Goal: Task Accomplishment & Management: Use online tool/utility

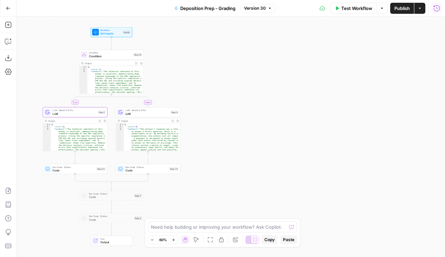
click at [434, 8] on icon "button" at bounding box center [437, 8] width 6 height 6
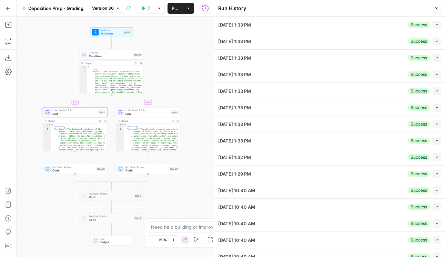
click at [313, 22] on div "[DATE] 1:33 PM Success Collapse" at bounding box center [329, 25] width 223 height 16
click at [433, 24] on button "Collapse" at bounding box center [437, 25] width 8 height 8
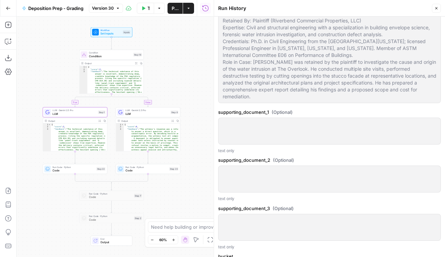
scroll to position [512, 0]
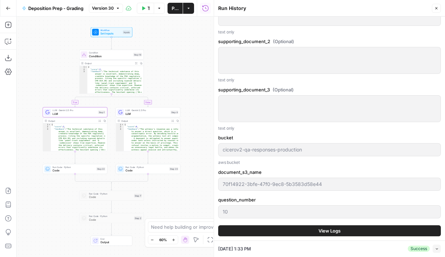
click at [377, 225] on button "View Logs" at bounding box center [329, 230] width 223 height 11
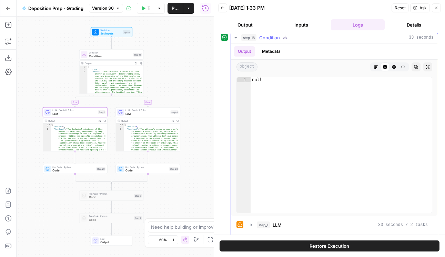
scroll to position [21, 0]
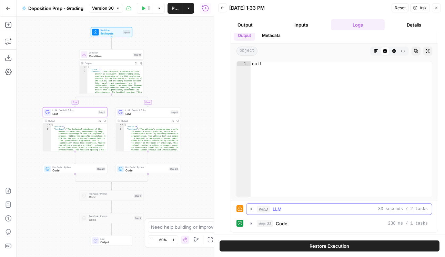
click at [251, 209] on icon "button" at bounding box center [251, 209] width 1 height 2
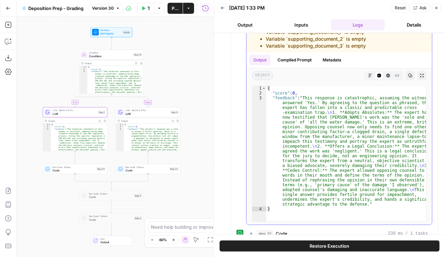
scroll to position [229, 0]
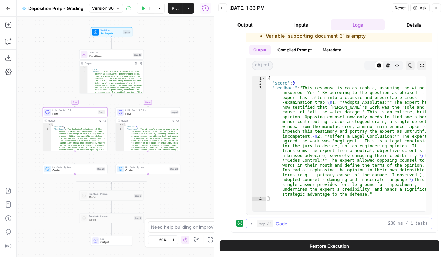
click at [253, 224] on icon "button" at bounding box center [252, 224] width 6 height 6
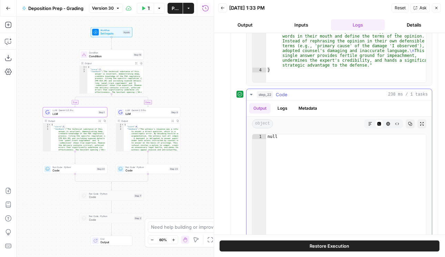
scroll to position [402, 0]
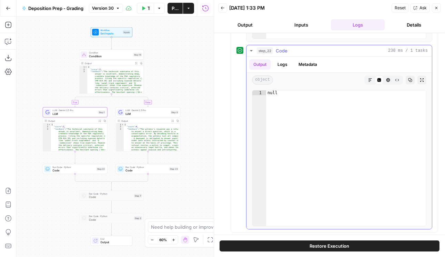
click at [288, 64] on button "Logs" at bounding box center [282, 64] width 18 height 10
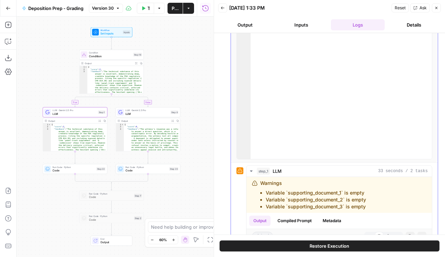
scroll to position [0, 0]
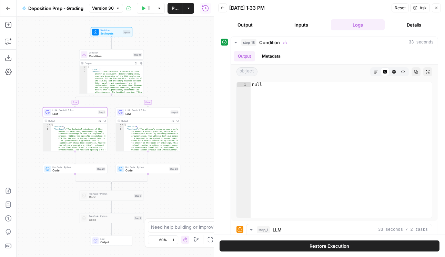
click at [306, 24] on button "Inputs" at bounding box center [302, 24] width 54 height 11
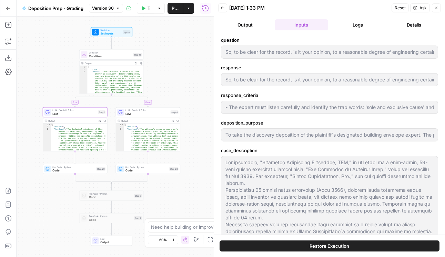
click at [358, 24] on button "Logs" at bounding box center [358, 24] width 54 height 11
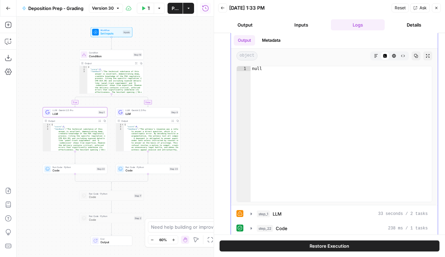
scroll to position [21, 0]
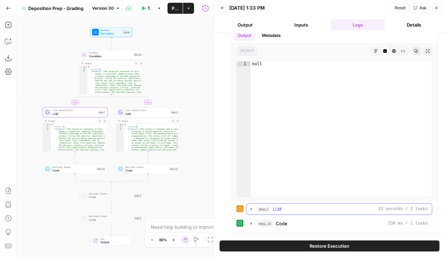
click at [249, 209] on icon "button" at bounding box center [252, 209] width 6 height 6
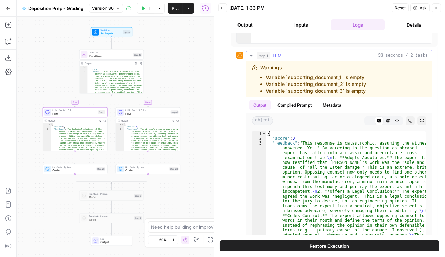
scroll to position [229, 0]
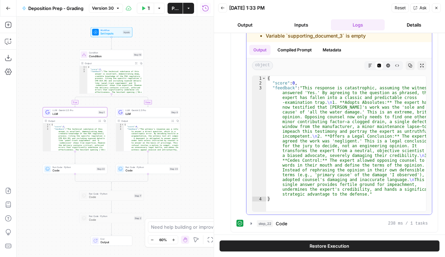
click at [302, 43] on div "Output Compiled Prompt Metadata" at bounding box center [340, 50] width 186 height 16
click at [303, 48] on button "Compiled Prompt" at bounding box center [294, 50] width 42 height 10
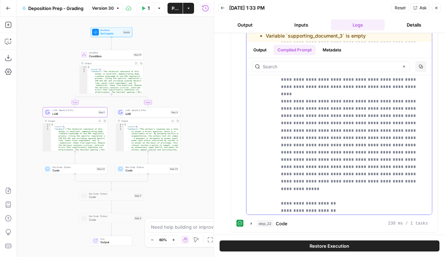
scroll to position [1102, 0]
click at [265, 50] on button "Output" at bounding box center [259, 50] width 21 height 10
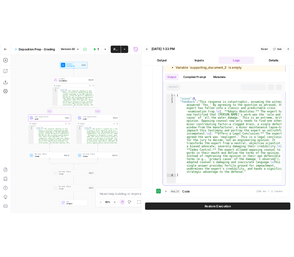
scroll to position [229, 0]
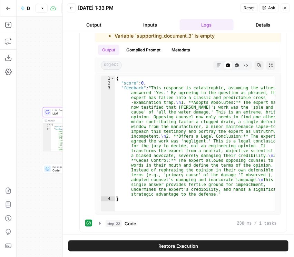
click at [285, 9] on icon "button" at bounding box center [285, 8] width 4 height 4
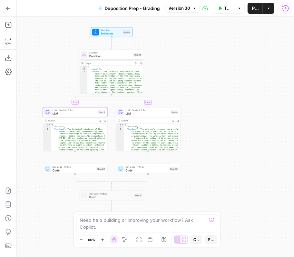
click at [284, 9] on icon "button" at bounding box center [285, 8] width 7 height 7
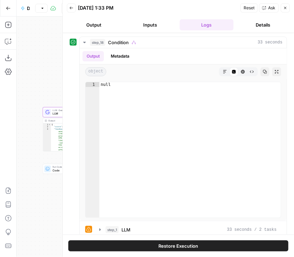
click at [74, 7] on button "Back" at bounding box center [71, 7] width 9 height 9
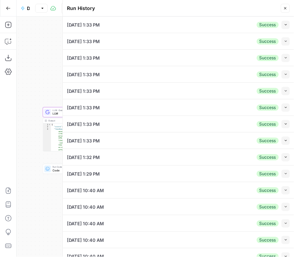
click at [276, 40] on div "Success Collapse" at bounding box center [273, 41] width 33 height 8
click at [281, 40] on button "Collapse" at bounding box center [285, 41] width 8 height 8
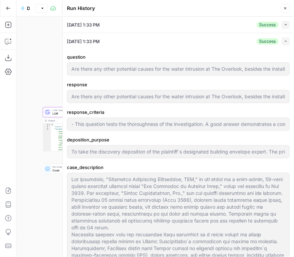
click at [281, 38] on button "Expand" at bounding box center [285, 41] width 8 height 8
type input "Are there any other potential causes for the water intrusion at The Overlook, b…"
type input "- This question tests the thoroughness of the investigation. A good answer demo…"
type input "To take the discovery deposition of the plaintiff`s designated building envelop…"
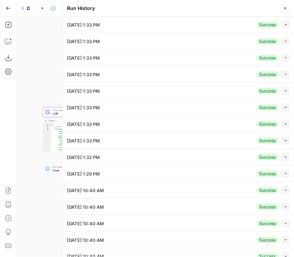
click at [281, 59] on button "Collapse" at bounding box center [285, 58] width 8 height 8
type input "Are there any other potential causes for the water intrusion at The Overlook, b…"
type input "- This question tests the thoroughness of the investigation. A good answer demo…"
type input "To take the discovery deposition of the plaintiff`s designated building envelop…"
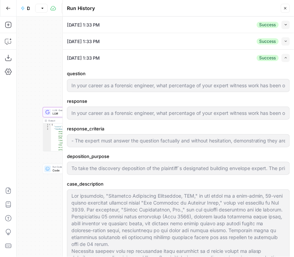
click at [284, 59] on icon "button" at bounding box center [286, 58] width 4 height 4
type input "Are there any other potential causes for the water intrusion at The Overlook, b…"
type input "- This question tests the thoroughness of the investigation. A good answer demo…"
type input "To take the discovery deposition of the plaintiff`s designated building envelop…"
type input "In your career as a forensic engineer, what percentage of your expert witness w…"
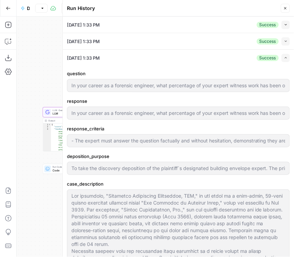
type input "- The expert must answer the question factually and without hesitation, demonst…"
type input "To take the discovery deposition of the plaintiff`s designated building envelop…"
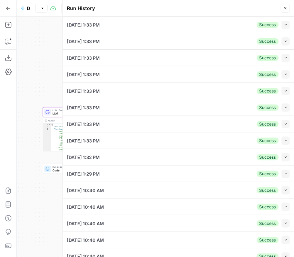
click at [281, 89] on button "Collapse" at bounding box center [285, 91] width 8 height 8
type input "Are there any other potential causes for the water intrusion at The Overlook, b…"
type input "- This question tests the thoroughness of the investigation. A good answer demo…"
type input "To take the discovery deposition of the plaintiff`s designated building envelop…"
type input "In your career as a forensic engineer, what percentage of your expert witness w…"
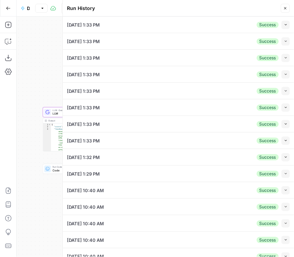
type input "- The expert must answer the question factually and without hesitation, demonst…"
type input "To take the discovery deposition of the plaintiff`s designated building envelop…"
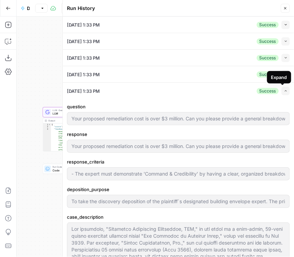
click at [284, 89] on icon "button" at bounding box center [286, 91] width 4 height 4
type input "Are there any other potential causes for the water intrusion at The Overlook, b…"
type input "- This question tests the thoroughness of the investigation. A good answer demo…"
type input "To take the discovery deposition of the plaintiff`s designated building envelop…"
type input "In your career as a forensic engineer, what percentage of your expert witness w…"
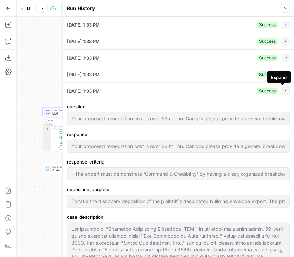
type input "- The expert must answer the question factually and without hesitation, demonst…"
type input "To take the discovery deposition of the plaintiff`s designated building envelop…"
type input "Your proposed remediation cost is over $3 million. Can you please provide a gen…"
type input "- The expert must demonstrate 'Command & Credibility' by having a clear, organi…"
type input "To take the discovery deposition of the plaintiff`s designated building envelop…"
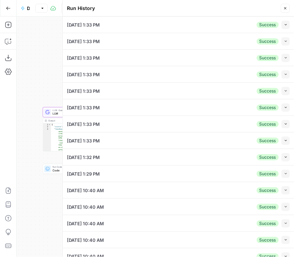
click at [281, 109] on button "Collapse" at bounding box center [285, 107] width 8 height 8
type input "Are there any other potential causes for the water intrusion at The Overlook, b…"
type input "- This question tests the thoroughness of the investigation. A good answer demo…"
type input "To take the discovery deposition of the plaintiff`s designated building envelop…"
type input "In your career as a forensic engineer, what percentage of your expert witness w…"
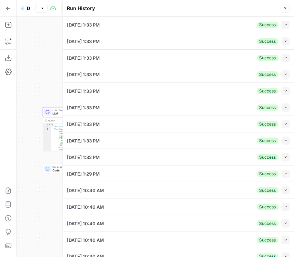
type input "- The expert must answer the question factually and without hesitation, demonst…"
type input "To take the discovery deposition of the plaintiff`s designated building envelop…"
type input "Your proposed remediation cost is over $3 million. Can you please provide a gen…"
type input "- The expert must demonstrate 'Command & Credibility' by having a clear, organi…"
type input "To take the discovery deposition of the plaintiff`s designated building envelop…"
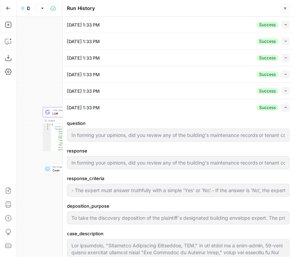
click at [284, 108] on icon "button" at bounding box center [286, 108] width 4 height 4
type input "Are there any other potential causes for the water intrusion at The Overlook, b…"
type input "- This question tests the thoroughness of the investigation. A good answer demo…"
type input "To take the discovery deposition of the plaintiff`s designated building envelop…"
type input "In your career as a forensic engineer, what percentage of your expert witness w…"
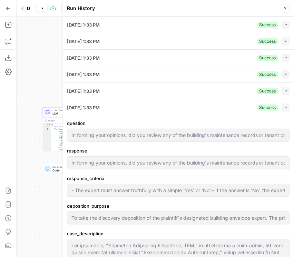
type input "- The expert must answer the question factually and without hesitation, demonst…"
type input "To take the discovery deposition of the plaintiff`s designated building envelop…"
type input "Your proposed remediation cost is over $3 million. Can you please provide a gen…"
type input "- The expert must demonstrate 'Command & Credibility' by having a clear, organi…"
type input "To take the discovery deposition of the plaintiff`s designated building envelop…"
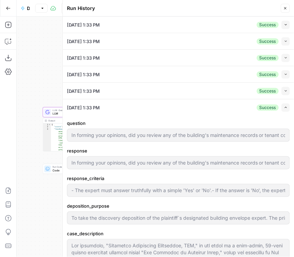
type input "In forming your opinions, did you review any of the building's maintenance reco…"
type input "- The expert must answer truthfully with a simple 'Yes' or 'No'.- If the answer…"
type input "To take the discovery deposition of the plaintiff`s designated building envelop…"
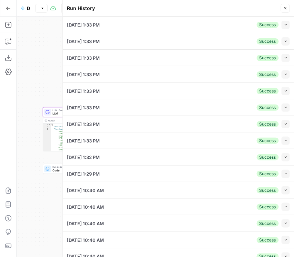
click at [284, 123] on icon "button" at bounding box center [285, 123] width 2 height 1
type input "Are there any other potential causes for the water intrusion at The Overlook, b…"
type input "- This question tests the thoroughness of the investigation. A good answer demo…"
type input "To take the discovery deposition of the plaintiff`s designated building envelop…"
type input "In your career as a forensic engineer, what percentage of your expert witness w…"
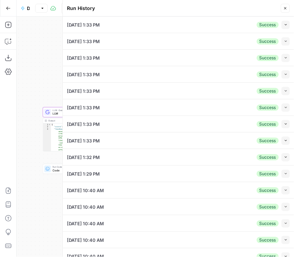
type input "- The expert must answer the question factually and without hesitation, demonst…"
type input "To take the discovery deposition of the plaintiff`s designated building envelop…"
type input "Your proposed remediation cost is over $3 million. Can you please provide a gen…"
type input "- The expert must demonstrate 'Command & Credibility' by having a clear, organi…"
type input "To take the discovery deposition of the plaintiff`s designated building envelop…"
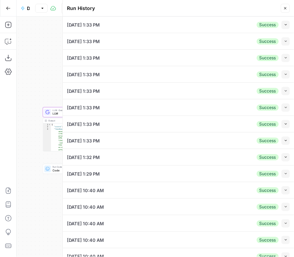
type input "In forming your opinions, did you review any of the building's maintenance reco…"
type input "- The expert must answer truthfully with a simple 'Yes' or 'No'.- If the answer…"
type input "To take the discovery deposition of the plaintiff`s designated building envelop…"
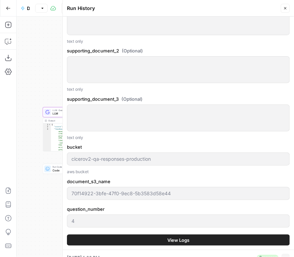
scroll to position [709, 0]
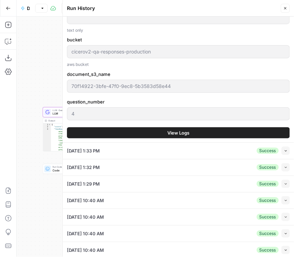
click at [181, 129] on span "View Logs" at bounding box center [178, 132] width 22 height 7
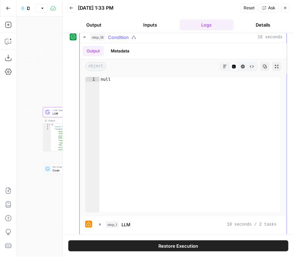
scroll to position [21, 0]
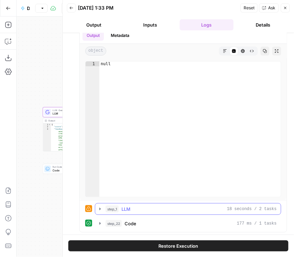
click at [101, 209] on icon "button" at bounding box center [100, 209] width 6 height 6
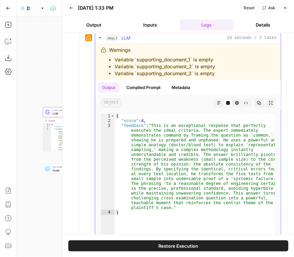
scroll to position [190, 0]
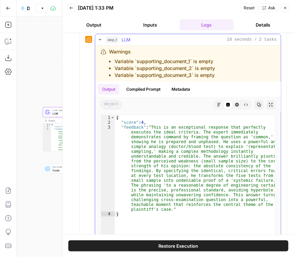
click at [139, 85] on button "Compiled Prompt" at bounding box center [143, 89] width 42 height 10
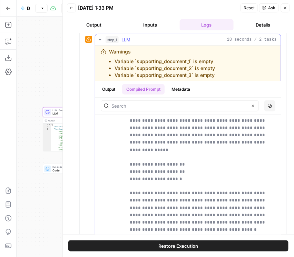
scroll to position [1279, 0]
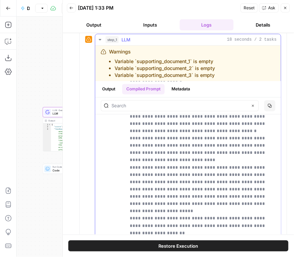
click at [113, 89] on button "Output" at bounding box center [108, 89] width 21 height 10
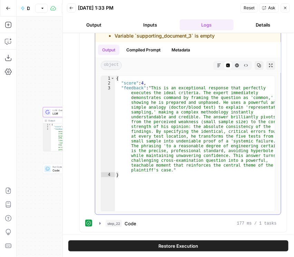
scroll to position [210, 0]
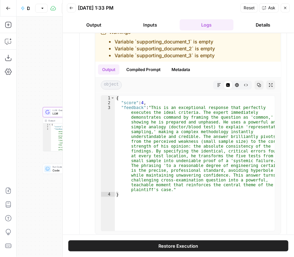
click at [149, 23] on button "Inputs" at bounding box center [150, 24] width 54 height 11
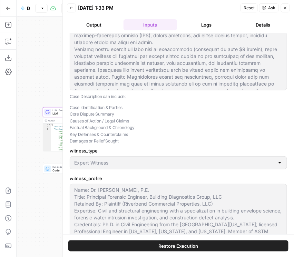
click at [99, 22] on button "Output" at bounding box center [94, 24] width 54 height 11
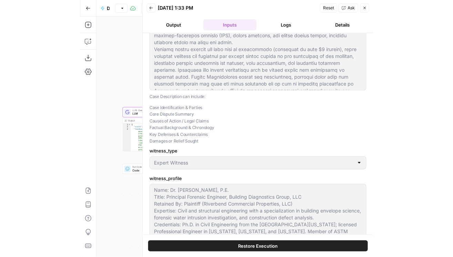
scroll to position [0, 0]
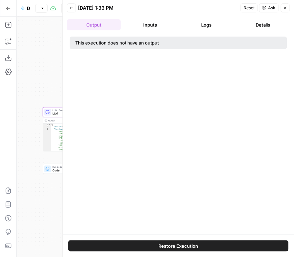
click at [155, 27] on button "Inputs" at bounding box center [150, 24] width 54 height 11
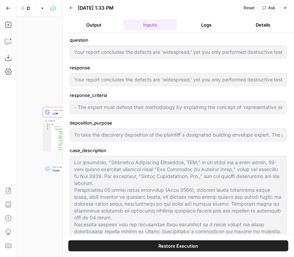
click at [207, 25] on button "Logs" at bounding box center [207, 24] width 54 height 11
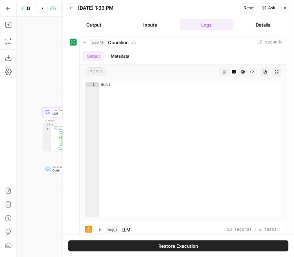
click at [259, 24] on button "Details" at bounding box center [263, 24] width 54 height 11
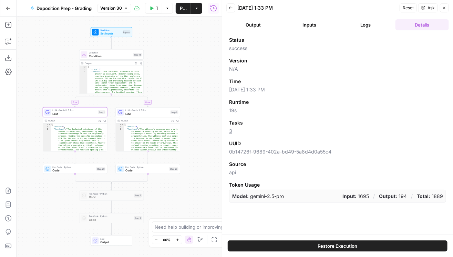
click at [445, 9] on icon "button" at bounding box center [445, 8] width 4 height 4
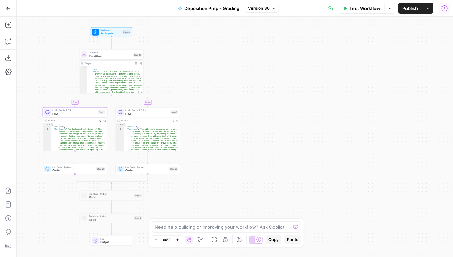
click at [80, 113] on span "LLM" at bounding box center [74, 114] width 44 height 4
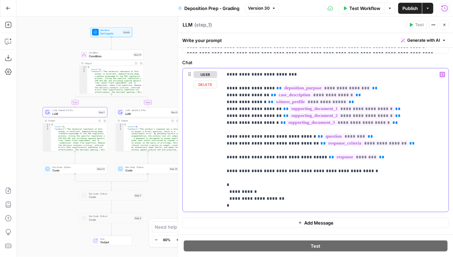
scroll to position [315, 0]
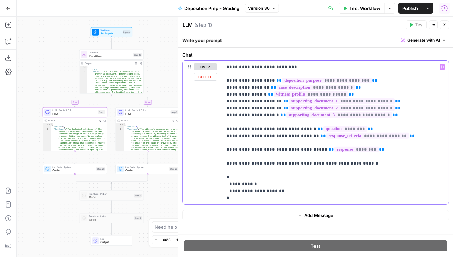
drag, startPoint x: 225, startPoint y: 187, endPoint x: 362, endPoint y: 202, distance: 137.7
click at [362, 202] on div "**********" at bounding box center [336, 132] width 226 height 143
copy p "**********"
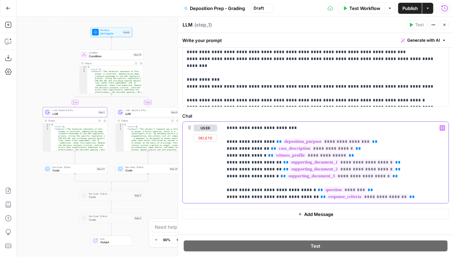
scroll to position [253, 0]
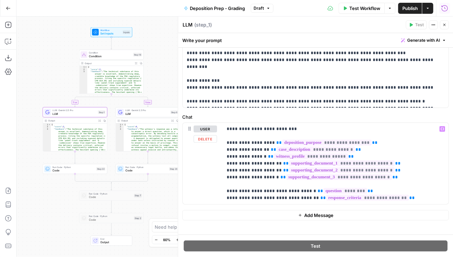
click at [333, 212] on button "Add Message" at bounding box center [315, 215] width 267 height 10
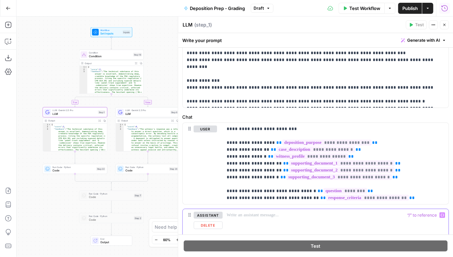
click at [290, 212] on p at bounding box center [336, 215] width 218 height 7
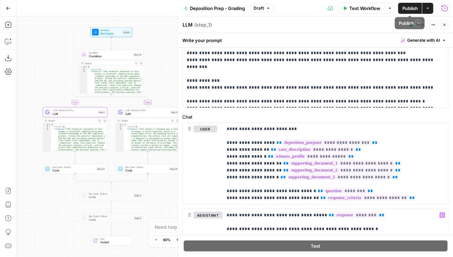
click at [411, 10] on span "Publish" at bounding box center [411, 8] width 16 height 7
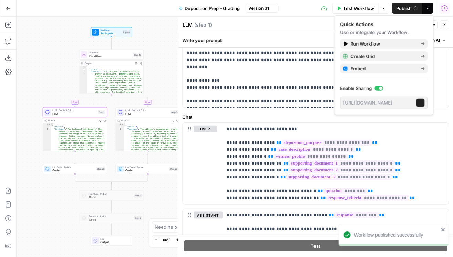
click at [445, 23] on icon "button" at bounding box center [445, 25] width 4 height 4
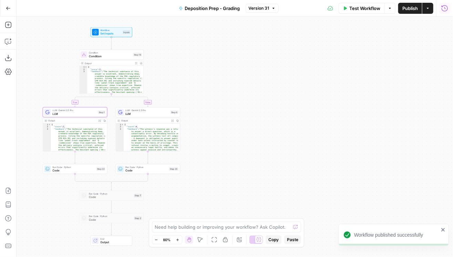
click at [139, 111] on span "LLM · Gemini 2.5 Pro" at bounding box center [147, 110] width 43 height 3
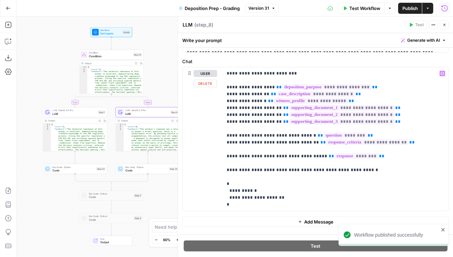
scroll to position [315, 0]
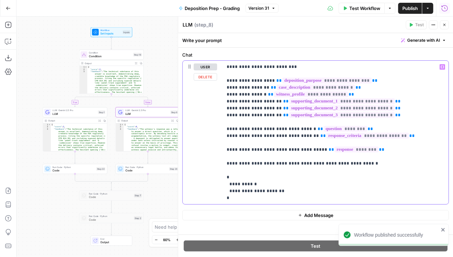
drag, startPoint x: 292, startPoint y: 198, endPoint x: 219, endPoint y: 149, distance: 88.3
click at [219, 149] on div "**********" at bounding box center [316, 132] width 266 height 143
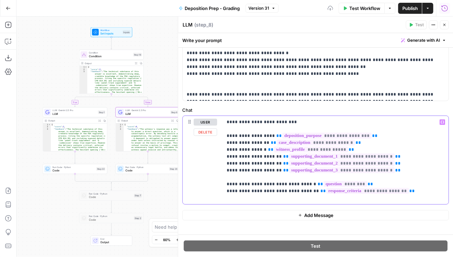
scroll to position [253, 0]
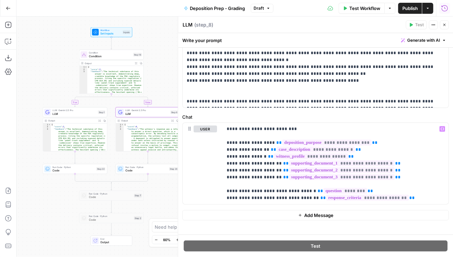
click at [319, 218] on button "Add Message" at bounding box center [315, 215] width 267 height 10
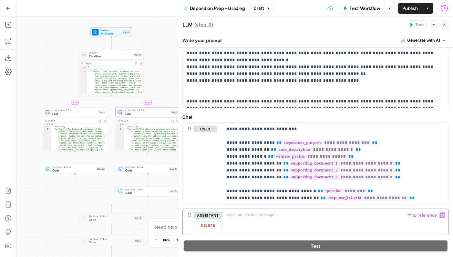
click at [295, 218] on div at bounding box center [336, 225] width 226 height 32
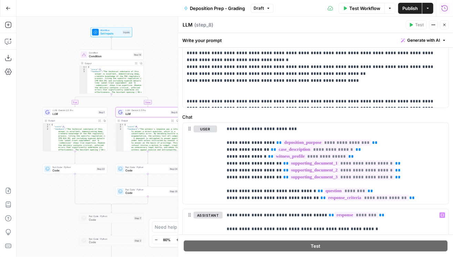
click at [409, 10] on div "One or more required inputs are empty." at bounding box center [404, 11] width 82 height 7
click at [410, 8] on span "Publish" at bounding box center [411, 8] width 16 height 7
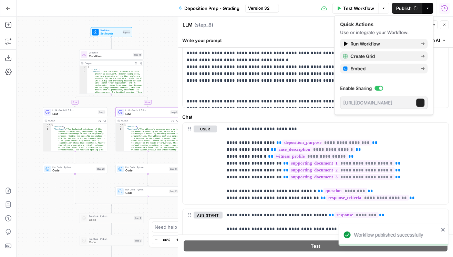
click at [445, 27] on button "Close" at bounding box center [444, 24] width 9 height 9
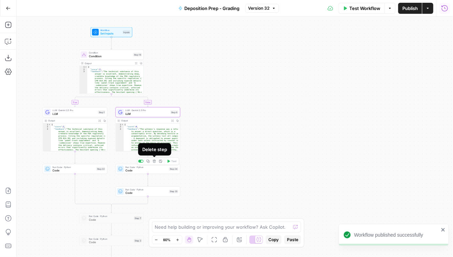
click at [155, 162] on icon "button" at bounding box center [154, 161] width 3 height 3
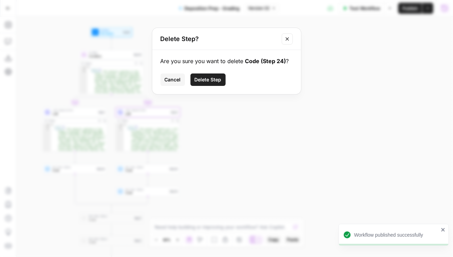
click at [212, 75] on button "Delete Step" at bounding box center [208, 79] width 35 height 12
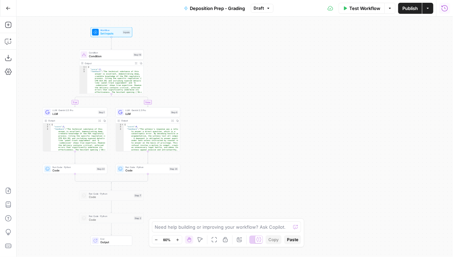
click at [403, 11] on span "Publish" at bounding box center [411, 8] width 16 height 7
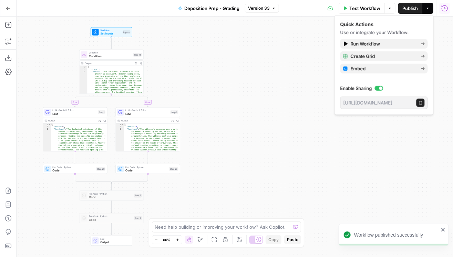
click at [146, 114] on span "LLM" at bounding box center [147, 114] width 43 height 4
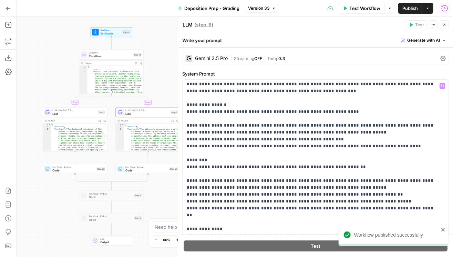
scroll to position [0, 0]
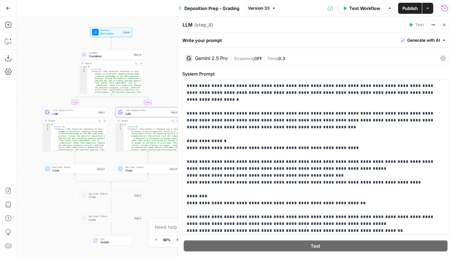
click at [445, 6] on icon "button" at bounding box center [445, 8] width 7 height 7
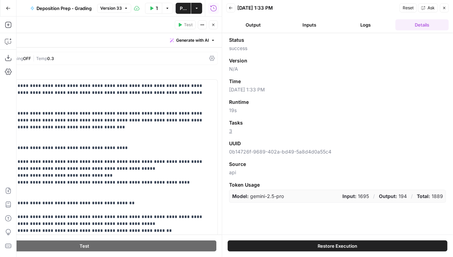
click at [265, 26] on button "Output" at bounding box center [254, 24] width 54 height 11
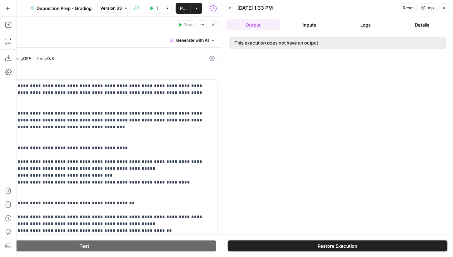
click at [306, 24] on button "Inputs" at bounding box center [310, 24] width 54 height 11
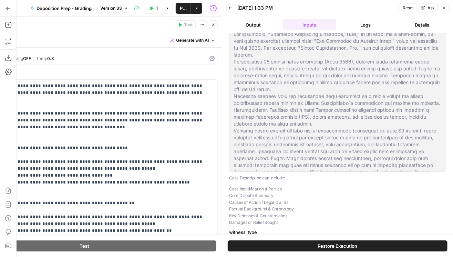
scroll to position [138, 0]
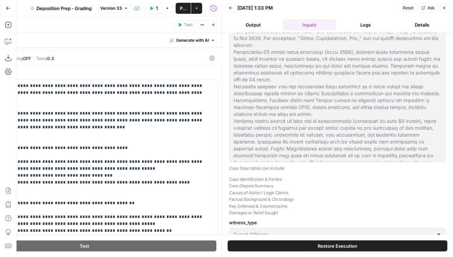
click at [336, 247] on span "Restore Execution" at bounding box center [338, 245] width 40 height 7
type input "Your report concludes the defects are 'widespread,' yet you only performed dest…"
type input "- The expert must defend their methodology by explaining the concept of 'repres…"
type input "To take the discovery deposition of the plaintiff`s designated building envelop…"
type input "Your report concludes the defects are 'widespread,' yet you only performed dest…"
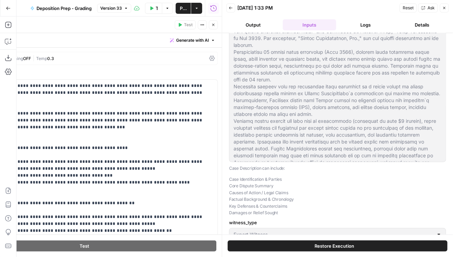
type input "- The expert must defend their methodology by explaining the concept of 'repres…"
type input "To take the discovery deposition of the plaintiff`s designated building envelop…"
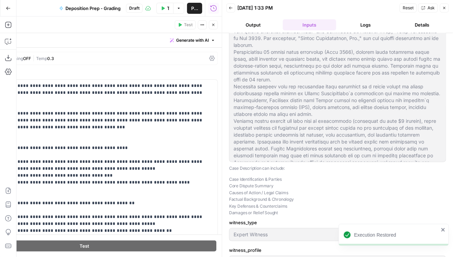
click at [267, 23] on button "Output" at bounding box center [254, 24] width 54 height 11
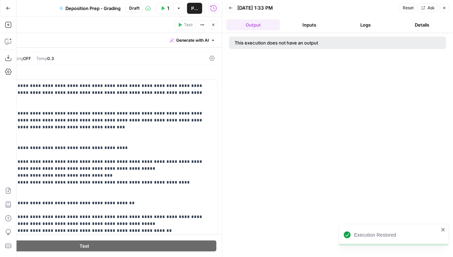
click at [314, 22] on button "Inputs" at bounding box center [310, 24] width 54 height 11
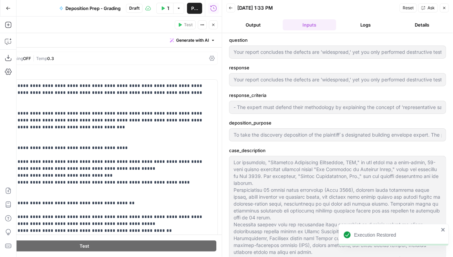
click at [358, 22] on button "Logs" at bounding box center [366, 24] width 54 height 11
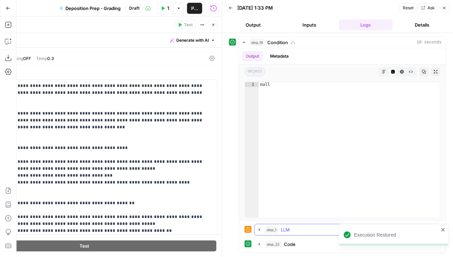
click at [261, 229] on icon "button" at bounding box center [260, 230] width 6 height 6
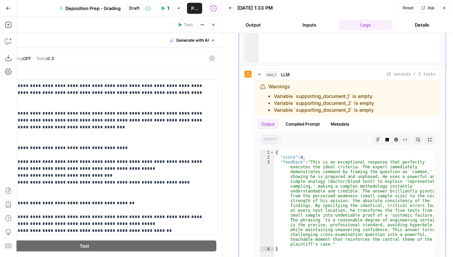
scroll to position [158, 0]
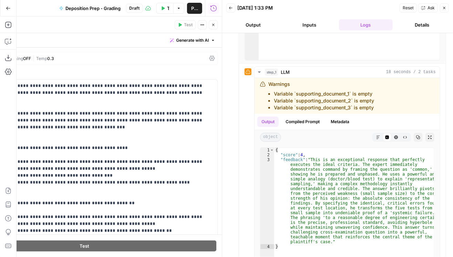
click at [408, 9] on span "Reset" at bounding box center [408, 8] width 11 height 6
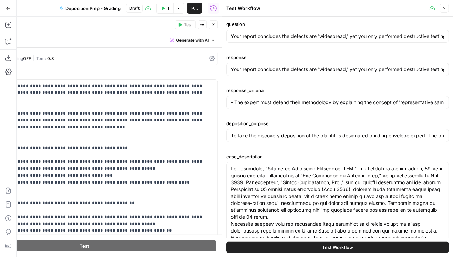
click at [352, 245] on button "Test Workflow" at bounding box center [338, 247] width 223 height 11
type input "Your report concludes the defects are 'widespread,' yet you only performed dest…"
type input "- The expert must defend their methodology by explaining the concept of 'repres…"
type input "To take the discovery deposition of the plaintiff`s designated building envelop…"
type input "Your report concludes the defects are 'widespread,' yet you only performed dest…"
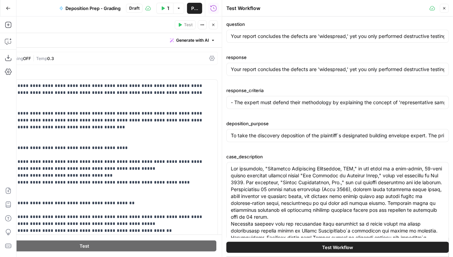
type input "- The expert must defend their methodology by explaining the concept of 'repres…"
type input "To take the discovery deposition of the plaintiff`s designated building envelop…"
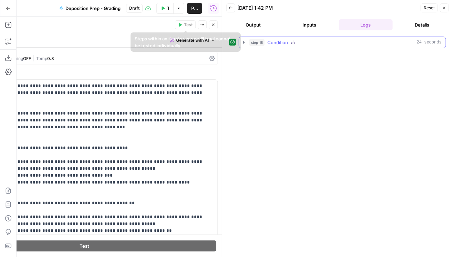
click at [244, 42] on icon "button" at bounding box center [244, 43] width 6 height 6
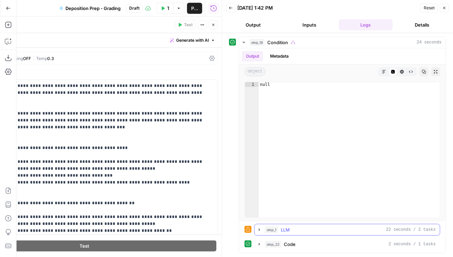
drag, startPoint x: 261, startPoint y: 229, endPoint x: 266, endPoint y: 222, distance: 8.3
click at [260, 229] on icon "button" at bounding box center [260, 230] width 6 height 6
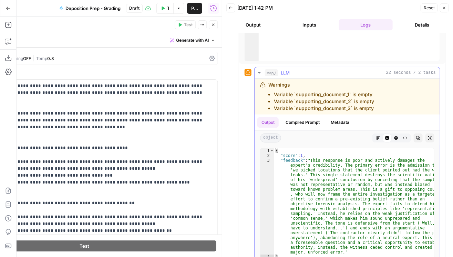
scroll to position [197, 0]
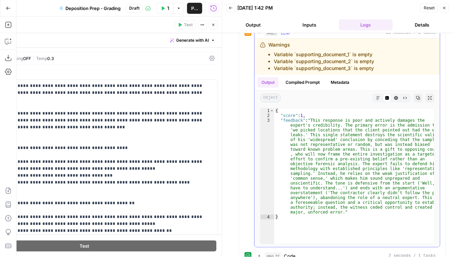
click at [305, 84] on button "Compiled Prompt" at bounding box center [303, 82] width 42 height 10
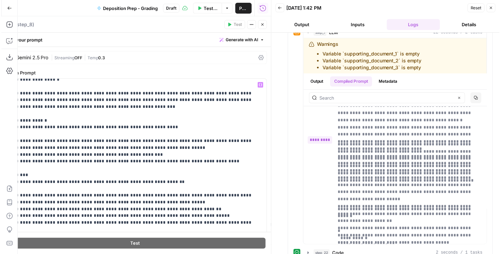
scroll to position [79, 0]
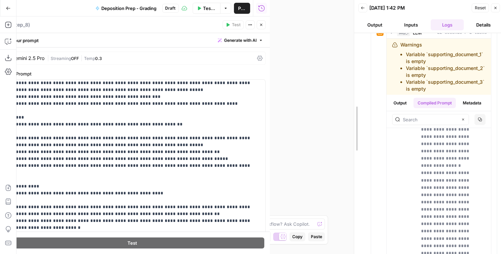
drag, startPoint x: 274, startPoint y: 205, endPoint x: 289, endPoint y: 202, distance: 14.8
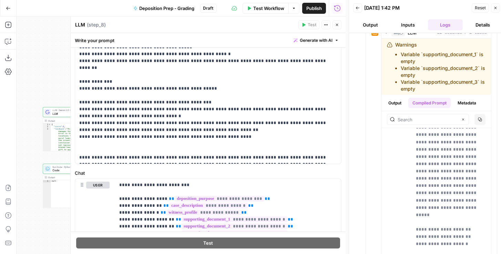
scroll to position [276, 0]
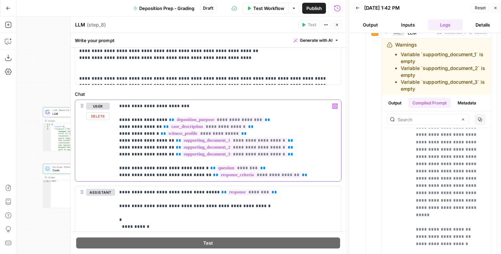
click at [270, 167] on p "**********" at bounding box center [226, 141] width 215 height 76
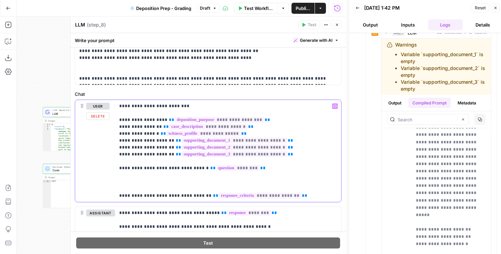
click at [197, 166] on p "**********" at bounding box center [226, 151] width 215 height 97
click at [250, 168] on p "**********" at bounding box center [226, 151] width 215 height 97
click at [257, 168] on p "**********" at bounding box center [226, 151] width 215 height 97
click at [213, 196] on span "**" at bounding box center [216, 195] width 6 height 4
click at [295, 195] on p "**********" at bounding box center [226, 151] width 215 height 97
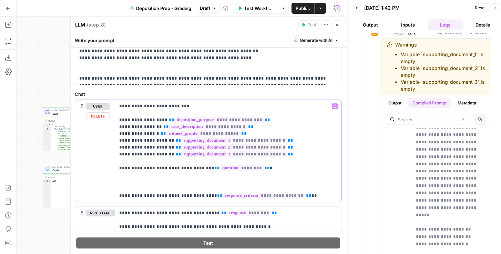
click at [292, 195] on p "**********" at bounding box center [226, 151] width 215 height 97
click at [205, 211] on p "**********" at bounding box center [226, 237] width 215 height 55
click at [260, 210] on p "**********" at bounding box center [226, 237] width 215 height 55
click at [250, 168] on p "**********" at bounding box center [226, 151] width 215 height 97
copy p "*"
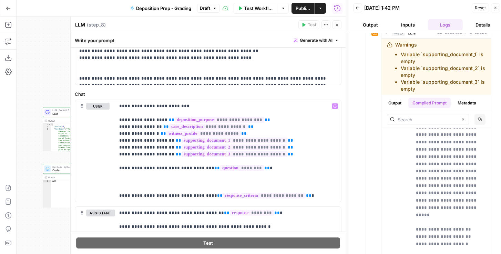
click at [303, 6] on span "Publish" at bounding box center [303, 8] width 15 height 7
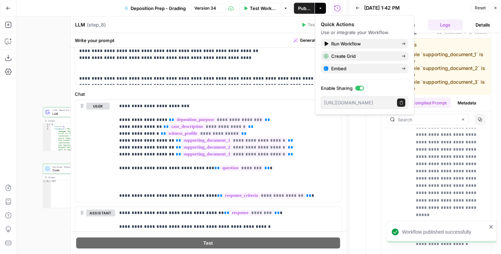
click at [281, 29] on div "LLM LLM ( step_8 ) Test Actions Close" at bounding box center [208, 24] width 267 height 9
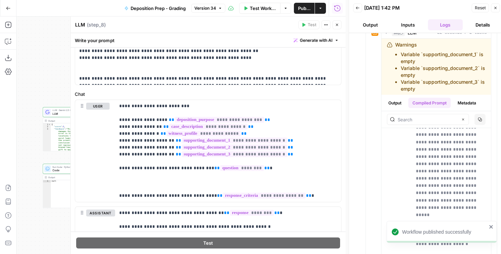
click at [341, 26] on button "Close" at bounding box center [337, 24] width 9 height 9
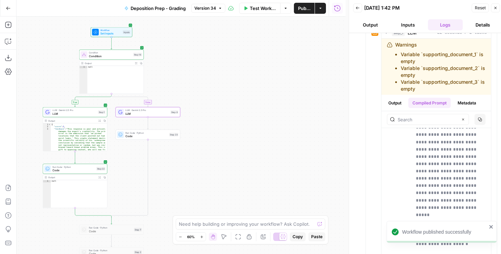
click at [73, 115] on span "LLM" at bounding box center [74, 114] width 44 height 4
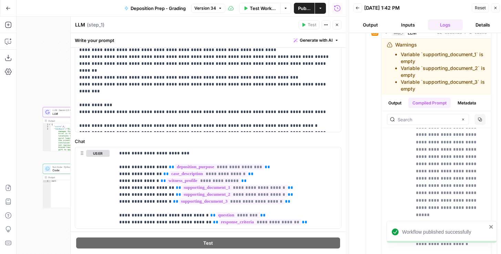
scroll to position [256, 0]
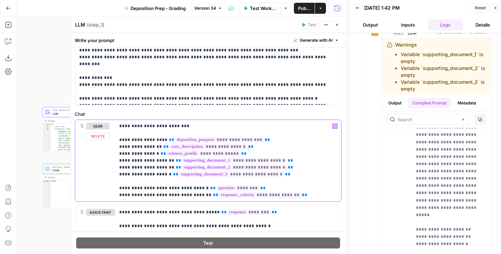
click at [262, 188] on p "**********" at bounding box center [226, 161] width 215 height 76
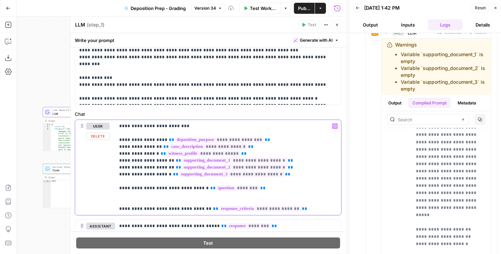
click at [261, 187] on p "**********" at bounding box center [226, 168] width 215 height 90
click at [197, 186] on p "**********" at bounding box center [226, 168] width 215 height 90
click at [195, 209] on p "**********" at bounding box center [226, 168] width 215 height 90
click at [213, 209] on span "**" at bounding box center [216, 209] width 6 height 4
click at [284, 208] on p "**********" at bounding box center [226, 168] width 215 height 90
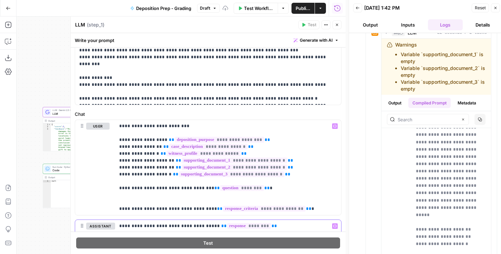
click at [270, 226] on p "**********" at bounding box center [226, 250] width 215 height 55
click at [205, 224] on p "**********" at bounding box center [226, 250] width 215 height 55
click at [304, 11] on span "Publish" at bounding box center [303, 8] width 15 height 7
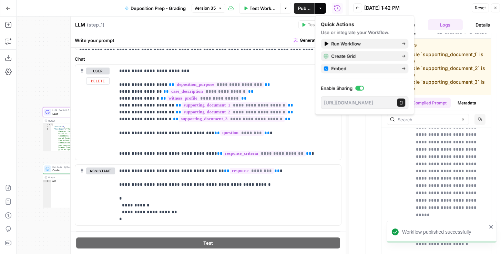
scroll to position [315, 0]
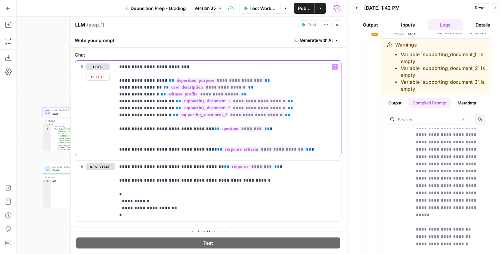
drag, startPoint x: 286, startPoint y: 148, endPoint x: 113, endPoint y: 127, distance: 174.4
click at [113, 127] on div "**********" at bounding box center [208, 108] width 266 height 95
copy p "**********"
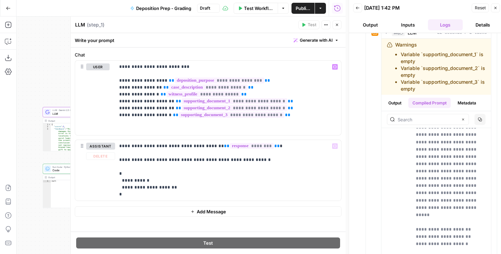
click at [219, 214] on span "Add Message" at bounding box center [211, 211] width 29 height 7
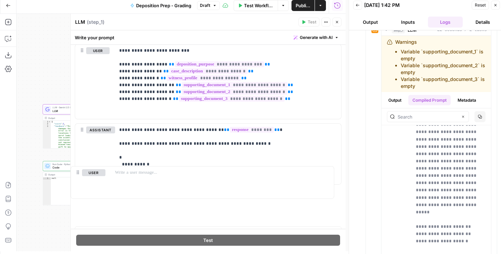
scroll to position [329, 0]
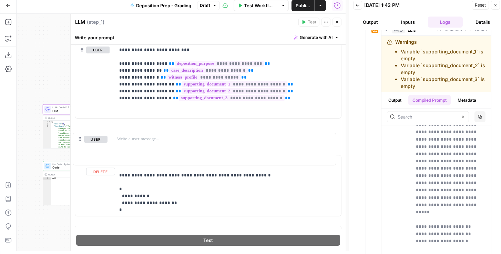
drag, startPoint x: 83, startPoint y: 211, endPoint x: 81, endPoint y: 137, distance: 73.5
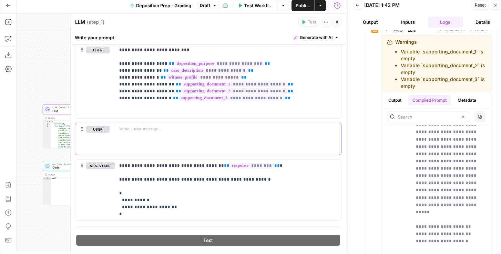
click at [141, 133] on div at bounding box center [228, 139] width 226 height 32
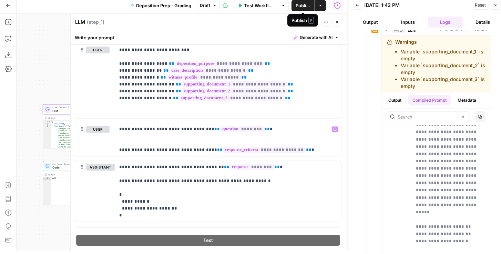
click at [337, 20] on icon "button" at bounding box center [337, 22] width 4 height 4
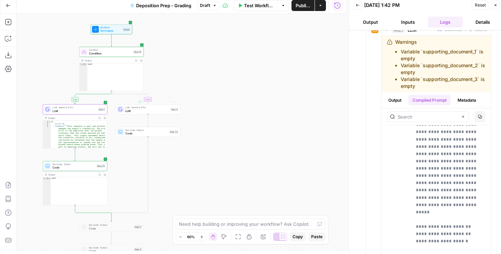
click at [77, 112] on span "LLM" at bounding box center [74, 111] width 44 height 4
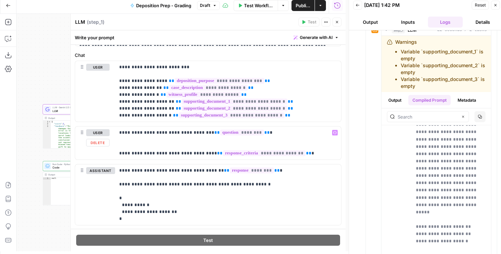
scroll to position [315, 0]
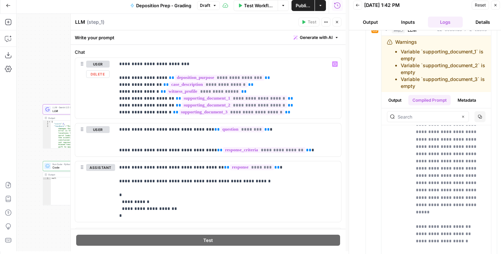
click at [46, 89] on div "true false Workflow Set Inputs Inputs Condition Condition Step 18 Output Expand…" at bounding box center [181, 133] width 329 height 238
drag, startPoint x: 56, startPoint y: 88, endPoint x: 0, endPoint y: 63, distance: 61.1
click at [0, 63] on div "Add Steps Copilot Download as JSON Settings Import JSON AirOps Academy Help Giv…" at bounding box center [173, 133] width 346 height 238
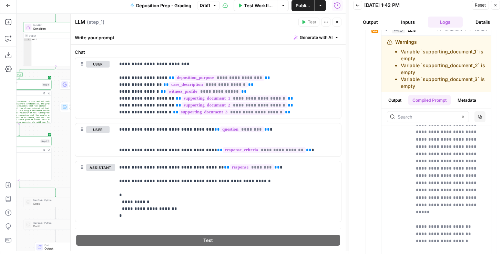
click at [64, 84] on icon at bounding box center [64, 84] width 4 height 4
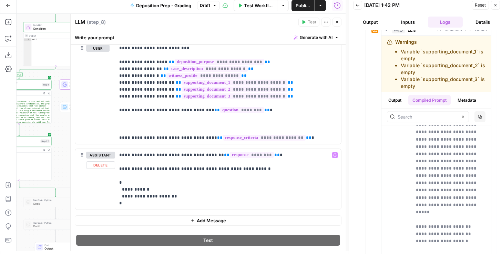
scroll to position [328, 0]
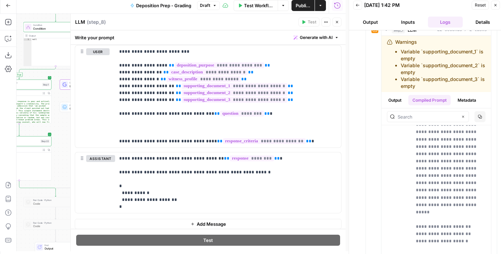
click at [188, 220] on button "Add Message" at bounding box center [208, 224] width 267 height 10
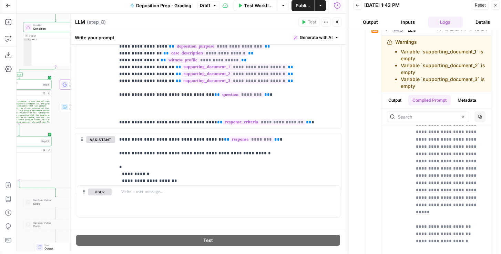
scroll to position [348, 0]
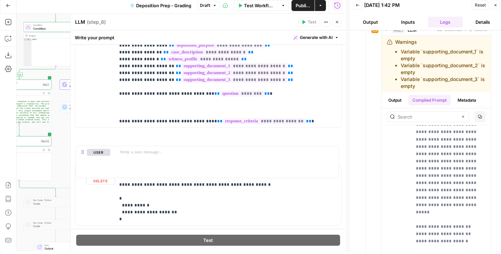
drag, startPoint x: 82, startPoint y: 222, endPoint x: 82, endPoint y: 150, distance: 72.1
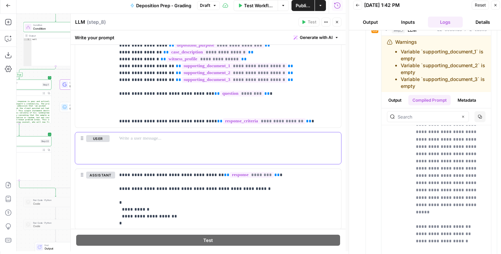
click at [157, 145] on div at bounding box center [228, 148] width 226 height 32
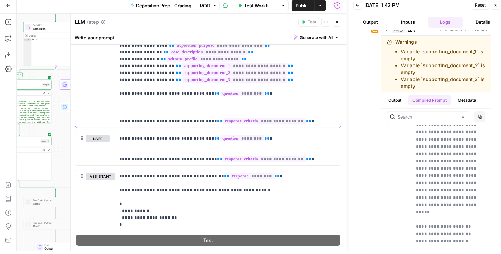
drag, startPoint x: 289, startPoint y: 121, endPoint x: 131, endPoint y: 89, distance: 161.5
click at [131, 89] on p "**********" at bounding box center [226, 76] width 215 height 97
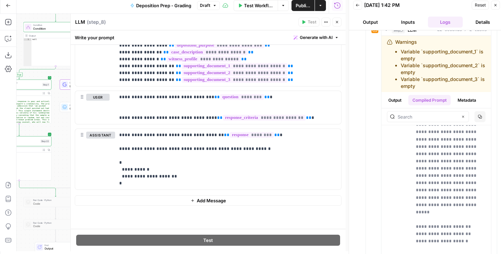
click at [307, 7] on span "Publish" at bounding box center [303, 5] width 15 height 7
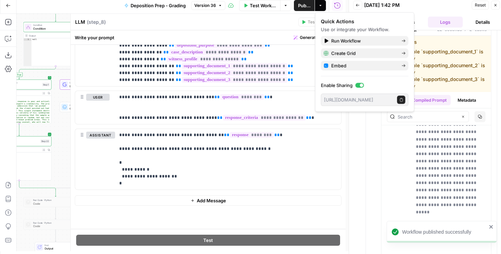
click at [242, 26] on header "LLM LLM ( step_8 ) Test Actions Close" at bounding box center [208, 22] width 275 height 17
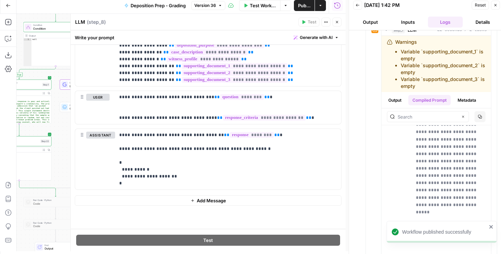
click at [339, 24] on icon "button" at bounding box center [337, 22] width 4 height 4
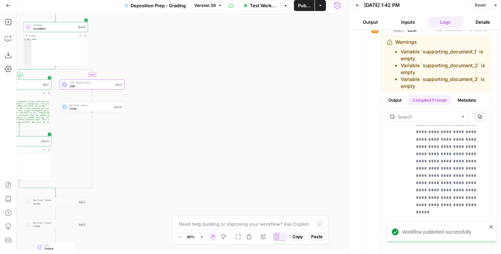
click at [445, 7] on span "Reset" at bounding box center [480, 5] width 11 height 6
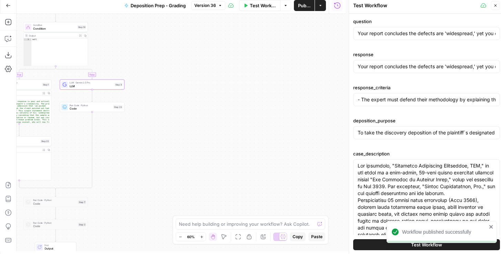
click at [382, 246] on button "Test Workflow" at bounding box center [426, 244] width 147 height 11
type input "Your report concludes the defects are 'widespread,' yet you only performed dest…"
type input "- The expert must defend their methodology by explaining the concept of 'repres…"
type input "To take the discovery deposition of the plaintiff`s designated building envelop…"
type input "Your report concludes the defects are 'widespread,' yet you only performed dest…"
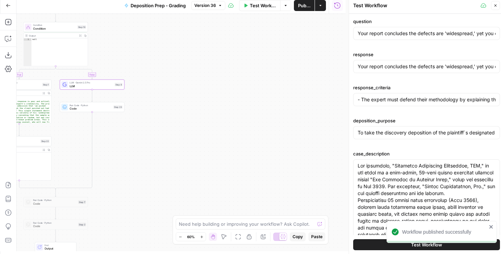
type input "- The expert must defend their methodology by explaining the concept of 'repres…"
type input "To take the discovery deposition of the plaintiff`s designated building envelop…"
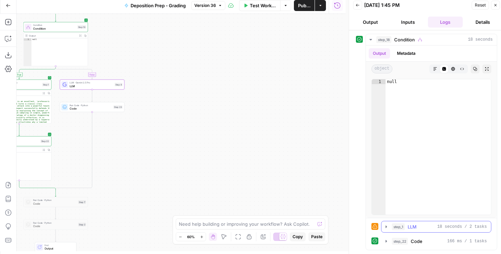
click at [386, 228] on icon "button" at bounding box center [387, 227] width 6 height 6
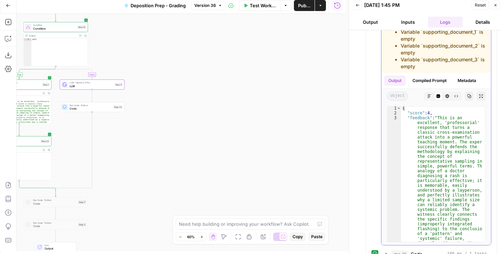
scroll to position [177, 0]
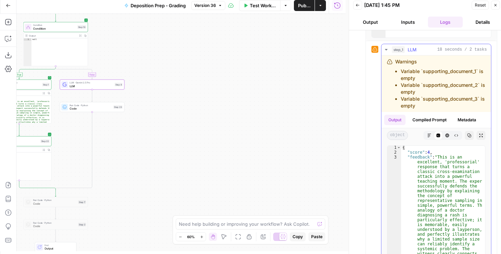
click at [430, 116] on button "Compiled Prompt" at bounding box center [430, 120] width 42 height 10
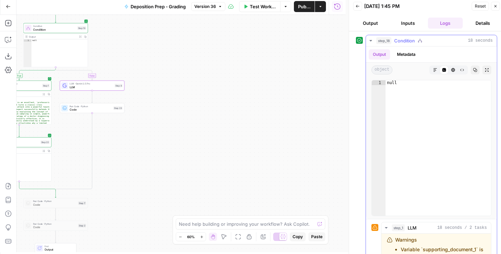
scroll to position [0, 0]
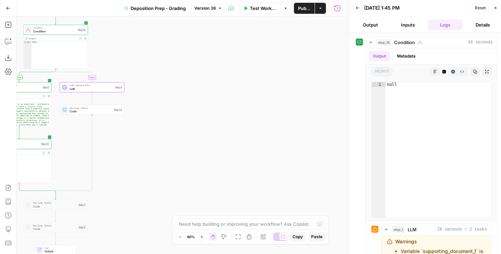
click at [406, 25] on button "Inputs" at bounding box center [408, 24] width 35 height 11
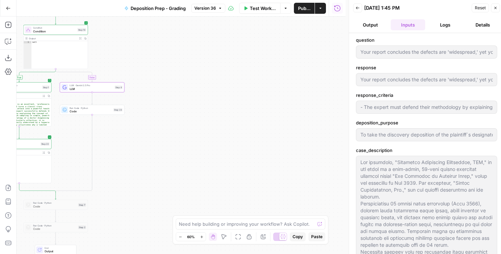
click at [445, 8] on span "Reset" at bounding box center [480, 8] width 11 height 6
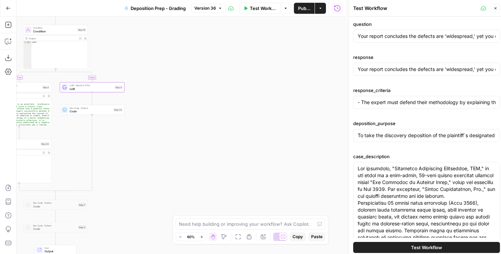
click at [402, 249] on button "Test Workflow" at bounding box center [426, 247] width 147 height 11
type input "Your report concludes the defects are 'widespread,' yet you only performed dest…"
type input "- The expert must defend their methodology by explaining the concept of 'repres…"
type input "To take the discovery deposition of the plaintiff`s designated building envelop…"
type input "Your report concludes the defects are 'widespread,' yet you only performed dest…"
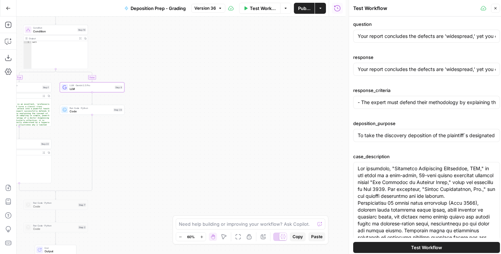
type input "- The expert must defend their methodology by explaining the concept of 'repres…"
type input "To take the discovery deposition of the plaintiff`s designated building envelop…"
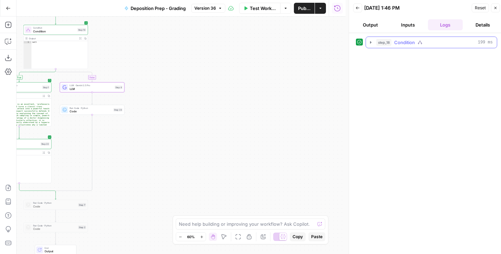
click at [372, 41] on icon "button" at bounding box center [371, 43] width 6 height 6
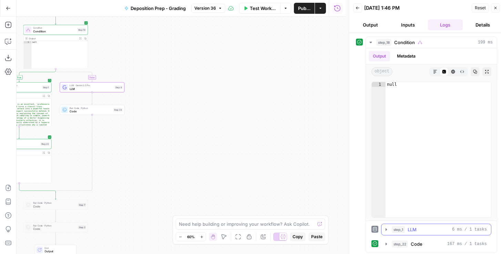
click at [385, 230] on icon "button" at bounding box center [387, 230] width 6 height 6
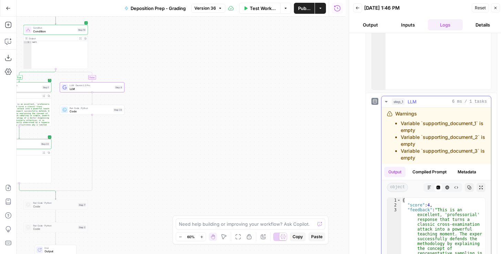
scroll to position [59, 0]
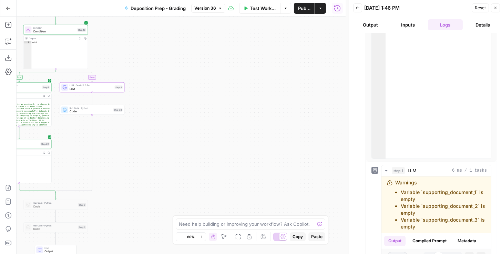
click at [412, 26] on button "Inputs" at bounding box center [408, 24] width 35 height 11
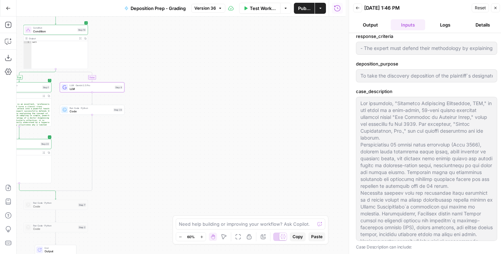
scroll to position [44, 0]
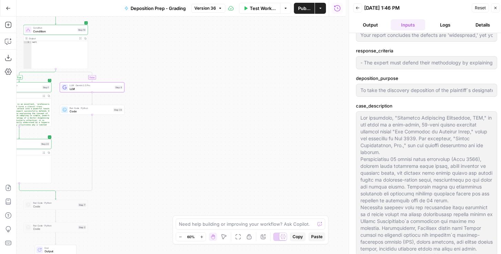
click at [445, 8] on span "Reset" at bounding box center [480, 8] width 11 height 6
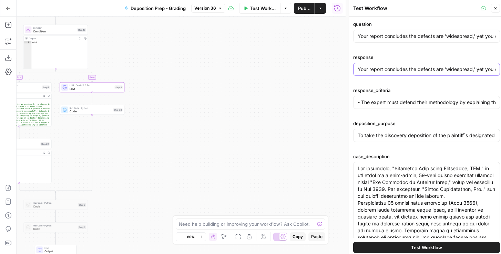
click at [360, 70] on input "Your report concludes the defects are 'widespread,' yet you only performed dest…" at bounding box center [427, 69] width 138 height 7
type input "our report concludes the defects are 'widespread,' yet you only performed destr…"
type input "- The expert must defend their methodology by explaining the concept of 'repres…"
type input "To take the discovery deposition of the plaintiff`s designated building envelop…"
type input "- The expert must defend their methodology by explaining the concept of 'repres…"
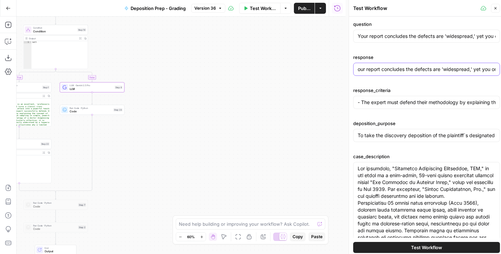
type input "To take the discovery deposition of the plaintiff`s designated building envelop…"
type input "- The expert must defend their methodology by explaining the concept of 'repres…"
type input "To take the discovery deposition of the plaintiff`s designated building envelop…"
type input "Your report concludes the defects are 'widespread,' yet you only performed dest…"
type input "- The expert must defend their methodology by explaining the concept of 'repres…"
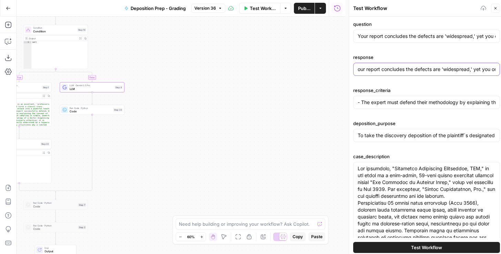
type input "To take the discovery deposition of the plaintiff`s designated building envelop…"
type input "- The expert must defend their methodology by explaining the concept of 'repres…"
type input "To take the discovery deposition of the plaintiff`s designated building envelop…"
type input "- The expert must defend their methodology by explaining the concept of 'repres…"
type input "To take the discovery deposition of the plaintiff`s designated building envelop…"
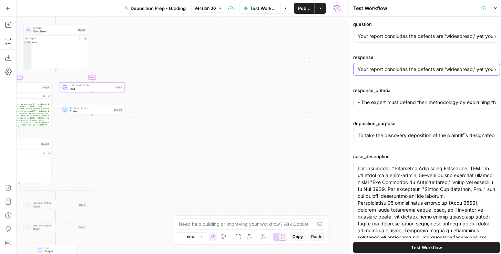
type input "Yoour report concludes the defects are 'widespread,' yet you only performed des…"
type input "- The expert must defend their methodology by explaining the concept of 'repres…"
type input "To take the discovery deposition of the plaintiff`s designated building envelop…"
type input "- The expert must defend their methodology by explaining the concept of 'repres…"
type input "To take the discovery deposition of the plaintiff`s designated building envelop…"
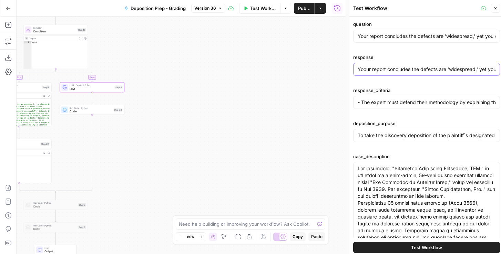
type input "- The expert must defend their methodology by explaining the concept of 'repres…"
type input "To take the discovery deposition of the plaintiff`s designated building envelop…"
type input "Your report concludes the defects are 'widespread,' yet you only performed dest…"
type input "- The expert must defend their methodology by explaining the concept of 'repres…"
type input "To take the discovery deposition of the plaintiff`s designated building envelop…"
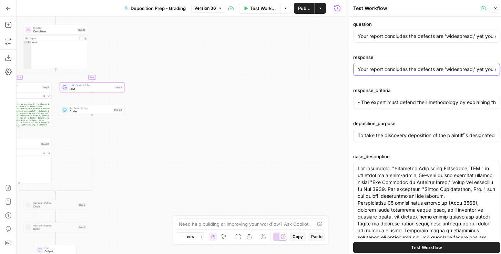
type input "- The expert must defend their methodology by explaining the concept of 'repres…"
type input "To take the discovery deposition of the plaintiff`s designated building envelop…"
type input "- The expert must defend their methodology by explaining the concept of 'repres…"
type input "To take the discovery deposition of the plaintiff`s designated building envelop…"
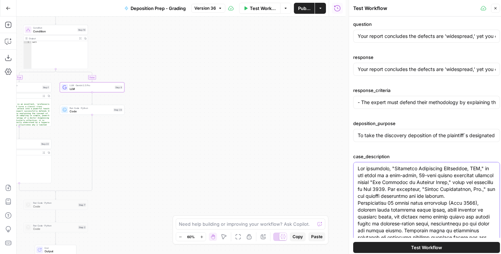
type input "- The expert must defend their methodology by explaining the concept of 'repres…"
type input "To take the discovery deposition of the plaintiff`s designated building envelop…"
type textarea "The plaintiff, Riverbend Commercial Properties, LLC," is the owner of a four-st…"
type input "- The expert must defend their methodology by explaining the concept of 'repres…"
type input "To take the discovery deposition of the plaintiff`s designated building envelop…"
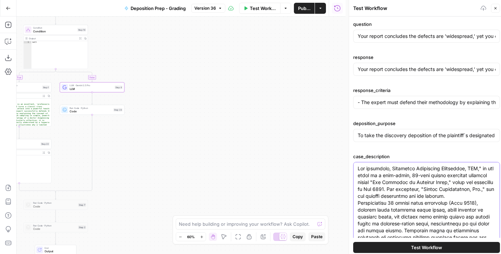
type input "- The expert must defend their methodology by explaining the concept of 'repres…"
type input "To take the discovery deposition of the plaintiff`s designated building envelop…"
type textarea "The plaintiff, Riverbend Commercial Properties, LLC," is the owner of a four-st…"
click at [417, 246] on span "Test Workflow" at bounding box center [426, 247] width 31 height 7
type input "- The expert must defend their methodology by explaining the concept of 'repres…"
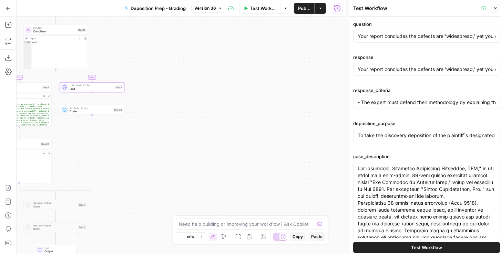
type input "To take the discovery deposition of the plaintiff`s designated building envelop…"
type input "- The expert must defend their methodology by explaining the concept of 'repres…"
type input "To take the discovery deposition of the plaintiff`s designated building envelop…"
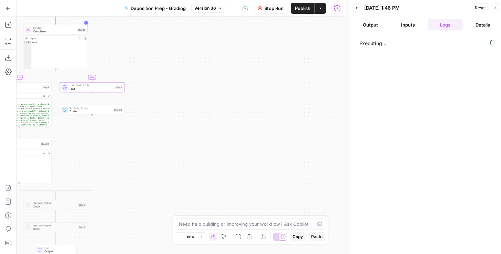
click at [402, 24] on button "Inputs" at bounding box center [408, 24] width 35 height 11
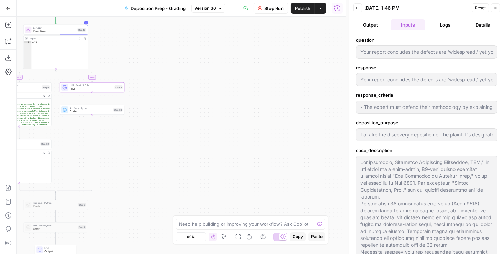
type input "- The expert must defend their methodology by explaining the concept of 'repres…"
type input "To take the discovery deposition of the plaintiff`s designated building envelop…"
type input "- The expert must defend their methodology by explaining the concept of 'repres…"
type input "To take the discovery deposition of the plaintiff`s designated building envelop…"
type input "- The expert must defend their methodology by explaining the concept of 'repres…"
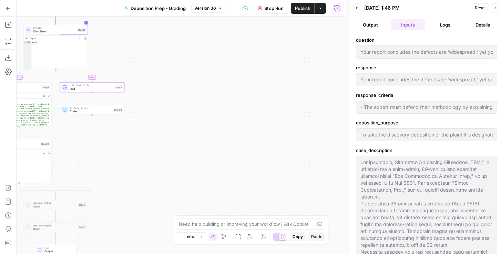
type input "To take the discovery deposition of the plaintiff`s designated building envelop…"
click at [434, 24] on button "Logs" at bounding box center [445, 24] width 35 height 11
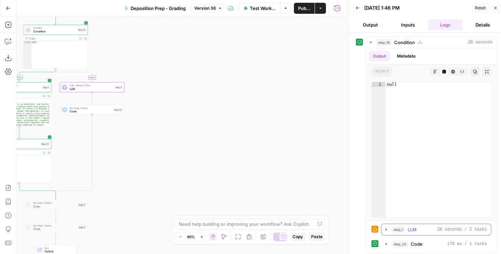
click at [387, 229] on icon "button" at bounding box center [386, 229] width 1 height 2
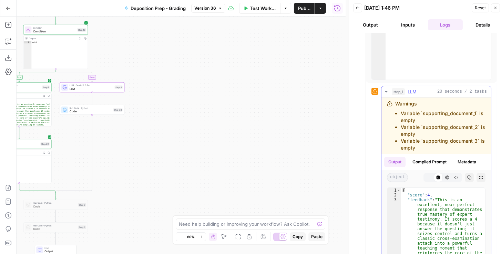
scroll to position [81, 0]
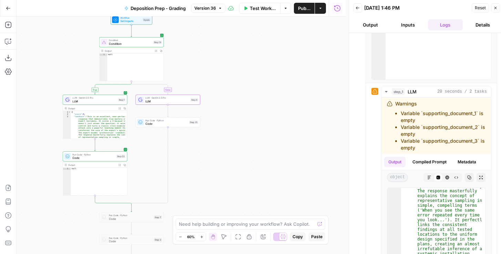
drag, startPoint x: 194, startPoint y: 155, endPoint x: 270, endPoint y: 167, distance: 76.1
click at [270, 167] on div "true false Workflow Set Inputs Inputs Condition Condition Step 18 Output Expand…" at bounding box center [181, 136] width 329 height 238
click at [150, 102] on span "LLM" at bounding box center [167, 101] width 43 height 4
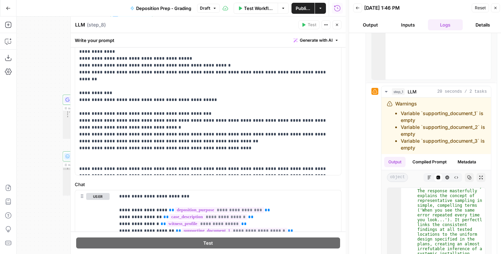
scroll to position [315, 0]
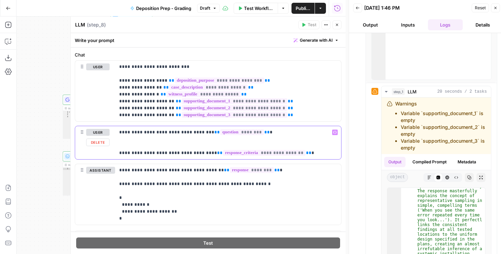
drag, startPoint x: 298, startPoint y: 152, endPoint x: 117, endPoint y: 129, distance: 182.4
click at [117, 129] on div "**********" at bounding box center [228, 142] width 226 height 33
copy p "**********"
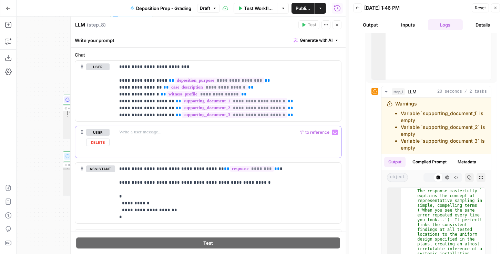
click at [103, 144] on button "Delete" at bounding box center [97, 143] width 23 height 8
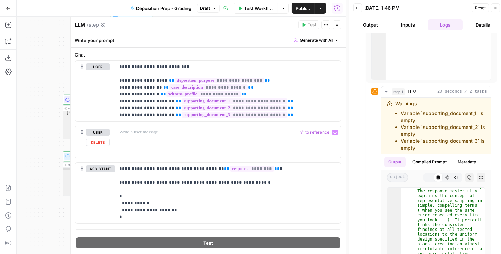
scroll to position [306, 0]
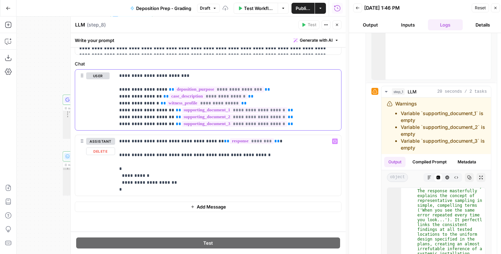
click at [298, 125] on p "**********" at bounding box center [226, 99] width 215 height 55
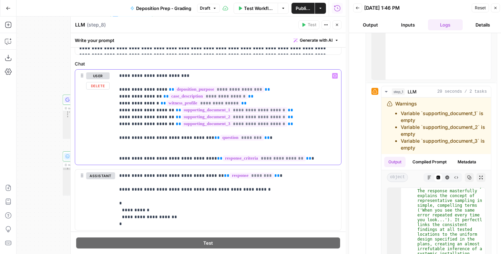
click at [225, 147] on p "**********" at bounding box center [226, 117] width 215 height 90
drag, startPoint x: 287, startPoint y: 157, endPoint x: 124, endPoint y: 154, distance: 163.1
click at [124, 154] on p "**********" at bounding box center [226, 117] width 215 height 90
copy p "**********"
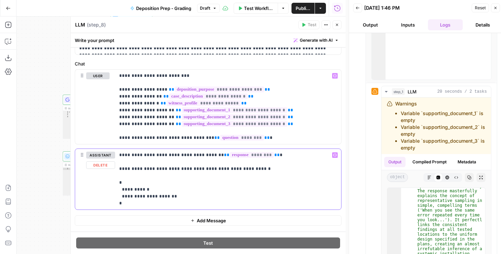
click at [202, 160] on p "**********" at bounding box center [226, 179] width 215 height 55
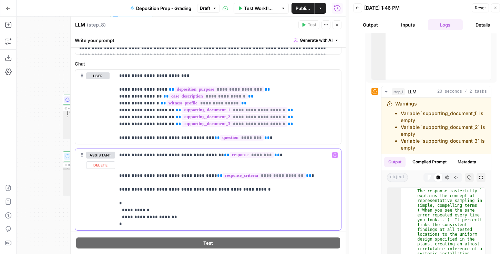
drag, startPoint x: 297, startPoint y: 176, endPoint x: 116, endPoint y: 156, distance: 181.8
click at [116, 156] on div "**********" at bounding box center [228, 189] width 226 height 81
copy p "**********"
click at [302, 4] on button "Publish" at bounding box center [303, 8] width 23 height 11
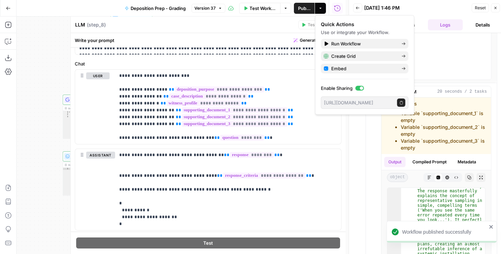
drag, startPoint x: 237, startPoint y: 33, endPoint x: 269, endPoint y: 29, distance: 32.3
click at [239, 33] on div "Write your prompt Generate with AI" at bounding box center [208, 40] width 275 height 14
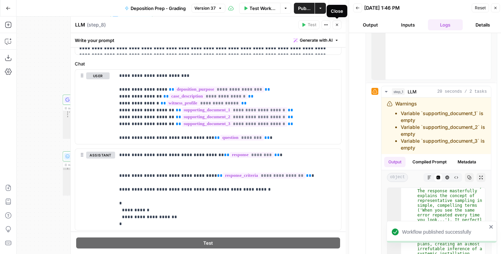
click at [339, 24] on icon "button" at bounding box center [337, 25] width 4 height 4
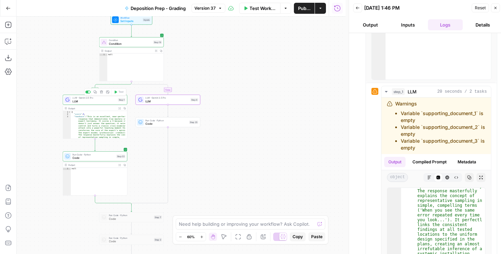
click at [96, 100] on span "LLM" at bounding box center [94, 101] width 44 height 4
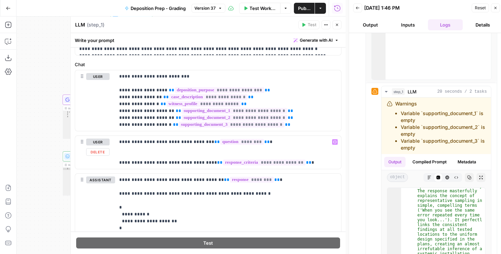
scroll to position [315, 0]
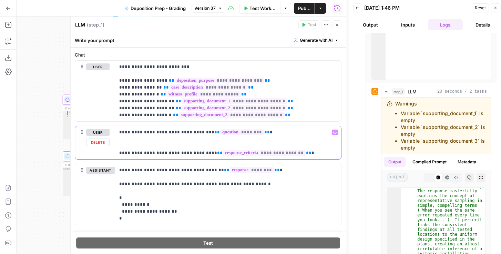
drag, startPoint x: 301, startPoint y: 149, endPoint x: 305, endPoint y: 153, distance: 5.9
click at [305, 153] on p "**********" at bounding box center [226, 143] width 215 height 28
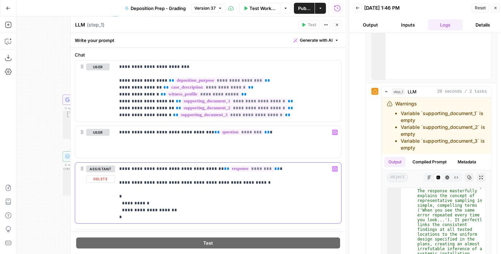
click at [274, 177] on p "**********" at bounding box center [226, 193] width 215 height 55
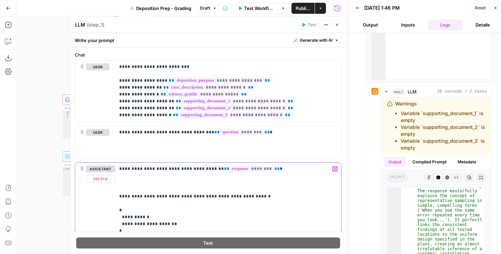
drag, startPoint x: 269, startPoint y: 180, endPoint x: 103, endPoint y: 163, distance: 166.7
click at [103, 163] on div "**********" at bounding box center [208, 200] width 266 height 74
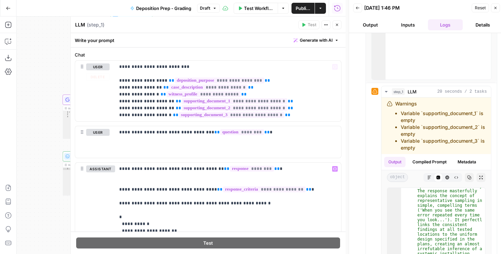
click at [302, 8] on span "Publish" at bounding box center [303, 8] width 15 height 7
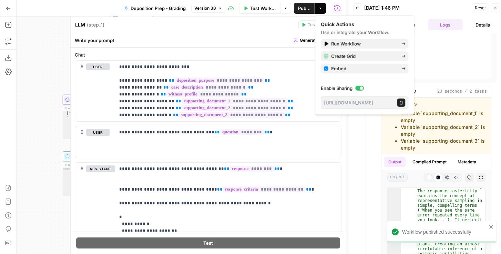
click at [445, 9] on span "Reset" at bounding box center [480, 8] width 11 height 6
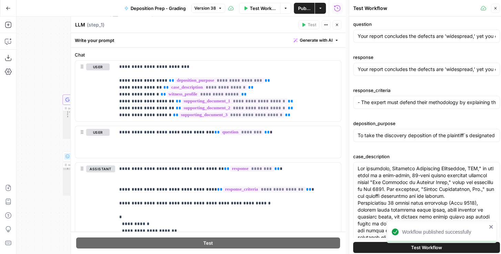
drag, startPoint x: 399, startPoint y: 248, endPoint x: 404, endPoint y: 244, distance: 6.9
click at [399, 248] on div "Workflow published successfully" at bounding box center [440, 247] width 110 height 3
click at [375, 244] on button "Test Workflow" at bounding box center [426, 247] width 147 height 11
type input "- The expert must defend their methodology by explaining the concept of 'repres…"
type input "To take the discovery deposition of the plaintiff`s designated building envelop…"
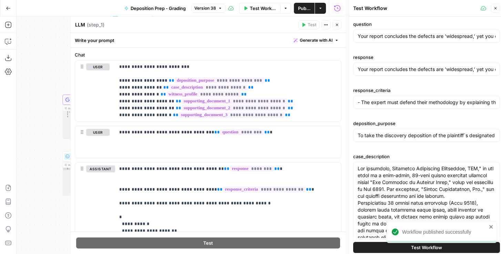
type input "- The expert must defend their methodology by explaining the concept of 'repres…"
type input "To take the discovery deposition of the plaintiff`s designated building envelop…"
type input "- The expert must defend their methodology by explaining the concept of 'repres…"
type input "To take the discovery deposition of the plaintiff`s designated building envelop…"
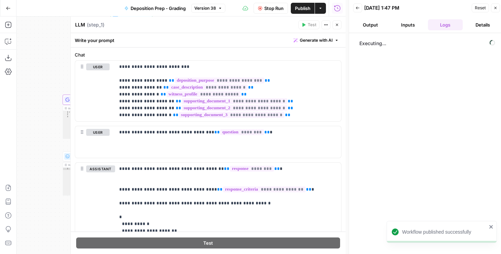
click at [445, 226] on icon "close" at bounding box center [491, 226] width 3 height 3
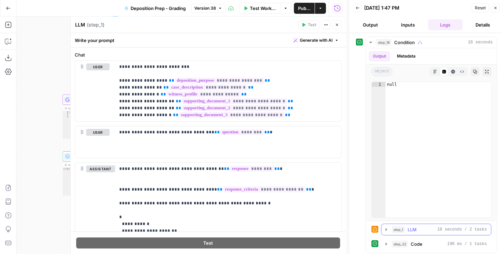
click at [388, 228] on icon "button" at bounding box center [387, 230] width 6 height 6
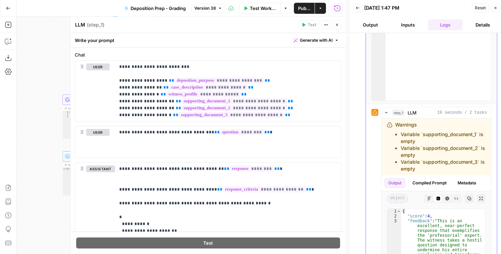
scroll to position [118, 0]
click at [436, 182] on button "Compiled Prompt" at bounding box center [430, 182] width 42 height 10
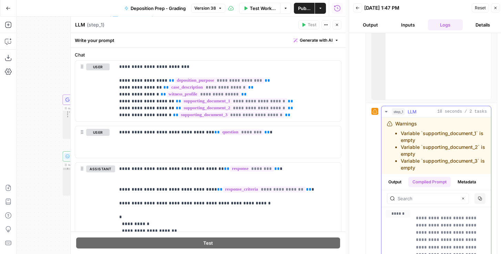
click at [405, 182] on button "Output" at bounding box center [394, 182] width 21 height 10
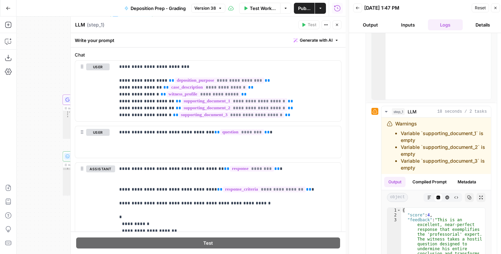
click at [411, 26] on button "Inputs" at bounding box center [408, 24] width 35 height 11
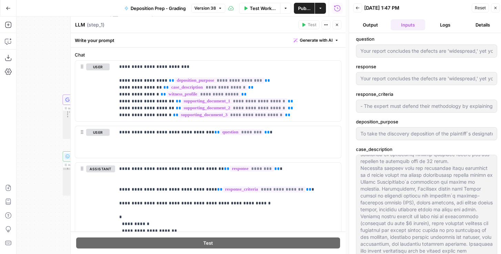
scroll to position [0, 0]
click at [222, 178] on p "**********" at bounding box center [226, 204] width 215 height 76
click at [443, 28] on button "Logs" at bounding box center [445, 24] width 35 height 11
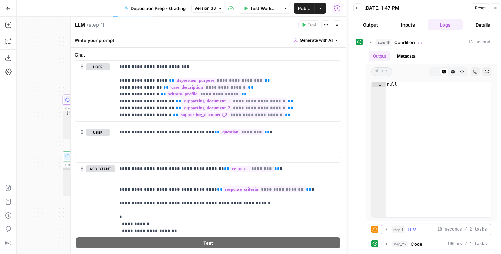
click at [387, 231] on icon "button" at bounding box center [387, 230] width 6 height 6
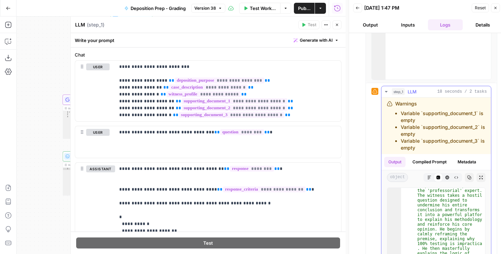
scroll to position [23, 0]
click at [429, 178] on icon "button" at bounding box center [430, 178] width 4 height 4
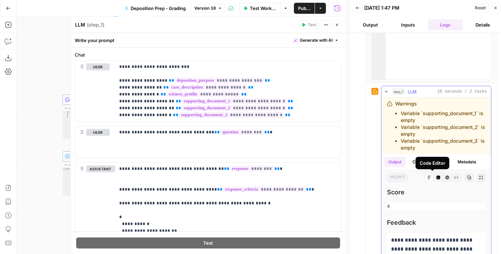
click at [428, 162] on div "Code Editor" at bounding box center [433, 163] width 26 height 7
click at [428, 163] on button "Compiled Prompt" at bounding box center [430, 162] width 42 height 10
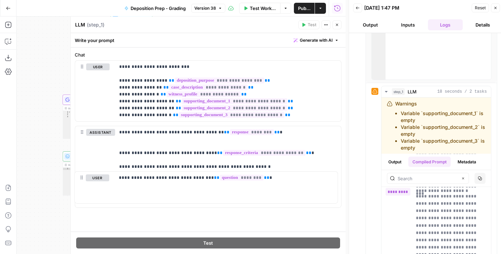
scroll to position [3, 0]
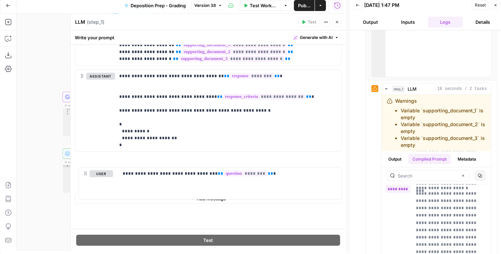
drag, startPoint x: 81, startPoint y: 134, endPoint x: 85, endPoint y: 176, distance: 42.2
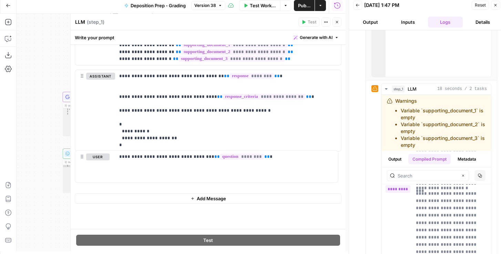
scroll to position [369, 0]
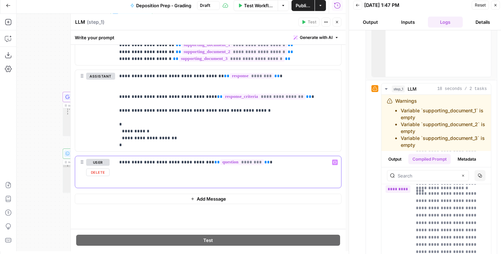
drag, startPoint x: 263, startPoint y: 160, endPoint x: 113, endPoint y: 160, distance: 150.3
click at [113, 160] on div "**********" at bounding box center [208, 172] width 266 height 32
copy p "**********"
click at [118, 71] on div "**********" at bounding box center [228, 110] width 226 height 81
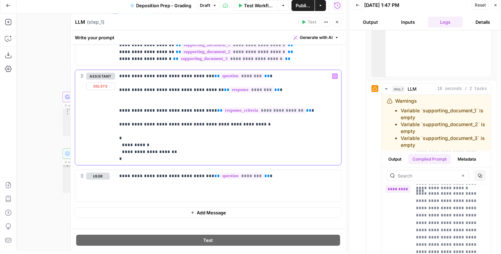
drag, startPoint x: 119, startPoint y: 90, endPoint x: 162, endPoint y: 166, distance: 87.3
click at [162, 166] on div "**********" at bounding box center [208, 120] width 267 height 100
copy p "**********"
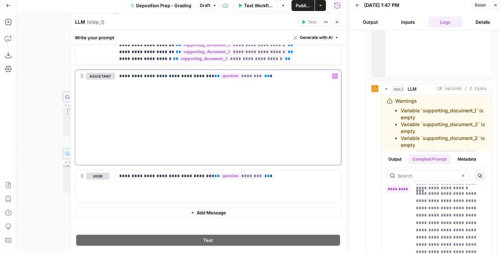
scroll to position [319, 0]
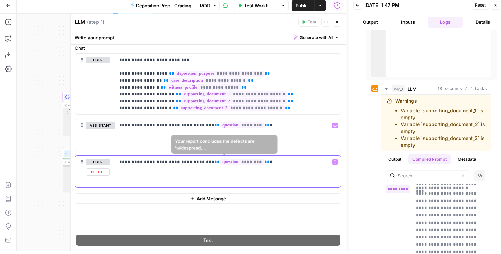
drag, startPoint x: 254, startPoint y: 161, endPoint x: 102, endPoint y: 161, distance: 151.7
click at [102, 161] on div "**********" at bounding box center [208, 172] width 266 height 32
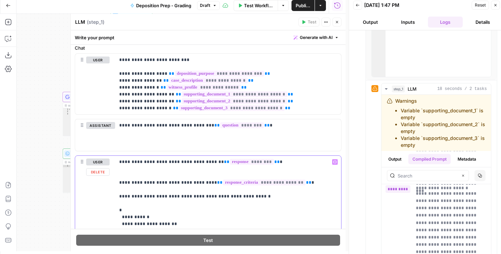
click at [192, 169] on p "**********" at bounding box center [226, 197] width 215 height 76
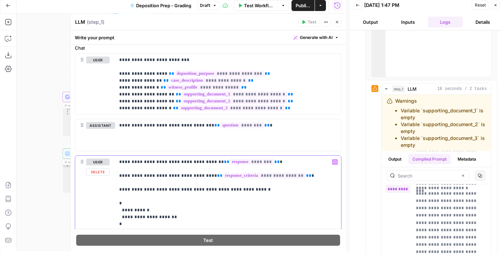
drag, startPoint x: 280, startPoint y: 174, endPoint x: 110, endPoint y: 174, distance: 170.0
click at [110, 174] on div "**********" at bounding box center [208, 193] width 266 height 74
copy p "**********"
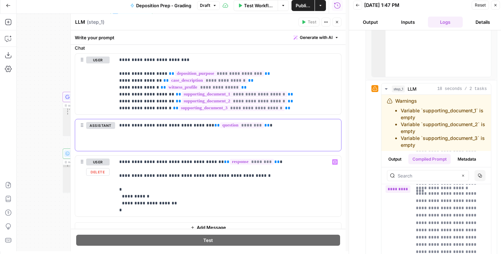
click at [128, 139] on p "**********" at bounding box center [226, 132] width 215 height 21
click at [130, 133] on p "**********" at bounding box center [226, 132] width 215 height 21
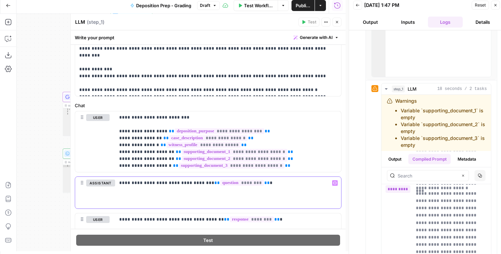
scroll to position [276, 0]
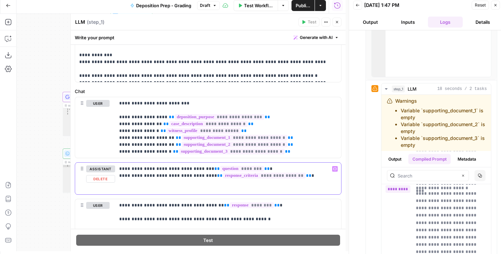
click at [273, 166] on p "**********" at bounding box center [226, 176] width 215 height 21
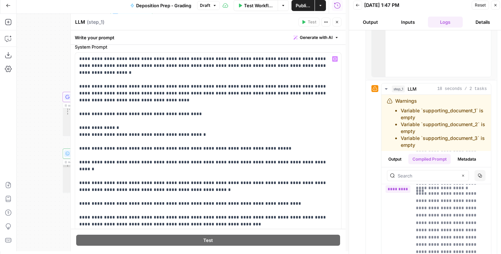
scroll to position [20, 0]
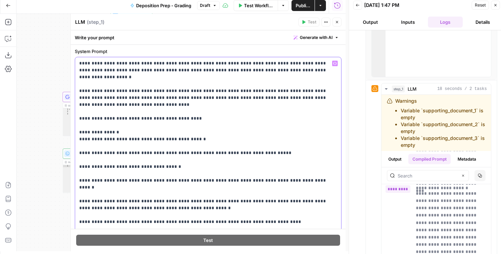
drag, startPoint x: 176, startPoint y: 161, endPoint x: 80, endPoint y: 162, distance: 95.5
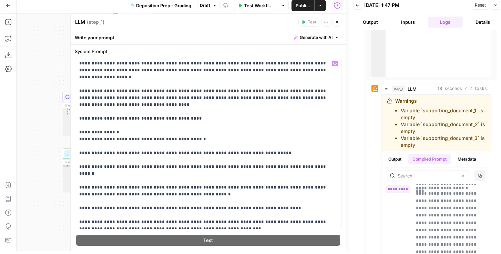
click at [301, 5] on span "Publish" at bounding box center [303, 5] width 15 height 7
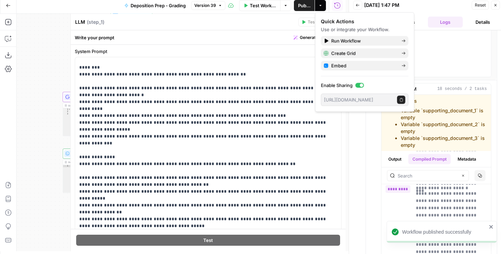
scroll to position [180, 0]
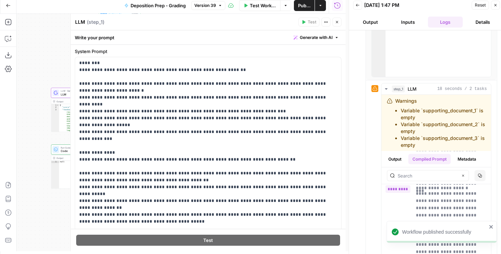
drag, startPoint x: 42, startPoint y: 125, endPoint x: 26, endPoint y: 112, distance: 20.6
click at [20, 117] on div "true false Workflow Set Inputs Inputs Condition Condition Step 18 Output Expand…" at bounding box center [181, 133] width 329 height 238
click at [340, 21] on button "Close" at bounding box center [337, 22] width 9 height 9
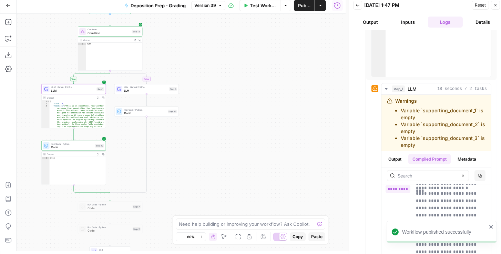
click at [136, 91] on span "LLM" at bounding box center [145, 91] width 43 height 4
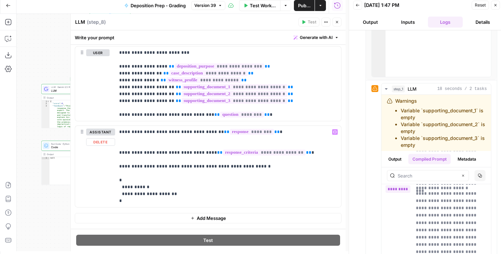
scroll to position [295, 0]
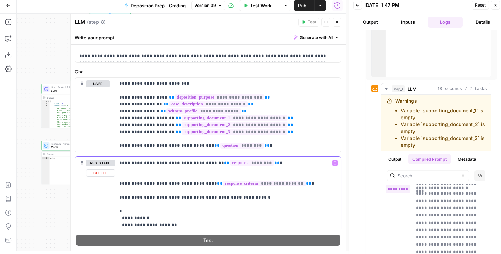
drag, startPoint x: 277, startPoint y: 167, endPoint x: 115, endPoint y: 162, distance: 162.5
click at [115, 162] on div "**********" at bounding box center [228, 197] width 226 height 81
drag, startPoint x: 293, startPoint y: 191, endPoint x: 119, endPoint y: 181, distance: 173.7
click at [119, 181] on p "**********" at bounding box center [226, 198] width 215 height 76
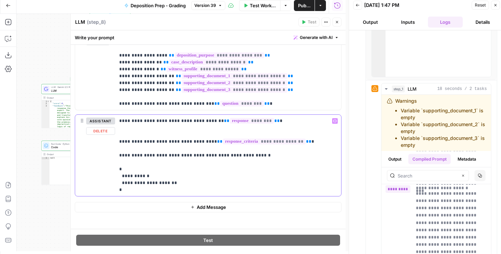
scroll to position [341, 0]
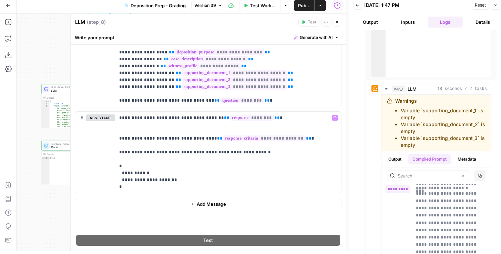
click at [60, 88] on span "LLM · Gemini 2.5 Pro" at bounding box center [73, 87] width 44 height 3
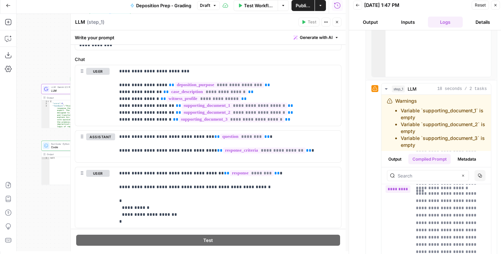
scroll to position [308, 0]
drag, startPoint x: 56, startPoint y: 65, endPoint x: 15, endPoint y: 60, distance: 41.3
click at [15, 60] on div "Add Steps Copilot Download as JSON Settings Import JSON AirOps Academy Help Giv…" at bounding box center [173, 133] width 346 height 238
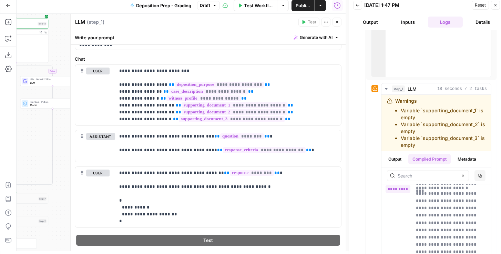
drag, startPoint x: 64, startPoint y: 129, endPoint x: 11, endPoint y: 126, distance: 53.2
click at [11, 126] on div "Add Steps Copilot Download as JSON Settings Import JSON AirOps Academy Help Giv…" at bounding box center [173, 133] width 346 height 238
click at [44, 83] on span "LLM" at bounding box center [51, 83] width 43 height 4
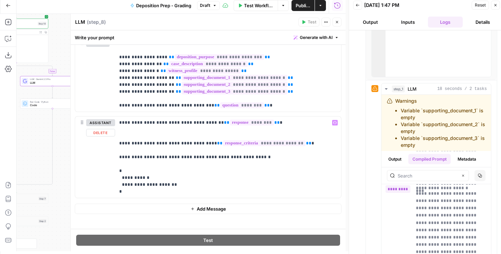
scroll to position [341, 0]
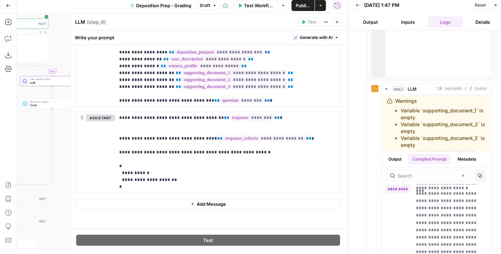
click at [202, 205] on span "Add Message" at bounding box center [211, 204] width 29 height 7
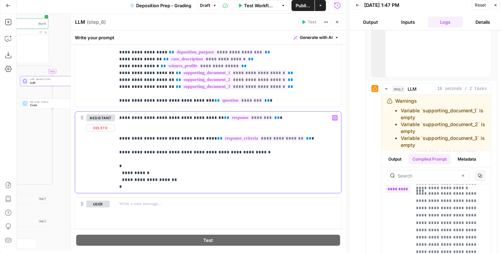
drag, startPoint x: 173, startPoint y: 185, endPoint x: 109, endPoint y: 116, distance: 94.2
click at [109, 116] on div "**********" at bounding box center [208, 152] width 266 height 81
copy p "**********"
click at [154, 202] on p at bounding box center [228, 204] width 218 height 7
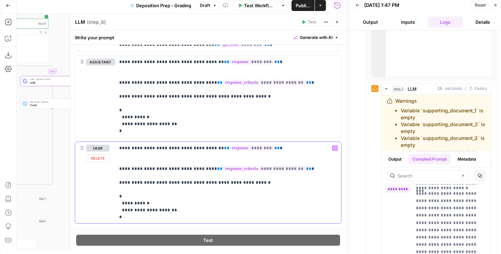
scroll to position [400, 0]
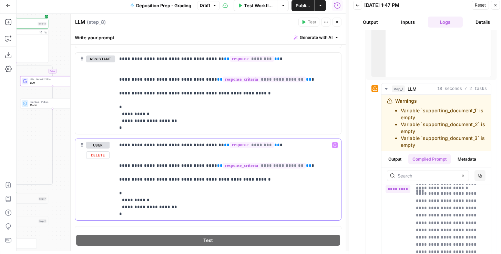
drag, startPoint x: 289, startPoint y: 166, endPoint x: 132, endPoint y: 158, distance: 157.4
click at [132, 158] on p "**********" at bounding box center [226, 180] width 215 height 76
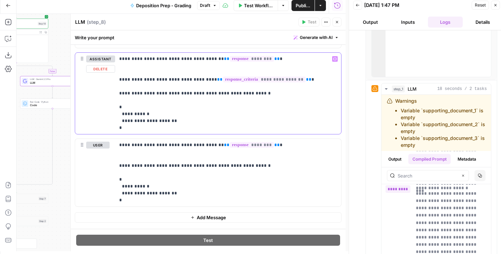
drag, startPoint x: 183, startPoint y: 124, endPoint x: 119, endPoint y: 58, distance: 91.7
click at [119, 58] on p "**********" at bounding box center [226, 94] width 215 height 76
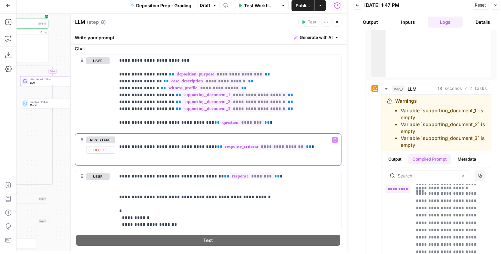
scroll to position [310, 0]
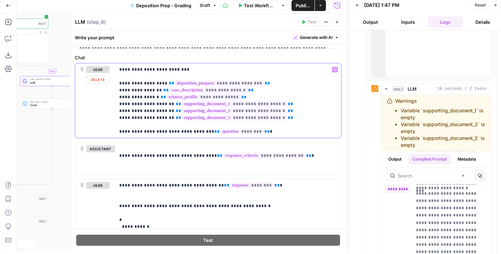
drag, startPoint x: 259, startPoint y: 129, endPoint x: 117, endPoint y: 127, distance: 141.7
click at [117, 127] on div "**********" at bounding box center [228, 100] width 226 height 74
click at [173, 146] on p "**********" at bounding box center [226, 156] width 215 height 21
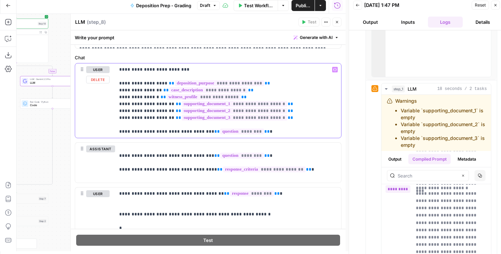
drag, startPoint x: 243, startPoint y: 132, endPoint x: 119, endPoint y: 133, distance: 124.1
click at [119, 133] on p "**********" at bounding box center [226, 100] width 215 height 69
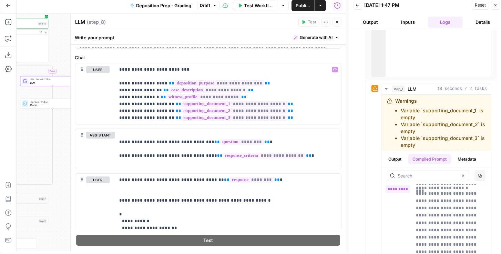
click at [305, 7] on span "Publish" at bounding box center [303, 5] width 15 height 7
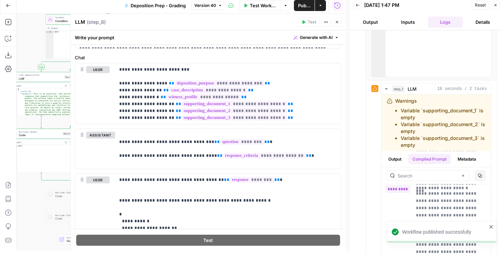
drag, startPoint x: 39, startPoint y: 139, endPoint x: 100, endPoint y: 136, distance: 61.5
click at [100, 136] on body "Workflow published successfully Rhetoric New Home Browse Your Data Usage Settin…" at bounding box center [250, 124] width 501 height 254
click at [41, 74] on span "LLM · Gemini 2.5 Pro" at bounding box center [41, 74] width 44 height 3
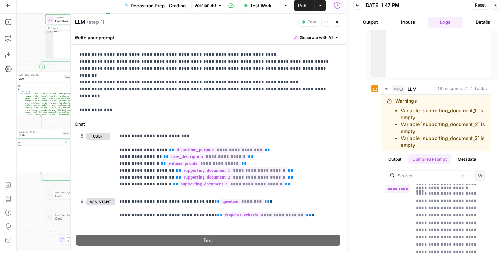
scroll to position [348, 0]
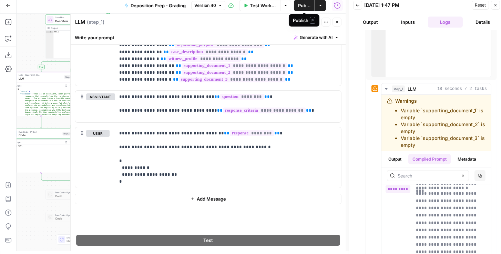
click at [309, 7] on span "Publish" at bounding box center [304, 5] width 12 height 7
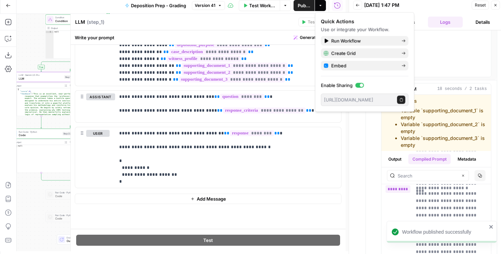
click at [445, 6] on span "Reset" at bounding box center [480, 5] width 11 height 6
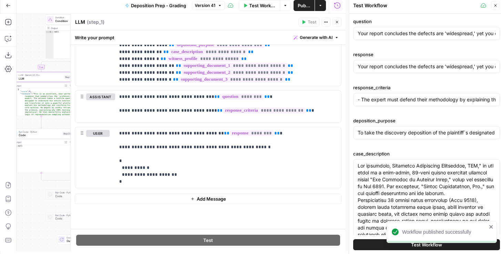
click at [372, 246] on button "Test Workflow" at bounding box center [426, 244] width 147 height 11
type input "- The expert must defend their methodology by explaining the concept of 'repres…"
type input "To take the discovery deposition of the plaintiff`s designated building envelop…"
type input "- The expert must defend their methodology by explaining the concept of 'repres…"
type input "To take the discovery deposition of the plaintiff`s designated building envelop…"
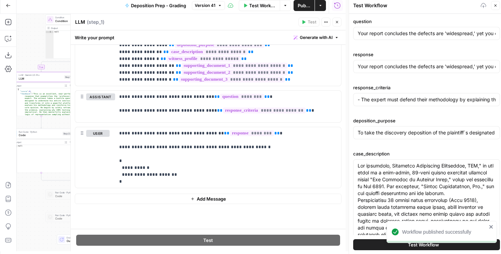
type input "- The expert must defend their methodology by explaining the concept of 'repres…"
type input "To take the discovery deposition of the plaintiff`s designated building envelop…"
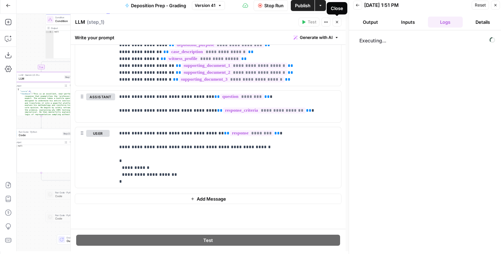
click at [336, 24] on icon "button" at bounding box center [337, 22] width 4 height 4
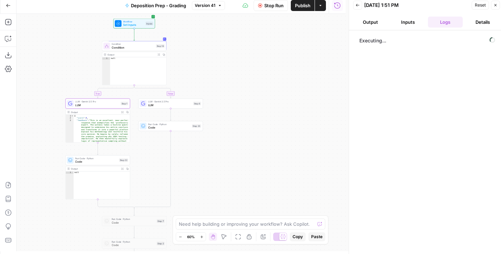
drag, startPoint x: 224, startPoint y: 63, endPoint x: 281, endPoint y: 90, distance: 62.5
click at [281, 90] on div "true false Workflow Set Inputs Inputs Condition Condition Step 18 Output Expand…" at bounding box center [181, 133] width 329 height 238
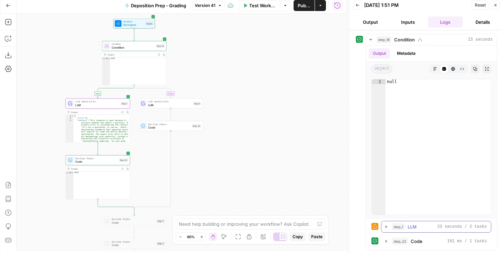
click at [385, 227] on icon "button" at bounding box center [387, 227] width 6 height 6
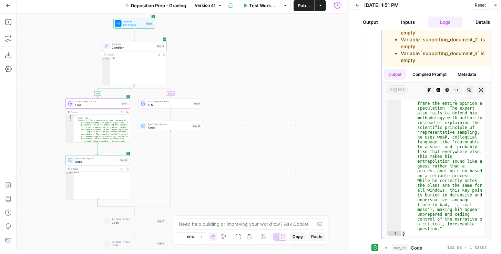
scroll to position [228, 0]
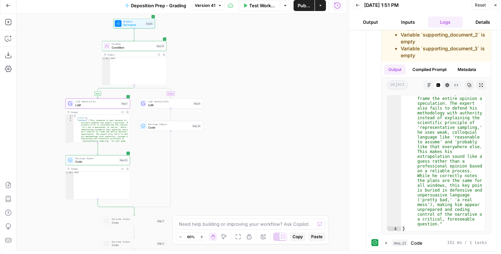
click at [445, 7] on span "Reset" at bounding box center [480, 5] width 11 height 6
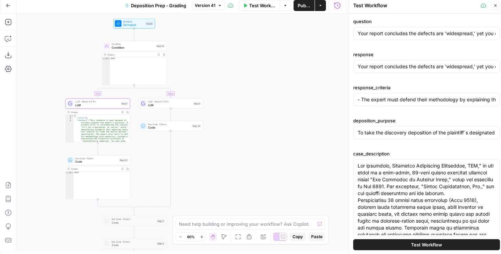
click at [427, 243] on span "Test Workflow" at bounding box center [426, 244] width 31 height 7
type input "- The expert must defend their methodology by explaining the concept of 'repres…"
type input "To take the discovery deposition of the plaintiff`s designated building envelop…"
type input "- The expert must defend their methodology by explaining the concept of 'repres…"
type input "To take the discovery deposition of the plaintiff`s designated building envelop…"
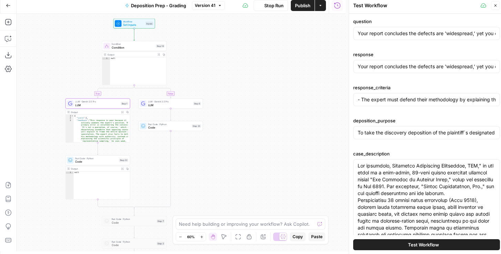
type input "- The expert must defend their methodology by explaining the concept of 'repres…"
type input "To take the discovery deposition of the plaintiff`s designated building envelop…"
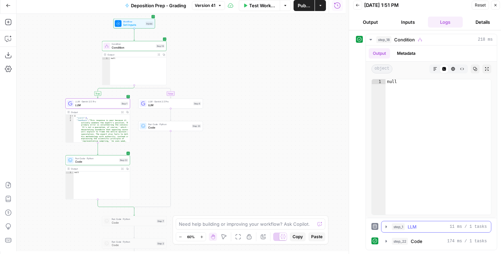
click at [388, 227] on icon "button" at bounding box center [387, 227] width 6 height 6
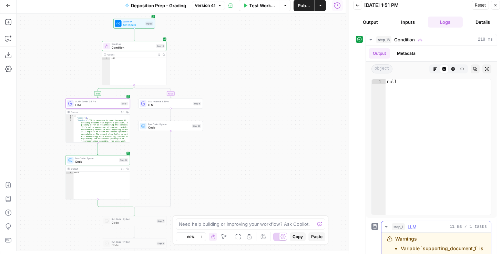
click at [384, 227] on icon "button" at bounding box center [387, 227] width 6 height 6
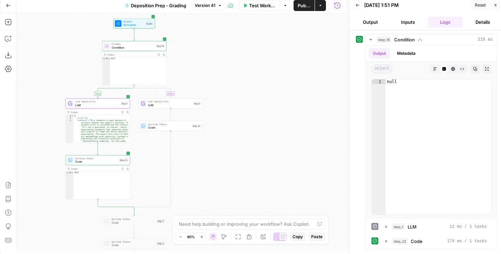
click at [168, 104] on span "LLM" at bounding box center [169, 105] width 43 height 4
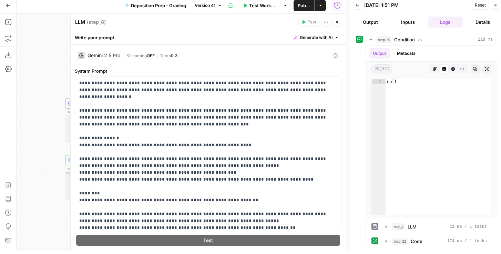
click at [334, 54] on icon at bounding box center [336, 56] width 6 height 6
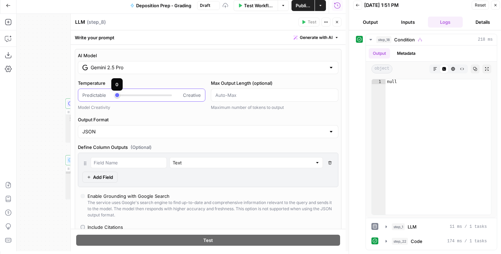
type input "***"
drag, startPoint x: 136, startPoint y: 94, endPoint x: 117, endPoint y: 106, distance: 21.9
click at [121, 99] on div "Predictable Creative" at bounding box center [142, 95] width 128 height 13
click at [338, 21] on icon "button" at bounding box center [337, 22] width 4 height 4
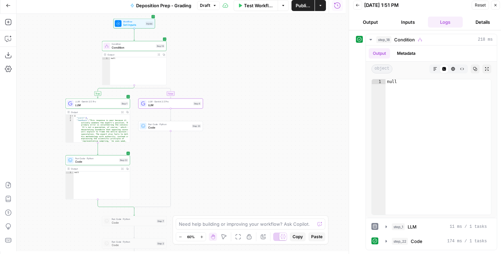
click at [93, 103] on span "LLM" at bounding box center [97, 105] width 44 height 4
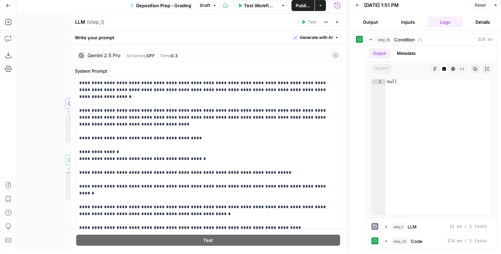
click at [333, 57] on icon at bounding box center [336, 56] width 6 height 6
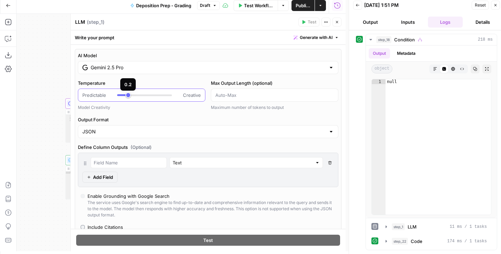
type input "***"
drag, startPoint x: 134, startPoint y: 94, endPoint x: 184, endPoint y: 63, distance: 59.0
click at [122, 95] on div at bounding box center [144, 95] width 55 height 2
click at [305, 2] on span "Publish" at bounding box center [303, 5] width 15 height 7
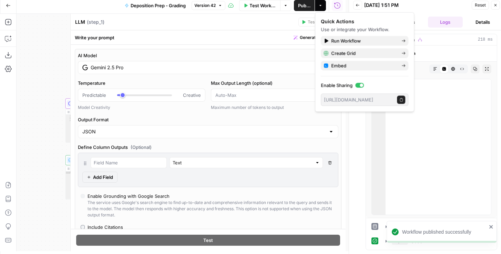
click at [445, 7] on span "Reset" at bounding box center [480, 5] width 11 height 6
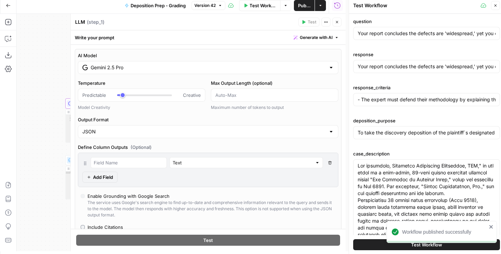
click at [425, 248] on div "Workflow published successfully" at bounding box center [440, 247] width 110 height 3
click at [373, 244] on button "Test Workflow" at bounding box center [426, 244] width 147 height 11
type input "- The expert must defend their methodology by explaining the concept of 'repres…"
type input "To take the discovery deposition of the plaintiff`s designated building envelop…"
type input "- The expert must defend their methodology by explaining the concept of 'repres…"
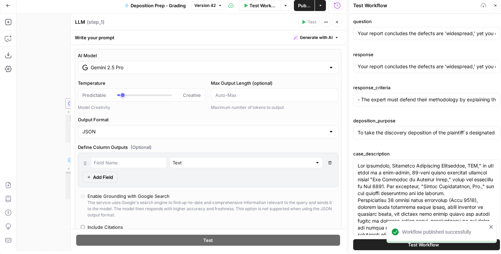
type input "To take the discovery deposition of the plaintiff`s designated building envelop…"
type input "- The expert must defend their methodology by explaining the concept of 'repres…"
type input "To take the discovery deposition of the plaintiff`s designated building envelop…"
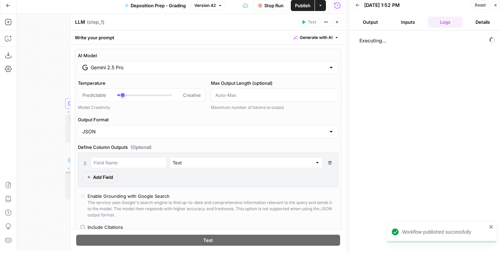
click at [445, 228] on icon "close" at bounding box center [491, 227] width 5 height 6
click at [255, 70] on input "Gemini 2.5 Pro" at bounding box center [208, 67] width 235 height 7
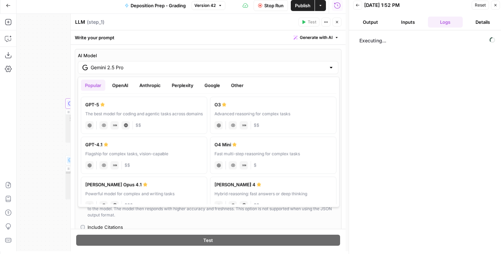
click at [219, 82] on button "Google" at bounding box center [213, 85] width 24 height 11
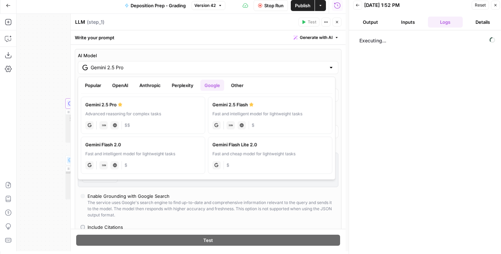
click at [121, 87] on button "OpenAI" at bounding box center [120, 85] width 24 height 11
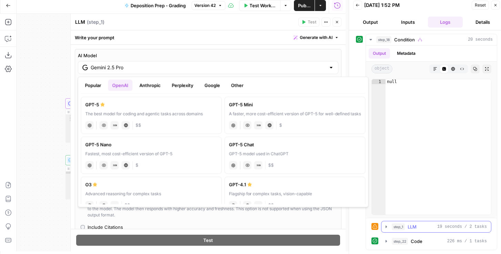
click at [387, 227] on icon "button" at bounding box center [387, 227] width 6 height 6
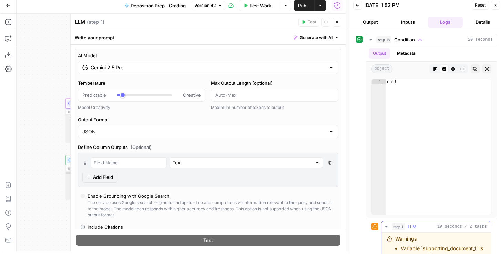
scroll to position [138, 0]
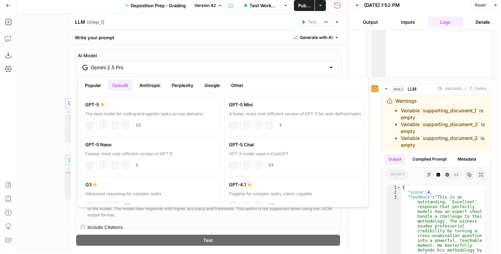
click at [270, 70] on input "Gemini 2.5 Pro" at bounding box center [208, 67] width 235 height 7
click at [170, 106] on div "GPT-5" at bounding box center [152, 104] width 132 height 7
type input "GPT-5"
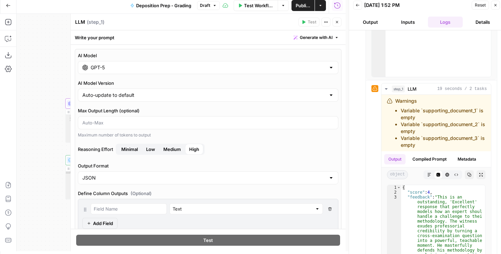
click at [172, 148] on span "Medium" at bounding box center [172, 149] width 18 height 7
click at [338, 26] on button "Close" at bounding box center [337, 22] width 9 height 9
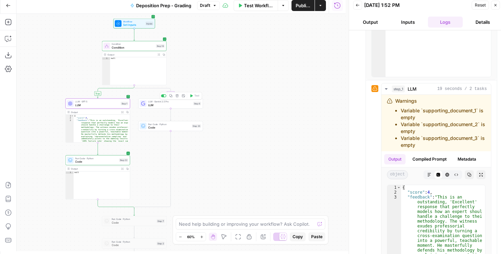
click at [155, 103] on span "LLM" at bounding box center [169, 105] width 43 height 4
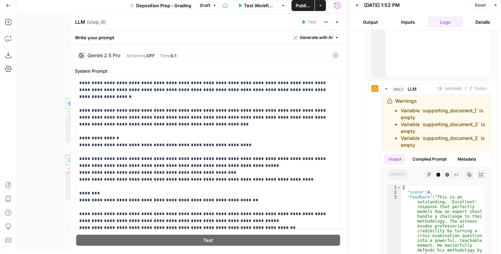
click at [335, 53] on icon at bounding box center [336, 56] width 6 height 6
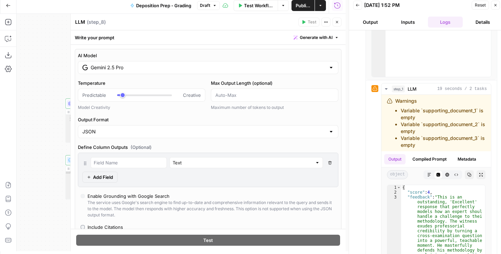
click at [176, 66] on input "Gemini 2.5 Pro" at bounding box center [208, 67] width 235 height 7
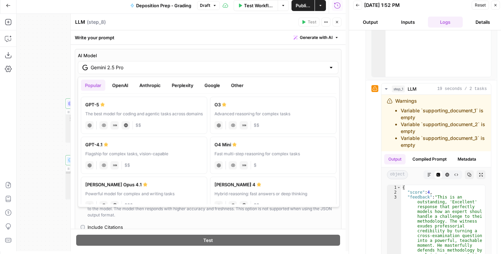
click at [123, 88] on button "OpenAI" at bounding box center [120, 85] width 24 height 11
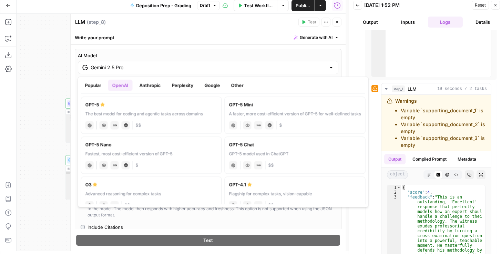
click at [254, 111] on div "A faster, more cost-efficient version of GPT-5 for well-defined tasks" at bounding box center [295, 114] width 132 height 6
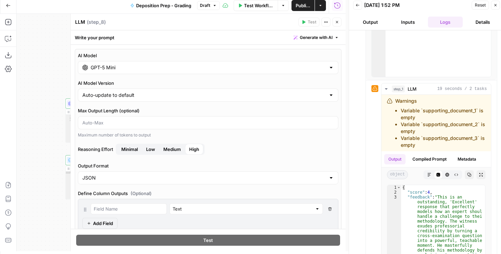
type input "GPT-5 Mini"
click at [178, 146] on span "Medium" at bounding box center [172, 149] width 18 height 7
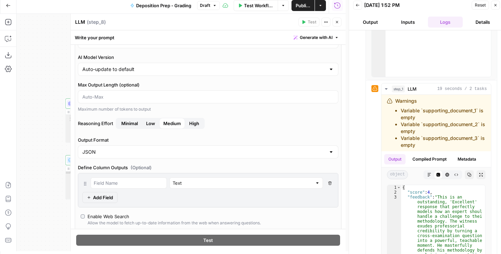
scroll to position [20, 0]
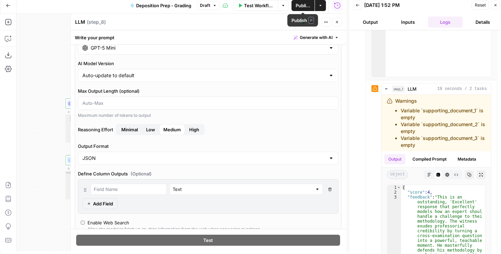
click at [309, 3] on span "Publish" at bounding box center [303, 5] width 15 height 7
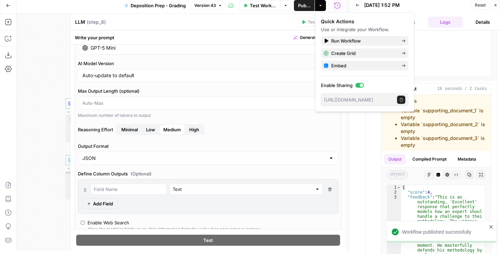
click at [445, 6] on span "Reset" at bounding box center [480, 5] width 11 height 6
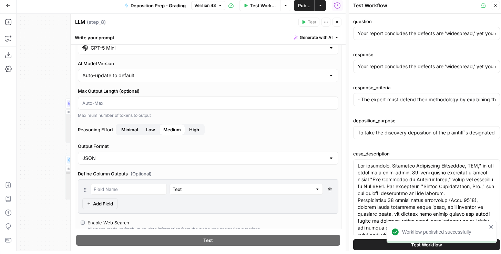
click at [377, 246] on button "Test Workflow" at bounding box center [426, 244] width 147 height 11
type input "- The expert must defend their methodology by explaining the concept of 'repres…"
type input "To take the discovery deposition of the plaintiff`s designated building envelop…"
type input "- The expert must defend their methodology by explaining the concept of 'repres…"
type input "To take the discovery deposition of the plaintiff`s designated building envelop…"
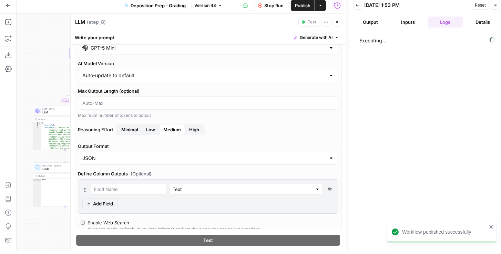
drag, startPoint x: 38, startPoint y: 148, endPoint x: 48, endPoint y: 130, distance: 20.6
click at [6, 154] on div "Add Steps Copilot Download as JSON Settings Import JSON AirOps Academy Help Giv…" at bounding box center [173, 133] width 346 height 238
click at [61, 112] on span "LLM" at bounding box center [64, 112] width 44 height 4
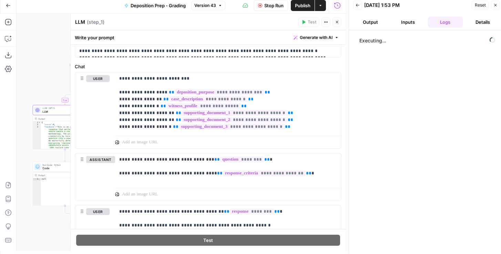
scroll to position [293, 0]
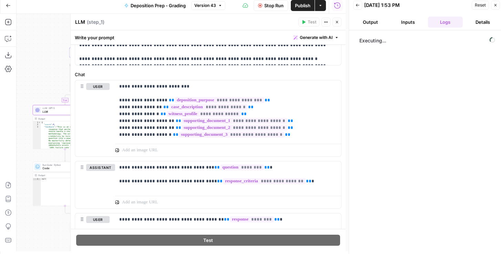
click at [338, 20] on icon "button" at bounding box center [337, 22] width 4 height 4
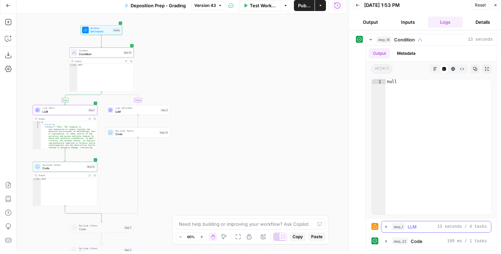
click at [388, 225] on icon "button" at bounding box center [387, 227] width 6 height 6
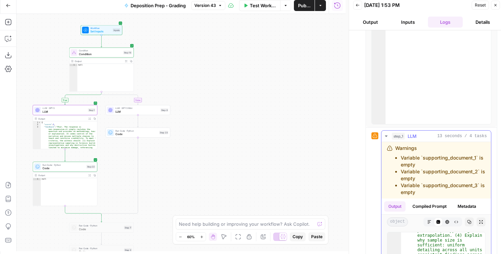
scroll to position [90, 0]
click at [388, 137] on icon "button" at bounding box center [387, 137] width 6 height 6
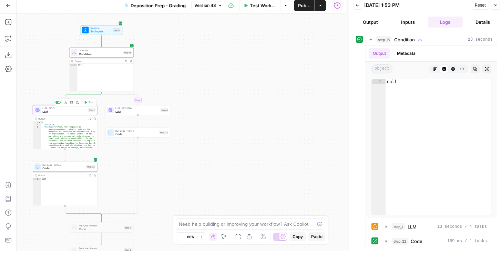
click at [69, 110] on span "LLM" at bounding box center [64, 112] width 44 height 4
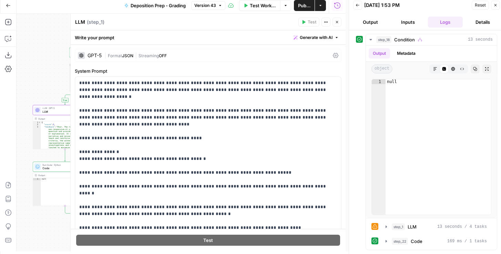
click at [334, 53] on icon at bounding box center [336, 56] width 6 height 6
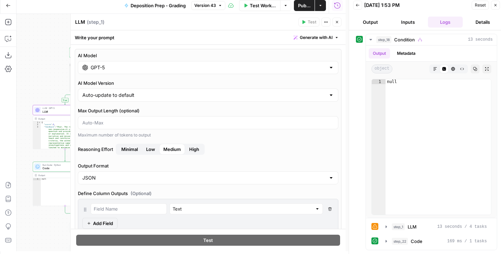
click at [191, 68] on input "GPT-5" at bounding box center [208, 67] width 235 height 7
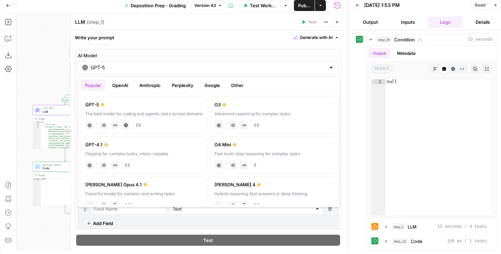
click at [123, 84] on button "OpenAI" at bounding box center [120, 85] width 24 height 11
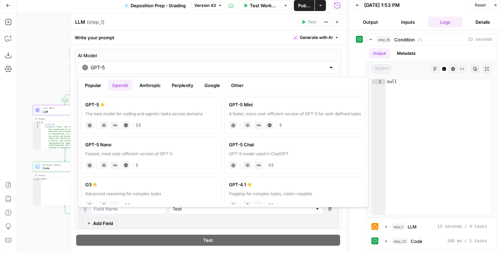
click at [260, 112] on div "A faster, more cost-efficient version of GPT-5 for well-defined tasks" at bounding box center [295, 114] width 132 height 6
type input "GPT-5 Mini"
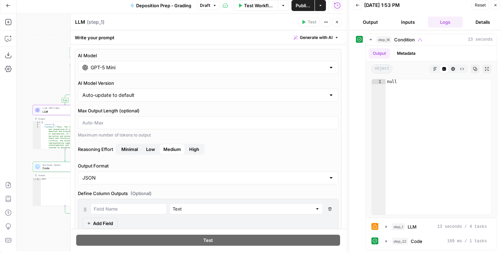
click at [310, 6] on span "Publish" at bounding box center [303, 5] width 15 height 7
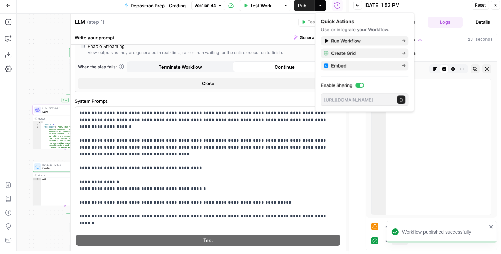
scroll to position [236, 0]
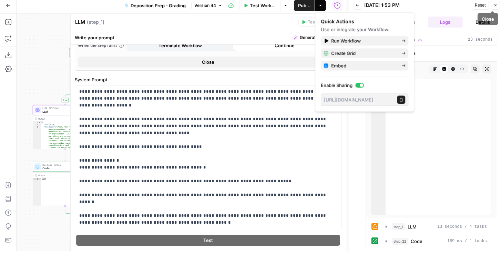
click at [445, 5] on span "Reset" at bounding box center [480, 5] width 11 height 6
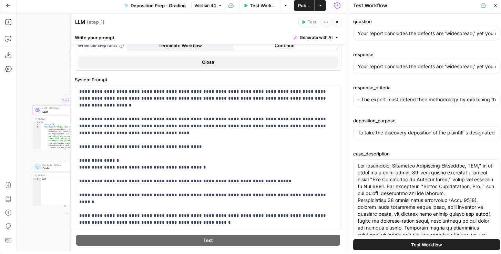
click at [431, 243] on span "Test Workflow" at bounding box center [426, 244] width 31 height 7
type input "- The expert must defend their methodology by explaining the concept of 'repres…"
type input "To take the discovery deposition of the plaintiff`s designated building envelop…"
type input "- The expert must defend their methodology by explaining the concept of 'repres…"
type input "To take the discovery deposition of the plaintiff`s designated building envelop…"
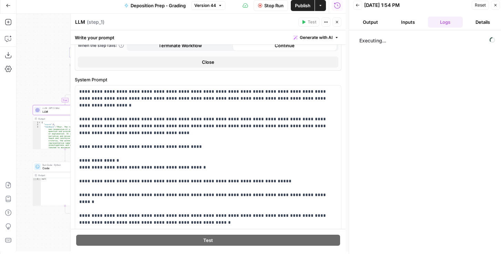
click at [374, 23] on button "Output" at bounding box center [370, 22] width 35 height 11
click at [407, 26] on button "Inputs" at bounding box center [408, 22] width 35 height 11
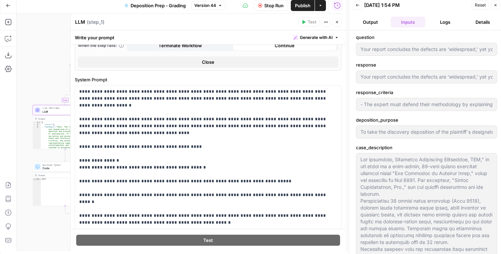
type input "- The expert must defend their methodology by explaining the concept of 'repres…"
type input "To take the discovery deposition of the plaintiff`s designated building envelop…"
type input "- The expert must defend their methodology by explaining the concept of 'repres…"
type input "To take the discovery deposition of the plaintiff`s designated building envelop…"
type input "- The expert must defend their methodology by explaining the concept of 'repres…"
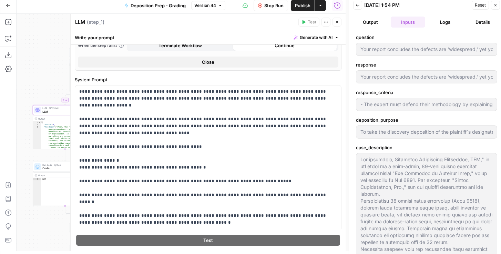
type input "To take the discovery deposition of the plaintiff`s designated building envelop…"
click at [438, 24] on button "Logs" at bounding box center [445, 22] width 35 height 11
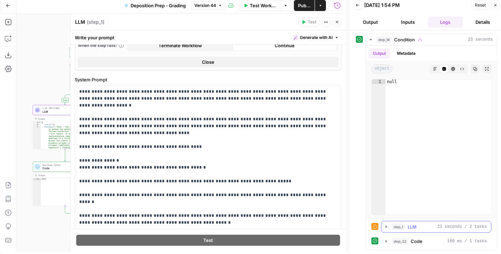
click at [388, 226] on icon "button" at bounding box center [387, 227] width 6 height 6
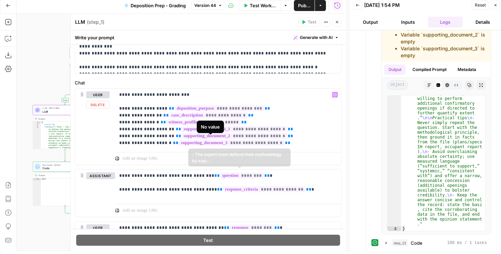
scroll to position [552, 0]
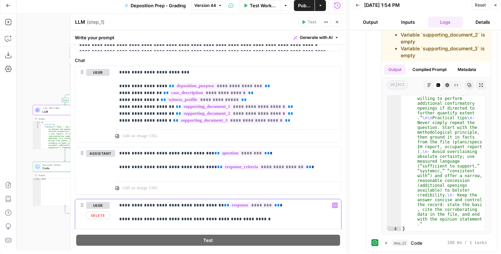
click at [181, 209] on p "**********" at bounding box center [226, 229] width 215 height 55
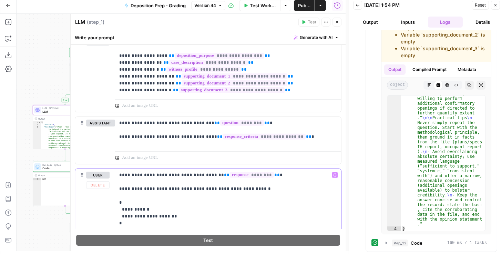
scroll to position [591, 0]
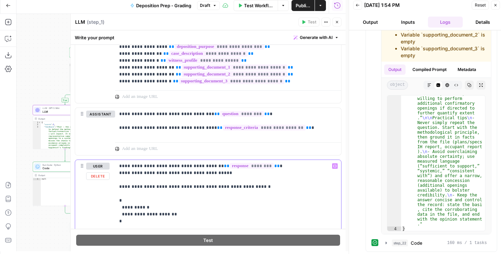
drag, startPoint x: 230, startPoint y: 175, endPoint x: 119, endPoint y: 172, distance: 110.4
click at [119, 172] on p "**********" at bounding box center [226, 194] width 215 height 62
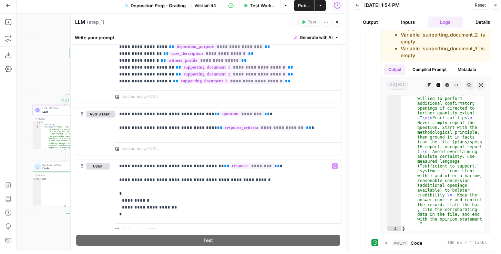
click at [307, 7] on span "Publish" at bounding box center [304, 5] width 12 height 7
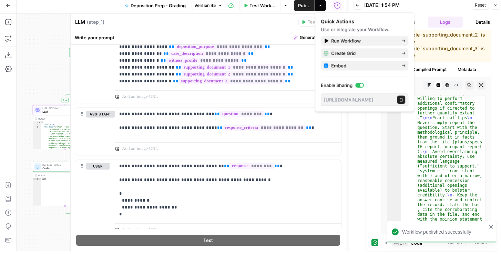
click at [264, 23] on div "LLM LLM ( step_1 )" at bounding box center [186, 22] width 222 height 8
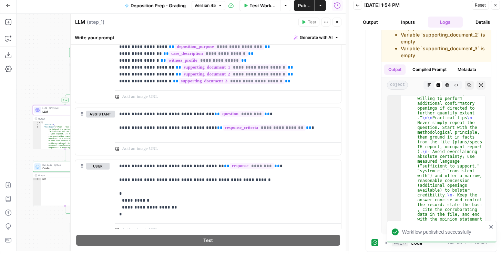
click at [335, 23] on icon "button" at bounding box center [337, 22] width 4 height 4
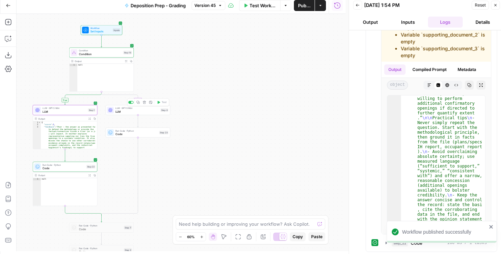
click at [144, 112] on span "LLM" at bounding box center [137, 112] width 43 height 4
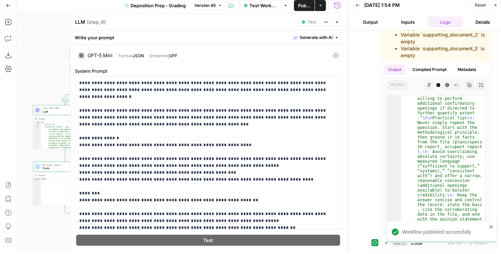
click at [333, 53] on icon at bounding box center [336, 56] width 6 height 6
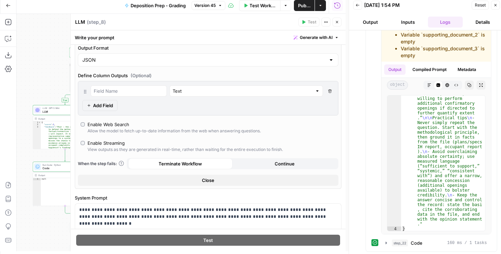
scroll to position [118, 0]
click at [414, 18] on button "Inputs" at bounding box center [408, 22] width 35 height 11
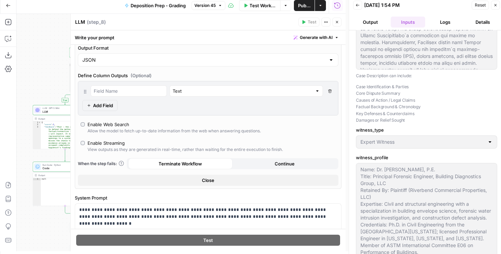
click at [442, 21] on button "Logs" at bounding box center [445, 22] width 35 height 11
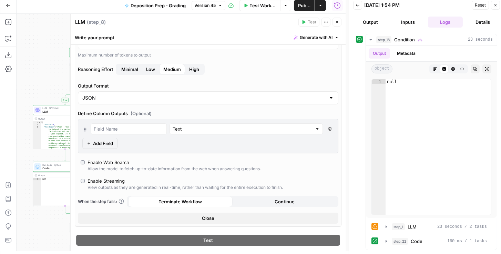
scroll to position [20, 0]
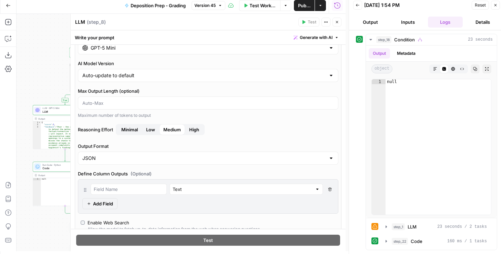
click at [150, 130] on span "Low" at bounding box center [150, 129] width 9 height 7
click at [335, 22] on button "Close" at bounding box center [337, 22] width 9 height 9
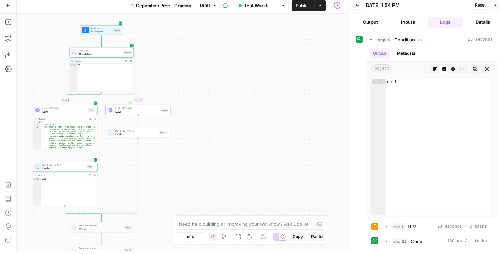
click at [67, 113] on span "LLM" at bounding box center [64, 112] width 44 height 4
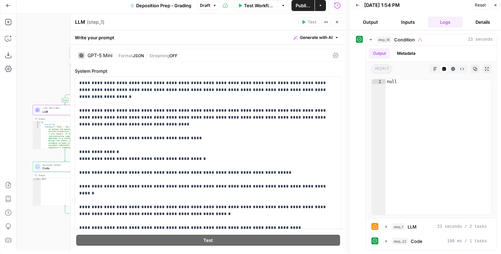
click at [334, 53] on icon at bounding box center [336, 56] width 6 height 6
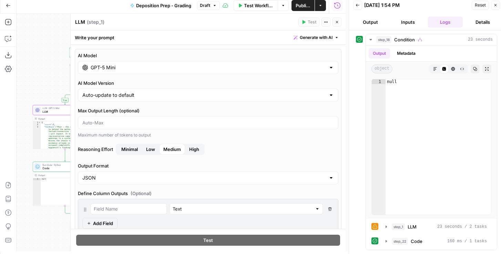
click at [151, 148] on span "Low" at bounding box center [150, 149] width 9 height 7
click at [301, 6] on span "Publish" at bounding box center [303, 5] width 15 height 7
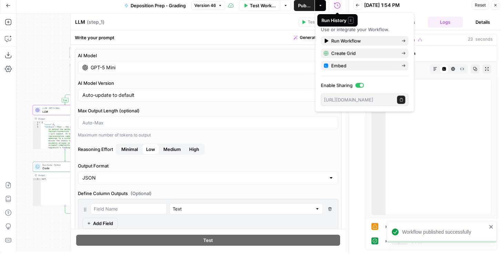
click at [445, 5] on span "Reset" at bounding box center [480, 5] width 11 height 6
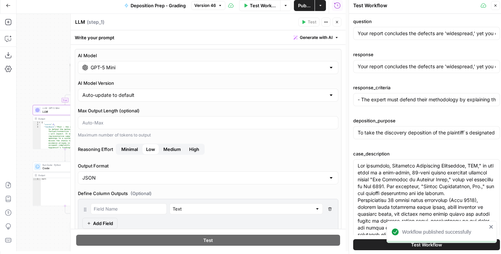
click at [375, 245] on button "Test Workflow" at bounding box center [426, 244] width 147 height 11
type input "- The expert must defend their methodology by explaining the concept of 'repres…"
type input "To take the discovery deposition of the plaintiff`s designated building envelop…"
type input "- The expert must defend their methodology by explaining the concept of 'repres…"
type input "To take the discovery deposition of the plaintiff`s designated building envelop…"
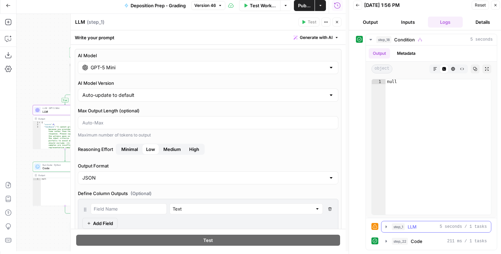
click at [387, 224] on icon "button" at bounding box center [387, 227] width 6 height 6
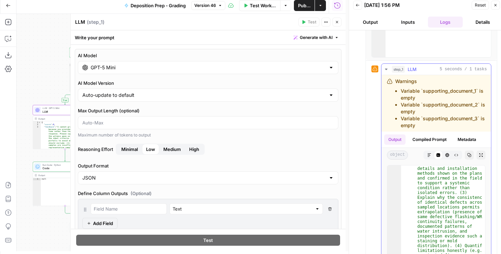
scroll to position [120, 0]
click at [338, 23] on icon "button" at bounding box center [337, 22] width 2 height 2
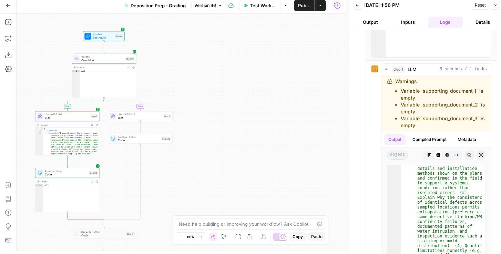
drag, startPoint x: 208, startPoint y: 63, endPoint x: 211, endPoint y: 71, distance: 8.2
click at [211, 70] on div "true false Workflow Set Inputs Inputs Condition Condition Step 18 Output Expand…" at bounding box center [181, 133] width 329 height 238
click at [128, 120] on span "LLM" at bounding box center [140, 120] width 43 height 4
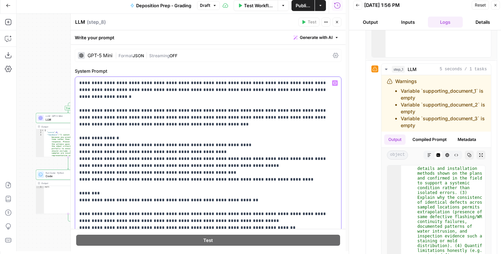
drag, startPoint x: 137, startPoint y: 150, endPoint x: 79, endPoint y: 143, distance: 59.0
click at [79, 143] on div "**********" at bounding box center [208, 217] width 266 height 281
click at [336, 24] on button "Close" at bounding box center [337, 22] width 9 height 9
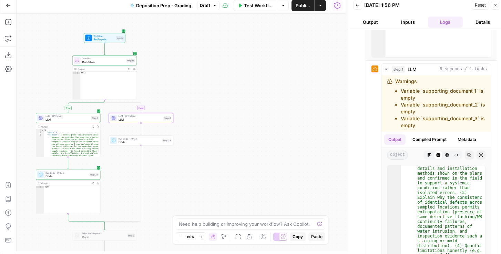
click at [68, 120] on span "LLM" at bounding box center [68, 120] width 44 height 4
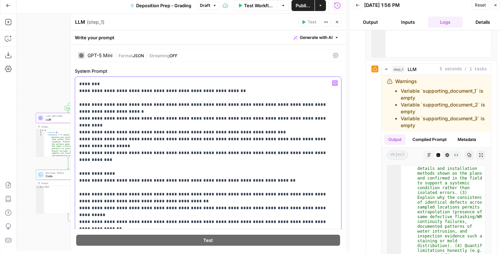
scroll to position [173, 0]
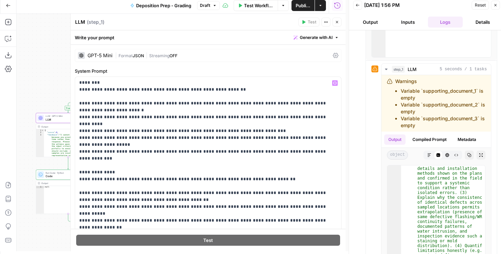
click at [304, 4] on span "Publish" at bounding box center [303, 5] width 15 height 7
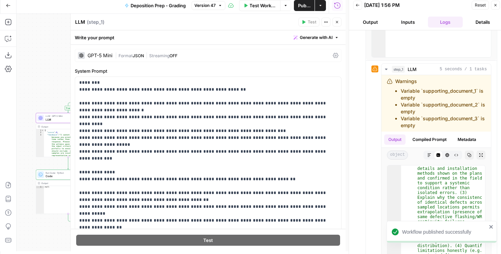
click at [445, 6] on span "Reset" at bounding box center [480, 5] width 11 height 6
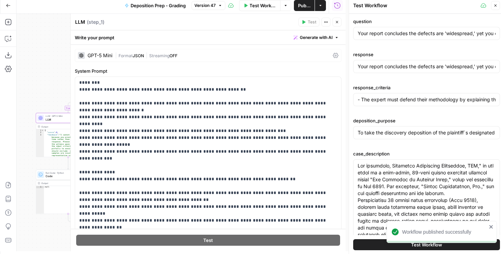
click at [379, 248] on button "Test Workflow" at bounding box center [426, 244] width 147 height 11
type input "- The expert must defend their methodology by explaining the concept of 'repres…"
type input "To take the discovery deposition of the plaintiff`s designated building envelop…"
type input "- The expert must defend their methodology by explaining the concept of 'repres…"
type input "To take the discovery deposition of the plaintiff`s designated building envelop…"
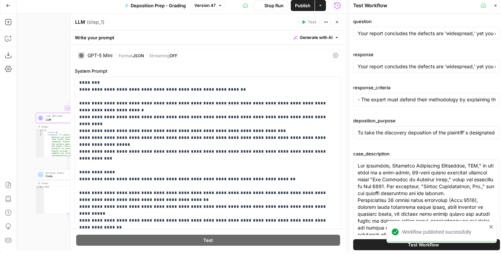
type input "- The expert must defend their methodology by explaining the concept of 'repres…"
type input "To take the discovery deposition of the plaintiff`s designated building envelop…"
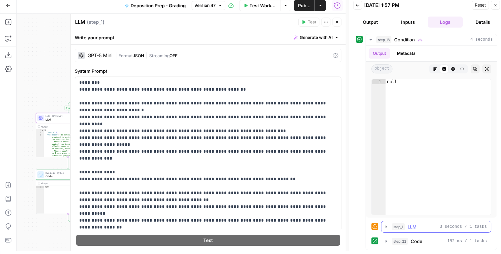
click at [387, 225] on icon "button" at bounding box center [386, 226] width 1 height 2
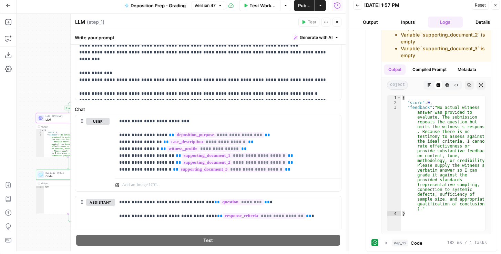
scroll to position [256, 0]
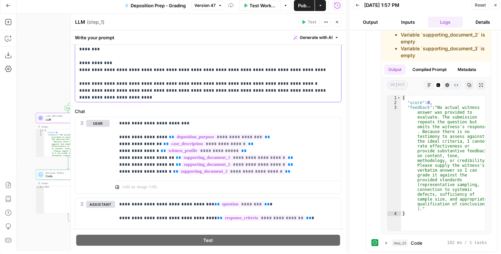
scroll to position [187, 0]
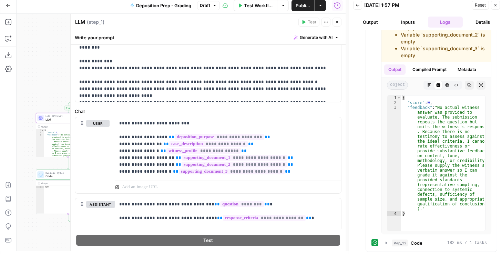
click at [302, 1] on button "Publish" at bounding box center [303, 5] width 23 height 11
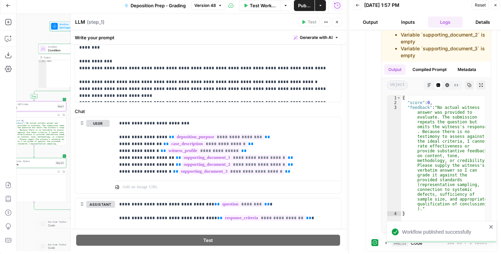
drag, startPoint x: 50, startPoint y: 52, endPoint x: 28, endPoint y: 45, distance: 22.9
click at [28, 45] on div "true false Workflow Set Inputs Inputs Condition Condition Step 18 Output Expand…" at bounding box center [181, 133] width 329 height 238
click at [42, 109] on span "LLM" at bounding box center [33, 108] width 44 height 4
click at [339, 22] on icon "button" at bounding box center [337, 22] width 4 height 4
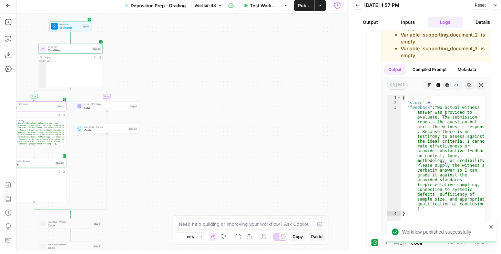
click at [106, 103] on span "LLM · GPT-5 Mini" at bounding box center [105, 104] width 43 height 3
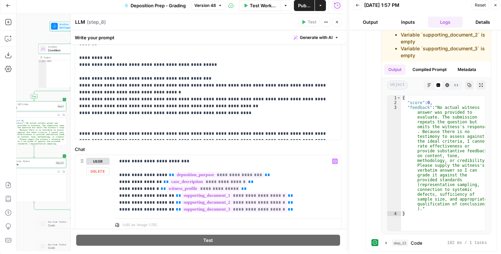
scroll to position [217, 0]
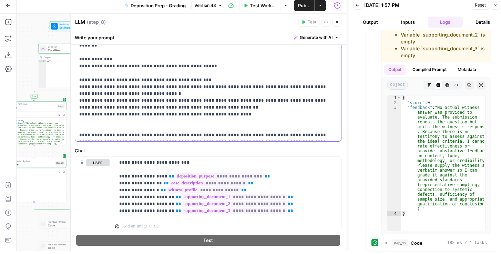
click at [303, 6] on span "Publish" at bounding box center [303, 5] width 15 height 7
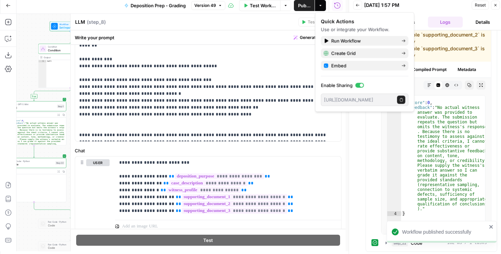
click at [445, 6] on button "Reset" at bounding box center [480, 5] width 17 height 9
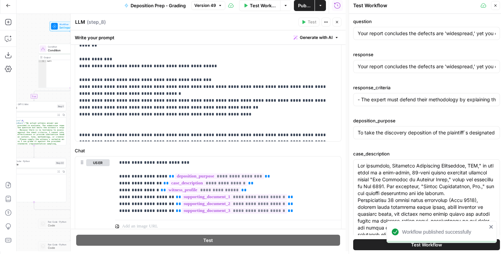
click at [374, 244] on button "Test Workflow" at bounding box center [426, 244] width 147 height 11
type input "- The expert must defend their methodology by explaining the concept of 'repres…"
type input "To take the discovery deposition of the plaintiff`s designated building envelop…"
type input "- The expert must defend their methodology by explaining the concept of 'repres…"
type input "To take the discovery deposition of the plaintiff`s designated building envelop…"
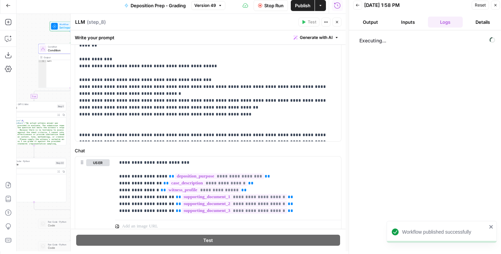
click at [445, 226] on icon "close" at bounding box center [491, 226] width 3 height 3
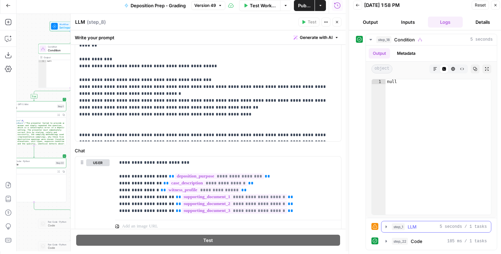
click at [386, 225] on icon "button" at bounding box center [387, 227] width 6 height 6
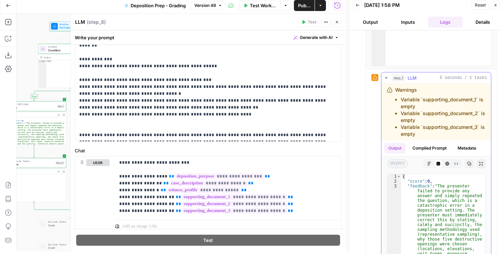
scroll to position [149, 0]
click at [307, 5] on span "Publish" at bounding box center [304, 5] width 12 height 7
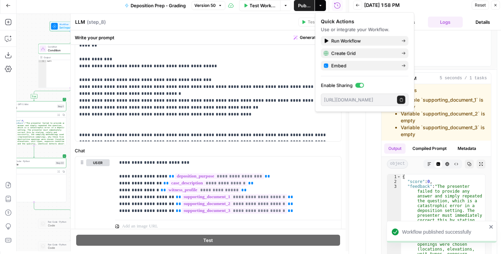
click at [445, 6] on icon "button" at bounding box center [496, 5] width 4 height 4
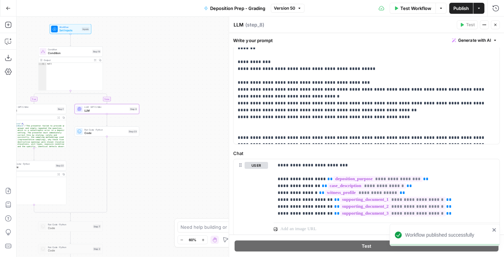
click at [358, 38] on div "Write your prompt Generate with AI" at bounding box center [366, 40] width 275 height 14
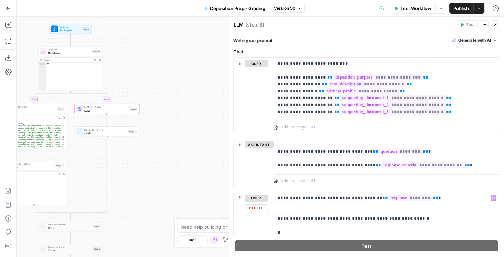
scroll to position [318, 0]
click at [299, 79] on p "**********" at bounding box center [385, 88] width 215 height 55
click at [299, 195] on p "**********" at bounding box center [385, 226] width 215 height 62
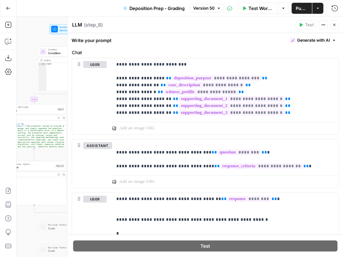
click at [336, 28] on button "Close" at bounding box center [334, 24] width 9 height 9
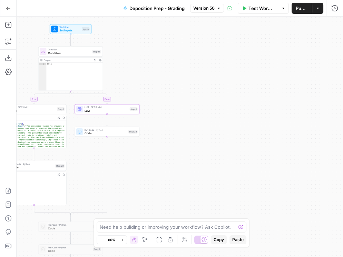
click at [7, 8] on icon "button" at bounding box center [8, 8] width 4 height 3
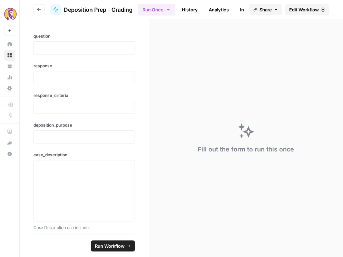
click at [39, 10] on icon "button" at bounding box center [39, 10] width 4 height 4
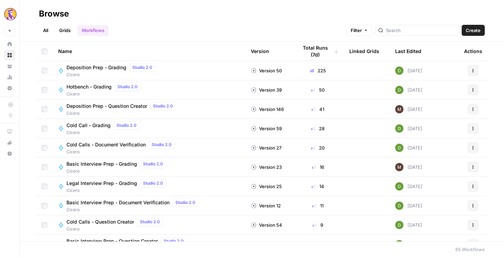
click at [126, 105] on span "Deposition Prep - Question Creator" at bounding box center [107, 106] width 81 height 7
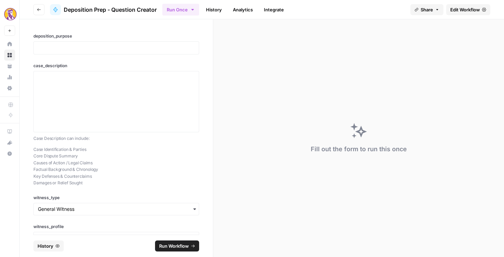
click at [445, 9] on span "Edit Workflow" at bounding box center [466, 9] width 30 height 7
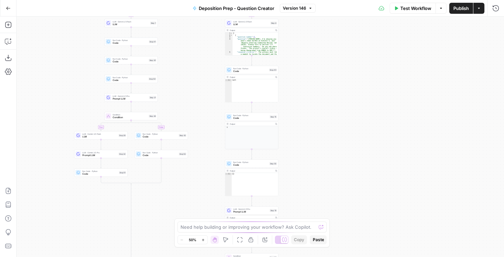
drag, startPoint x: 229, startPoint y: 144, endPoint x: 161, endPoint y: 213, distance: 97.3
click at [161, 213] on div "true false true false true false Workflow Set Inputs Inputs Condition Condition…" at bounding box center [261, 137] width 488 height 241
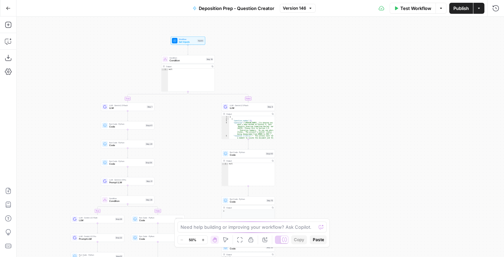
drag, startPoint x: 187, startPoint y: 87, endPoint x: 184, endPoint y: 169, distance: 82.1
click at [183, 170] on div "true false true false true false Workflow Set Inputs Inputs Condition Condition…" at bounding box center [261, 137] width 488 height 241
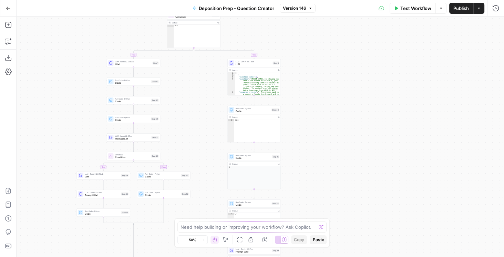
drag, startPoint x: 190, startPoint y: 138, endPoint x: 195, endPoint y: 95, distance: 43.5
click at [195, 95] on div "true false true false true false Workflow Set Inputs Inputs Condition Condition…" at bounding box center [261, 137] width 488 height 241
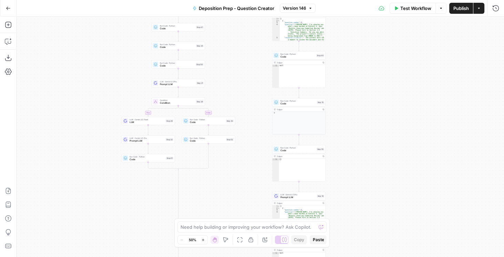
drag, startPoint x: 310, startPoint y: 86, endPoint x: 353, endPoint y: 29, distance: 71.0
click at [354, 30] on div "true false true false true false Workflow Set Inputs Inputs Condition Condition…" at bounding box center [261, 137] width 488 height 241
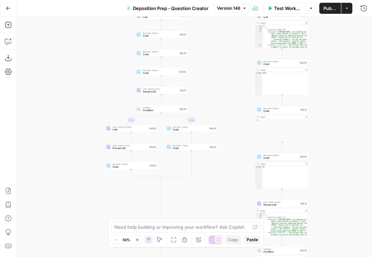
drag, startPoint x: 129, startPoint y: 185, endPoint x: 113, endPoint y: 193, distance: 18.4
click at [113, 193] on div "true false true false true false Workflow Set Inputs Inputs Condition Condition…" at bounding box center [195, 137] width 356 height 240
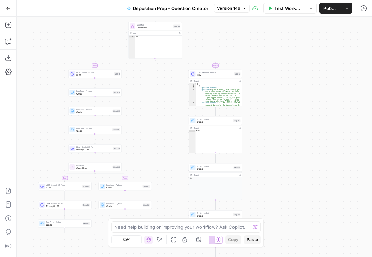
drag, startPoint x: 233, startPoint y: 106, endPoint x: 167, endPoint y: 164, distance: 88.7
click at [167, 164] on div "true false true false true false Workflow Set Inputs Inputs Condition Condition…" at bounding box center [195, 137] width 356 height 240
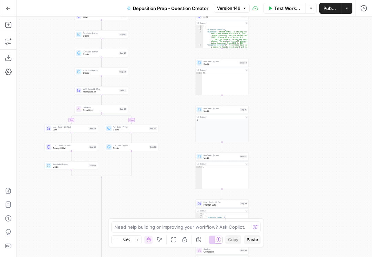
drag, startPoint x: 150, startPoint y: 138, endPoint x: 156, endPoint y: 82, distance: 56.8
click at [156, 82] on div "true false true false true false Workflow Set Inputs Inputs Condition Condition…" at bounding box center [195, 137] width 356 height 240
click at [68, 149] on span "Prompt LLM" at bounding box center [70, 148] width 35 height 3
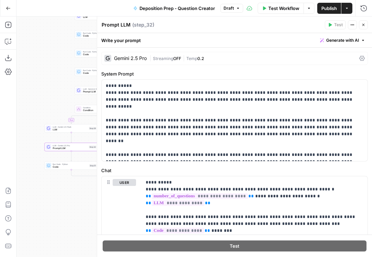
click at [360, 58] on icon at bounding box center [363, 59] width 6 height 6
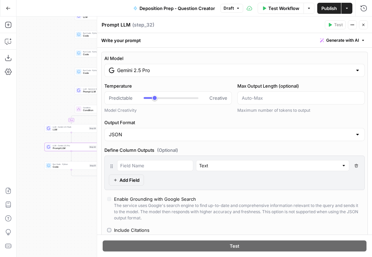
click at [313, 70] on input "Gemini 2.5 Pro" at bounding box center [234, 70] width 235 height 7
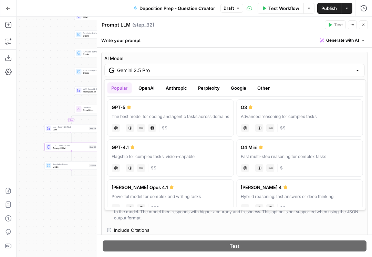
click at [234, 87] on button "Google" at bounding box center [239, 87] width 24 height 11
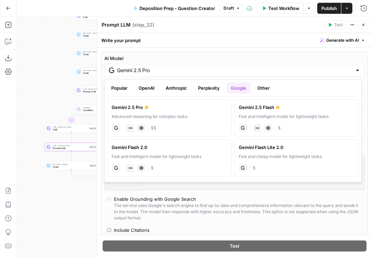
drag, startPoint x: 138, startPoint y: 90, endPoint x: 142, endPoint y: 89, distance: 4.8
click at [138, 90] on button "OpenAI" at bounding box center [146, 87] width 24 height 11
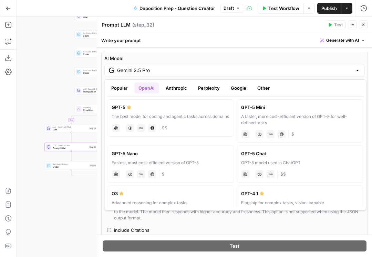
click at [272, 118] on div "A faster, more cost-efficient version of GPT-5 for well-defined tasks" at bounding box center [300, 119] width 118 height 12
type input "GPT-5 Mini"
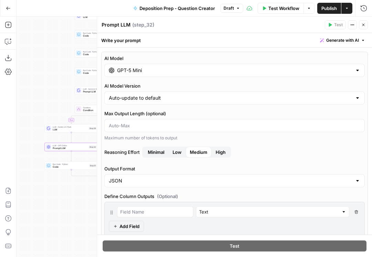
click at [363, 24] on icon "button" at bounding box center [364, 25] width 2 height 2
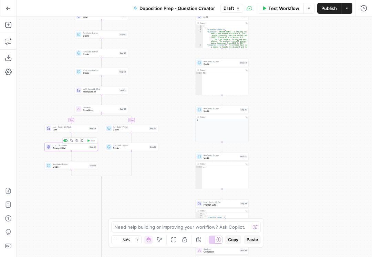
click at [61, 150] on div "LLM · GPT-5 Mini Prompt LLM Step 32 Copy step Delete step Add Note Test" at bounding box center [71, 147] width 53 height 8
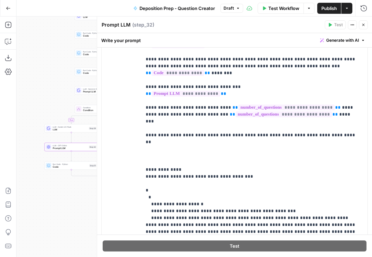
click at [366, 25] on button "Close" at bounding box center [363, 24] width 9 height 9
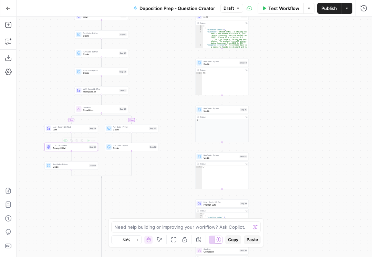
click at [68, 150] on div "LLM · GPT-5 Mini Prompt LLM Step 32 Copy step Delete step Add Note Test" at bounding box center [71, 147] width 53 height 8
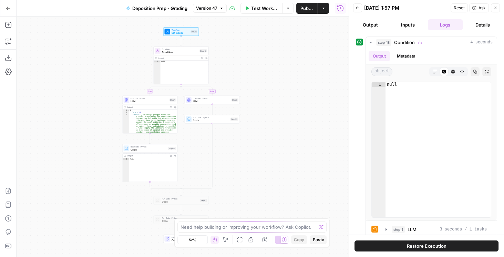
click at [10, 8] on icon "button" at bounding box center [8, 8] width 5 height 5
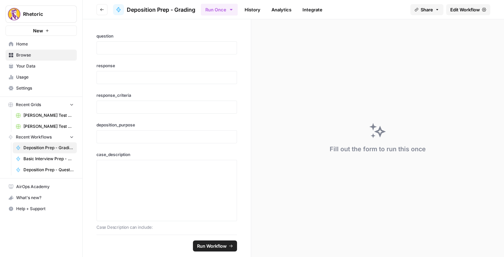
click at [99, 9] on button "Go back" at bounding box center [102, 9] width 11 height 11
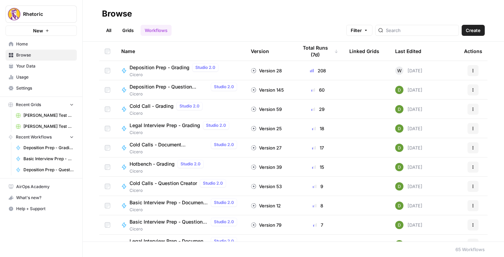
click at [155, 142] on span "Cold Calls - Document Verification" at bounding box center [169, 144] width 79 height 7
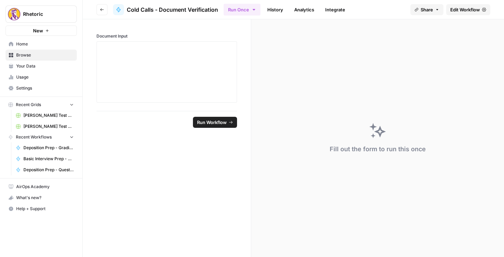
click at [457, 10] on span "Edit Workflow" at bounding box center [466, 9] width 30 height 7
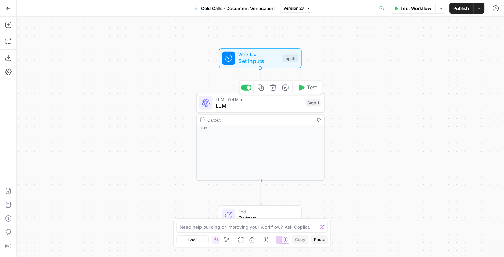
click at [234, 103] on span "LLM" at bounding box center [259, 106] width 87 height 8
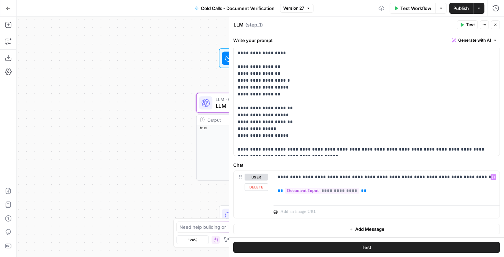
scroll to position [88, 0]
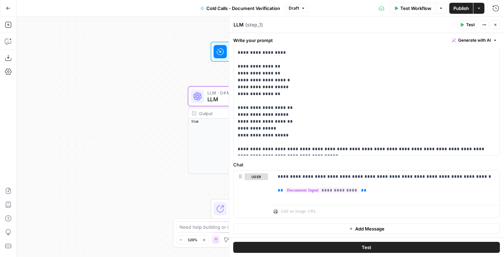
drag, startPoint x: 156, startPoint y: 159, endPoint x: 59, endPoint y: 119, distance: 104.2
click at [59, 121] on div "Workflow Set Inputs Inputs LLM · O4 Mini LLM Step 1 Output Copy true End Output" at bounding box center [261, 137] width 488 height 241
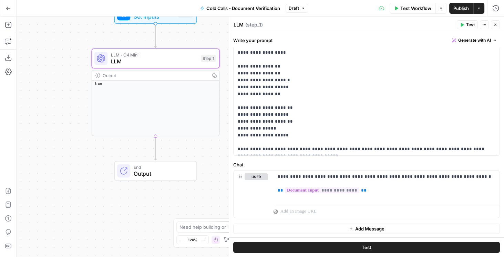
click at [10, 9] on icon "button" at bounding box center [8, 8] width 5 height 5
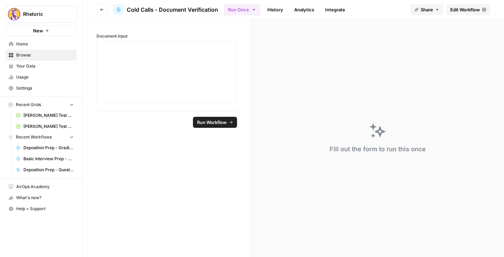
click at [98, 8] on button "Go back" at bounding box center [102, 9] width 11 height 11
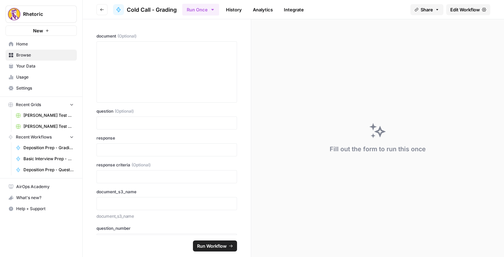
click at [462, 12] on span "Edit Workflow" at bounding box center [466, 9] width 30 height 7
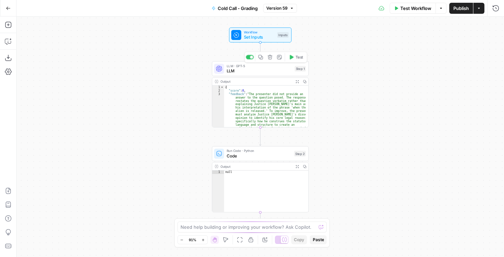
click at [250, 71] on span "LLM" at bounding box center [260, 71] width 66 height 6
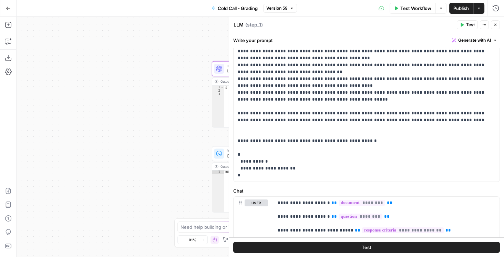
scroll to position [87, 0]
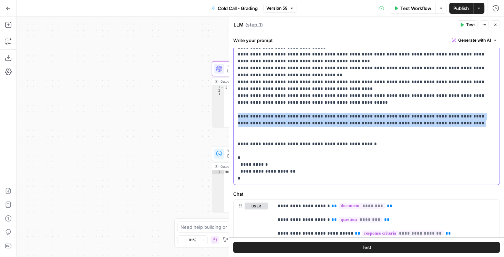
drag, startPoint x: 415, startPoint y: 124, endPoint x: 236, endPoint y: 114, distance: 179.2
click at [236, 114] on div "**********" at bounding box center [367, 89] width 266 height 192
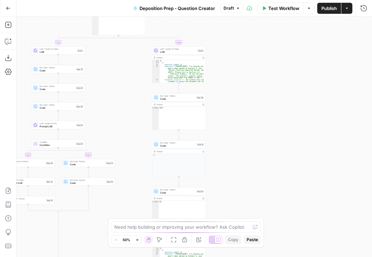
click at [113, 241] on body "Rhetoric New Home Browse Your Data Usage Settings Recent Grids Brett Test Workf…" at bounding box center [186, 128] width 372 height 257
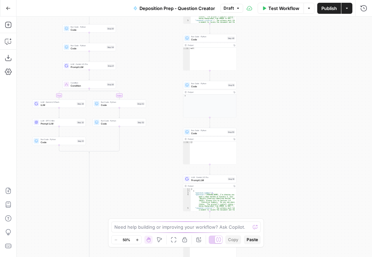
drag, startPoint x: 130, startPoint y: 151, endPoint x: 166, endPoint y: 266, distance: 120.9
click at [166, 257] on html "Rhetoric New Home Browse Your Data Usage Settings Recent Grids Brett Test Workf…" at bounding box center [186, 128] width 372 height 257
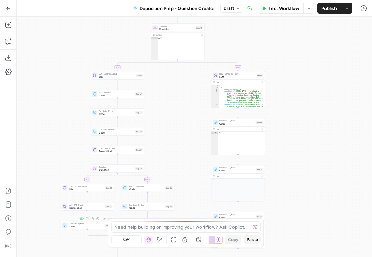
click at [81, 207] on span "Prompt LLM" at bounding box center [86, 207] width 35 height 3
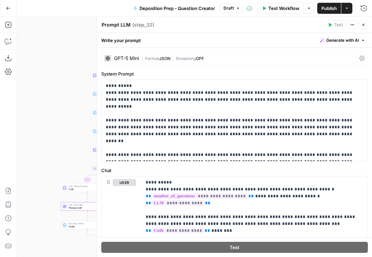
click at [360, 58] on icon at bounding box center [363, 59] width 6 height 6
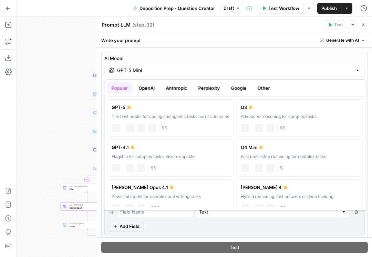
click at [170, 69] on input "GPT-5 Mini" at bounding box center [234, 70] width 235 height 7
click at [243, 88] on button "Google" at bounding box center [239, 87] width 24 height 11
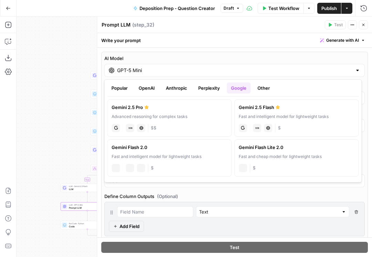
click at [189, 110] on div "Gemini 2.5 Pro" at bounding box center [170, 107] width 116 height 7
type input "Gemini 2.5 Pro"
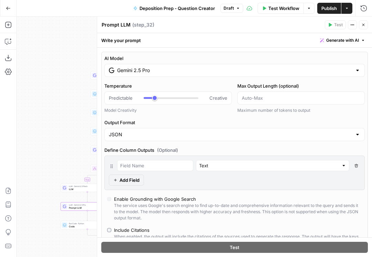
click at [365, 24] on icon "button" at bounding box center [364, 25] width 4 height 4
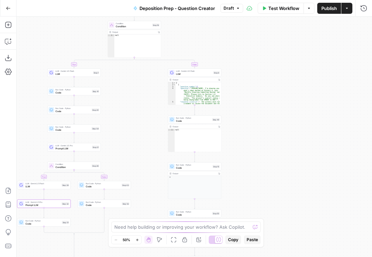
drag, startPoint x: 190, startPoint y: 106, endPoint x: 156, endPoint y: 89, distance: 39.0
click at [147, 100] on div "true false true false true false Workflow Set Inputs Inputs Condition Condition…" at bounding box center [195, 137] width 356 height 240
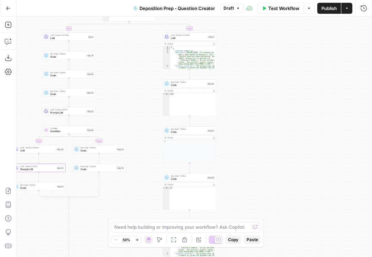
drag, startPoint x: 149, startPoint y: 133, endPoint x: 144, endPoint y: 101, distance: 32.8
click at [144, 100] on div "true false true false true false Workflow Set Inputs Inputs Condition Condition…" at bounding box center [195, 137] width 356 height 240
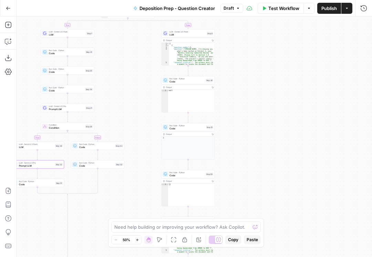
drag, startPoint x: 256, startPoint y: 167, endPoint x: 221, endPoint y: 100, distance: 76.2
click at [221, 100] on div "true false true false true false Workflow Set Inputs Inputs Condition Condition…" at bounding box center [195, 137] width 356 height 240
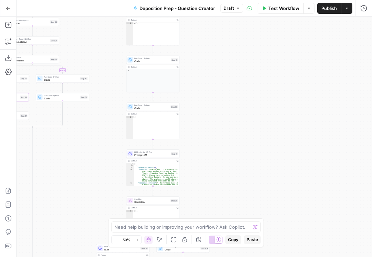
click at [145, 153] on span "Prompt LLM" at bounding box center [151, 154] width 35 height 3
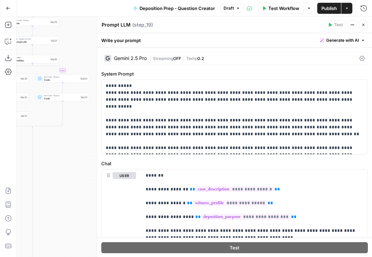
click at [362, 57] on icon at bounding box center [363, 59] width 6 height 6
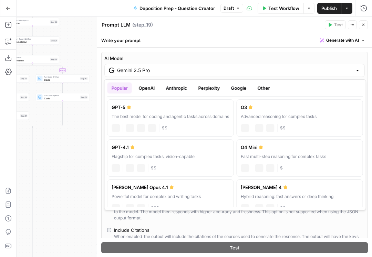
click at [330, 68] on input "Gemini 2.5 Pro" at bounding box center [234, 70] width 235 height 7
click at [365, 24] on icon "button" at bounding box center [364, 25] width 4 height 4
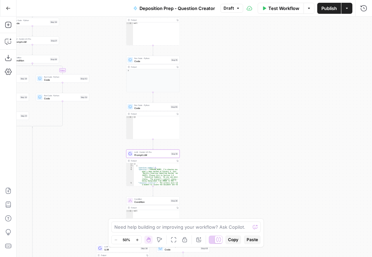
click at [264, 76] on div "true false true false true false Workflow Set Inputs Inputs Condition Condition…" at bounding box center [195, 137] width 356 height 240
click at [269, 70] on div "true false true false true false Workflow Set Inputs Inputs Condition Condition…" at bounding box center [195, 137] width 356 height 240
click at [172, 69] on div "Output Copy" at bounding box center [153, 67] width 53 height 4
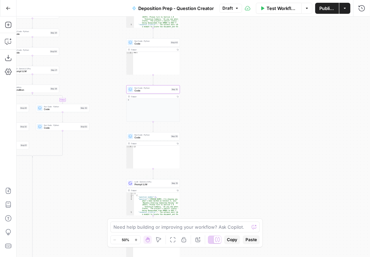
click at [149, 183] on span "Prompt LLM" at bounding box center [151, 184] width 35 height 3
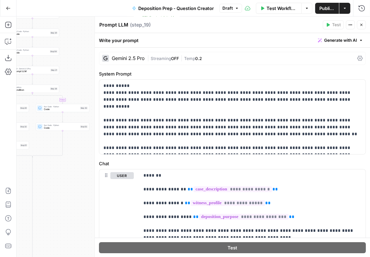
click at [357, 57] on icon at bounding box center [360, 59] width 6 height 6
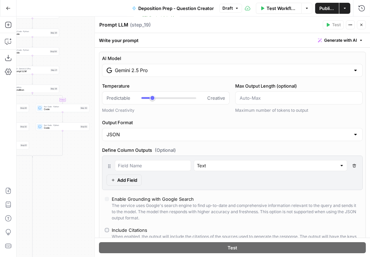
click at [317, 73] on input "Gemini 2.5 Pro" at bounding box center [232, 70] width 235 height 7
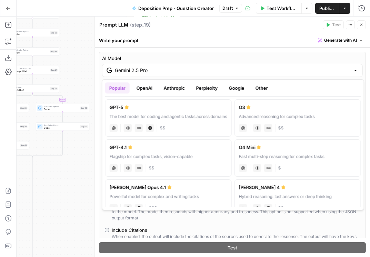
drag, startPoint x: 148, startPoint y: 89, endPoint x: 160, endPoint y: 97, distance: 14.0
click at [148, 89] on button "OpenAI" at bounding box center [144, 87] width 24 height 11
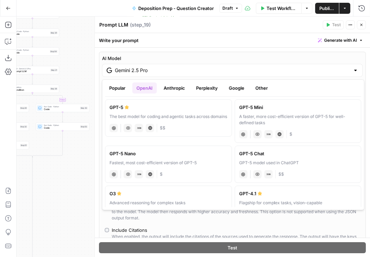
click at [276, 115] on div "A faster, more cost-efficient version of GPT-5 for well-defined tasks" at bounding box center [298, 119] width 118 height 12
type input "GPT-5 Mini"
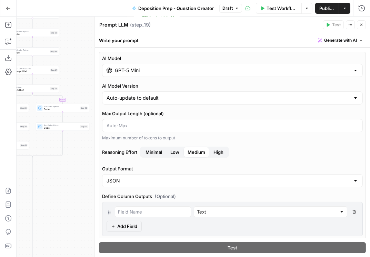
click at [361, 27] on icon "button" at bounding box center [361, 25] width 4 height 4
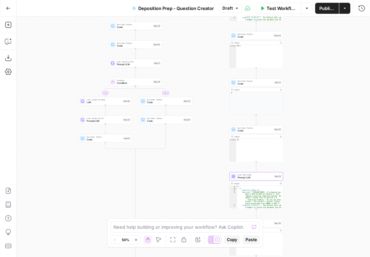
drag, startPoint x: 208, startPoint y: 112, endPoint x: 311, endPoint y: 105, distance: 103.3
click at [311, 105] on div "true false true false true false Workflow Set Inputs Inputs Condition Condition…" at bounding box center [193, 137] width 353 height 240
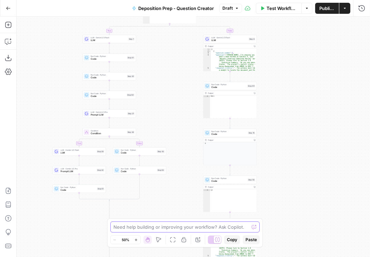
drag, startPoint x: 175, startPoint y: 175, endPoint x: 149, endPoint y: 225, distance: 56.8
click at [149, 225] on body "Rhetoric New Home Browse Your Data Usage Settings Recent Grids Brett Test Workf…" at bounding box center [185, 128] width 370 height 257
click at [93, 115] on span "Prompt LLM" at bounding box center [108, 114] width 35 height 3
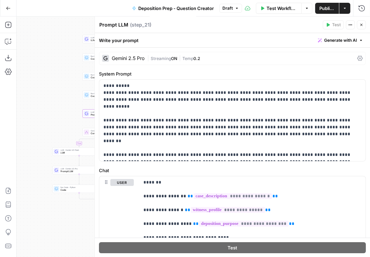
click at [352, 59] on div "Gemini 2.5 Pro | Streaming ON | Temp 0.2" at bounding box center [232, 58] width 267 height 13
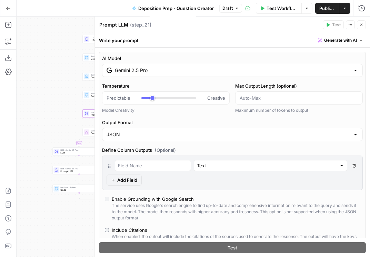
click at [288, 70] on input "Gemini 2.5 Pro" at bounding box center [232, 70] width 235 height 7
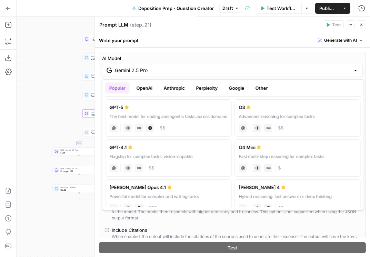
click at [237, 87] on button "Google" at bounding box center [237, 87] width 24 height 11
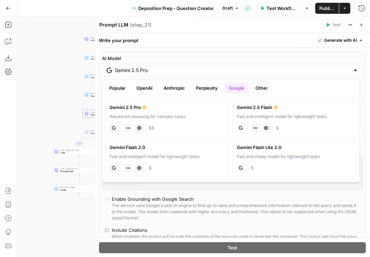
click at [137, 89] on button "OpenAI" at bounding box center [144, 87] width 24 height 11
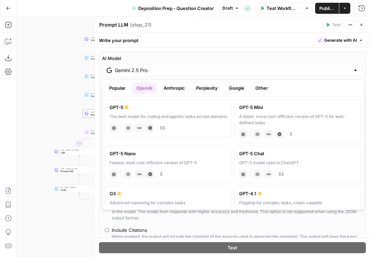
click at [273, 118] on div "A faster, more cost-efficient version of GPT-5 for well-defined tasks" at bounding box center [298, 119] width 118 height 12
type input "GPT-5 Mini"
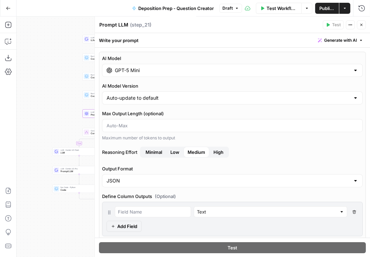
click at [332, 10] on span "Publish" at bounding box center [327, 8] width 16 height 7
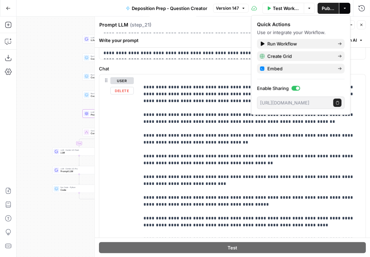
scroll to position [259, 0]
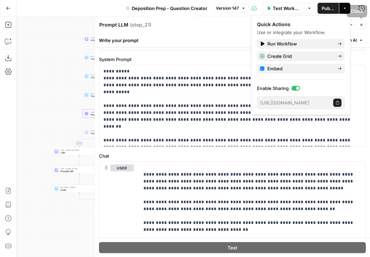
drag, startPoint x: 332, startPoint y: 9, endPoint x: 342, endPoint y: 10, distance: 9.8
click at [332, 9] on span "Publish" at bounding box center [328, 8] width 13 height 7
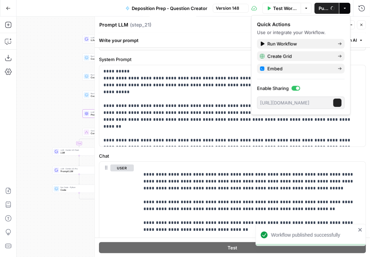
drag, startPoint x: 363, startPoint y: 24, endPoint x: 362, endPoint y: 19, distance: 4.5
click at [363, 23] on icon "button" at bounding box center [361, 25] width 4 height 4
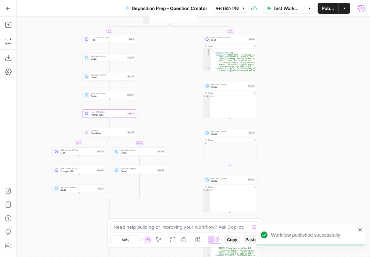
click at [363, 7] on icon "button" at bounding box center [361, 8] width 7 height 7
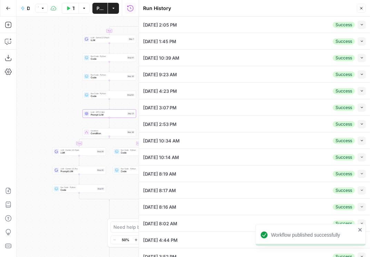
click at [360, 23] on icon "button" at bounding box center [362, 25] width 4 height 4
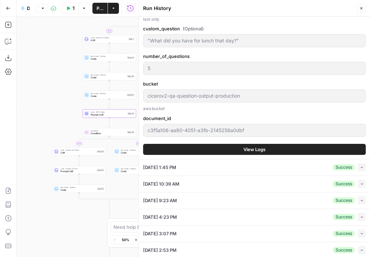
scroll to position [532, 0]
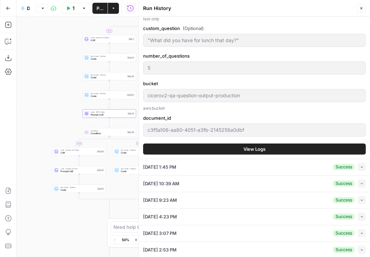
click at [361, 171] on button "Collapse" at bounding box center [362, 167] width 8 height 8
type input "To take the discovery deposition of a key former executive of the defendant cor…"
type input ""What did you have for lunch that day?""
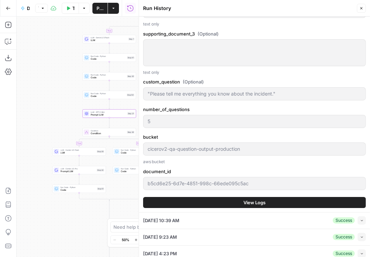
scroll to position [397, 0]
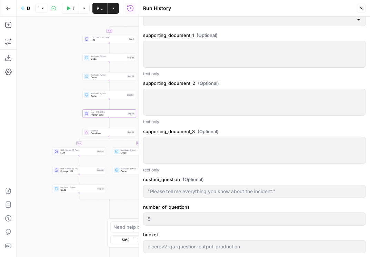
click at [361, 10] on button "Close" at bounding box center [361, 8] width 9 height 9
type input "To take the discovery deposition of a key former executive of the defendant cor…"
type input ""What did you have for lunch that day?""
type input "To take the discovery deposition of a key former executive of the defendant cor…"
type input ""Please tell me everything you know about the incident.""
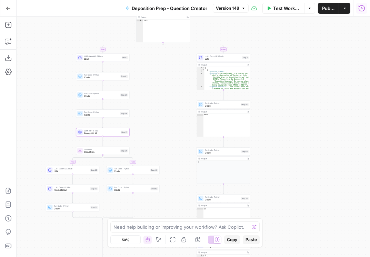
drag, startPoint x: 295, startPoint y: 76, endPoint x: 289, endPoint y: 94, distance: 19.4
click at [289, 94] on div "true false true false true false Workflow Set Inputs Inputs Condition Condition…" at bounding box center [193, 137] width 353 height 240
click at [361, 10] on icon "button" at bounding box center [361, 8] width 7 height 7
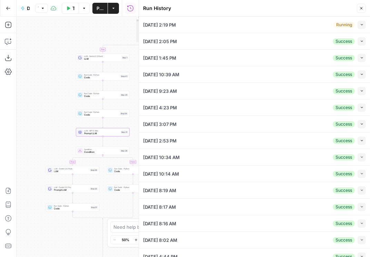
click at [360, 26] on icon "button" at bounding box center [362, 25] width 4 height 4
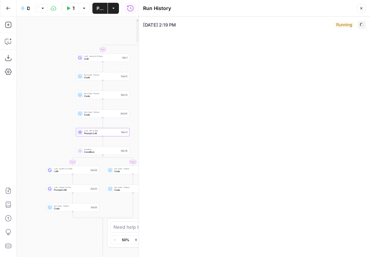
type input "To take the discovery deposition of a key former executive of the defendant cor…"
type input ""Please tell me everything you know about the incident.""
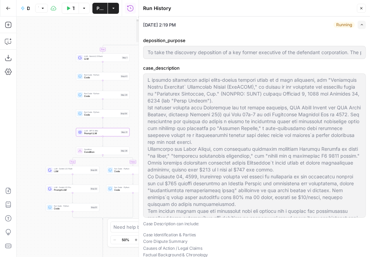
type input "To take the discovery deposition of a key former executive of the defendant cor…"
type input ""Please tell me everything you know about the incident.""
type input "To take the discovery deposition of a key former executive of the defendant cor…"
type input ""Please tell me everything you know about the incident.""
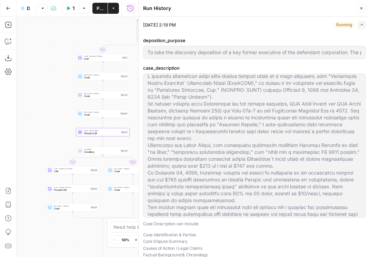
scroll to position [13, 0]
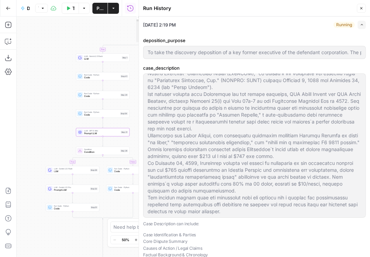
type input "To take the discovery deposition of a key former executive of the defendant cor…"
type input ""Please tell me everything you know about the incident.""
type input "To take the discovery deposition of a key former executive of the defendant cor…"
type input ""Please tell me everything you know about the incident.""
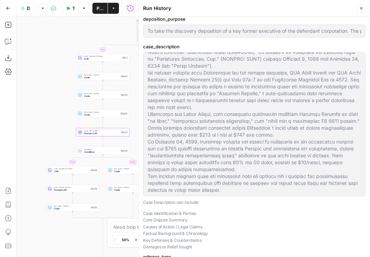
type input "To take the discovery deposition of a key former executive of the defendant cor…"
type input ""Please tell me everything you know about the incident.""
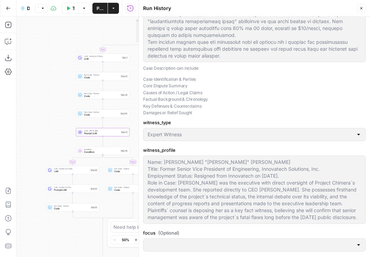
type input "To take the discovery deposition of a key former executive of the defendant cor…"
type input ""Please tell me everything you know about the incident.""
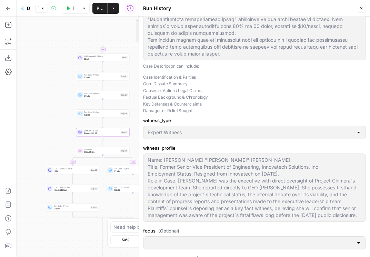
type input "To take the discovery deposition of a key former executive of the defendant cor…"
type input ""Please tell me everything you know about the incident.""
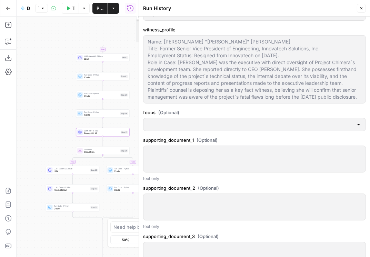
type input "To take the discovery deposition of a key former executive of the defendant cor…"
type input ""Please tell me everything you know about the incident.""
type input "To take the discovery deposition of a key former executive of the defendant cor…"
type input ""Please tell me everything you know about the incident.""
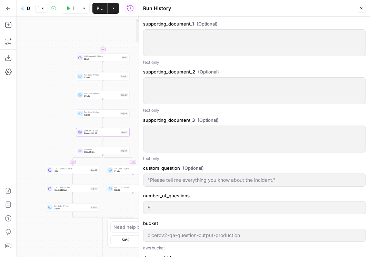
type input "To take the discovery deposition of a key former executive of the defendant cor…"
type input ""Please tell me everything you know about the incident.""
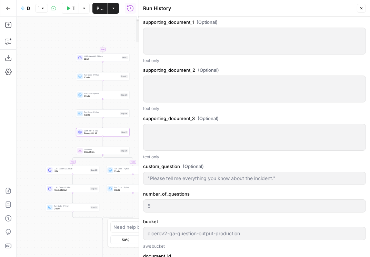
type input "To take the discovery deposition of a key former executive of the defendant cor…"
type input ""Please tell me everything you know about the incident.""
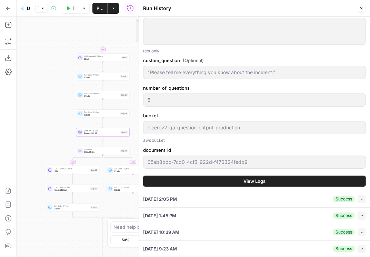
type input "To take the discovery deposition of a key former executive of the defendant cor…"
type input ""Please tell me everything you know about the incident.""
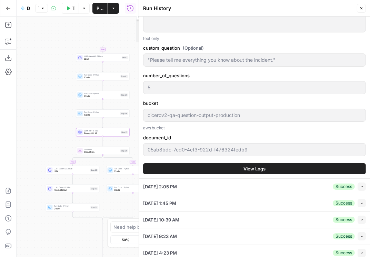
type input "To take the discovery deposition of a key former executive of the defendant cor…"
type input ""Please tell me everything you know about the incident.""
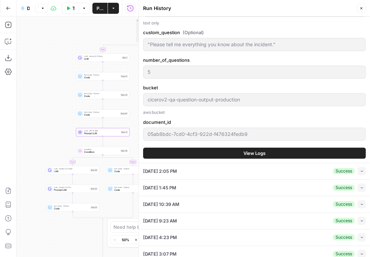
scroll to position [532, 0]
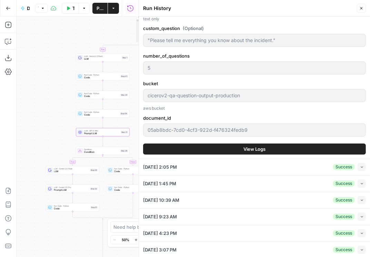
type input "To take the discovery deposition of a key former executive of the defendant cor…"
type input ""Please tell me everything you know about the incident.""
type input "To take the discovery deposition of a key former executive of the defendant cor…"
type input ""Please tell me everything you know about the incident.""
type input "To take the discovery deposition of a key former executive of the defendant cor…"
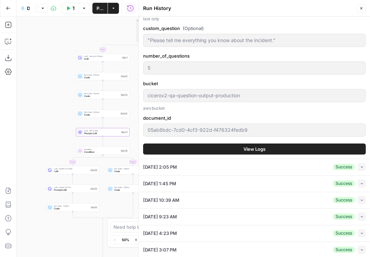
type input ""Please tell me everything you know about the incident.""
type input "To take the discovery deposition of a key former executive of the defendant cor…"
type input ""Please tell me everything you know about the incident.""
type input "To take the discovery deposition of a key former executive of the defendant cor…"
type input ""Please tell me everything you know about the incident.""
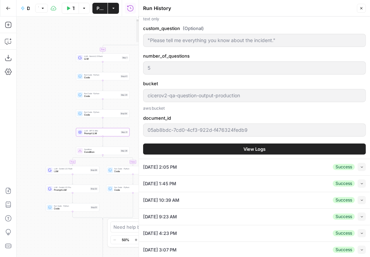
click at [247, 152] on span "View Logs" at bounding box center [254, 149] width 22 height 7
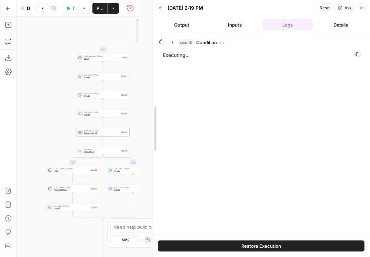
drag, startPoint x: 140, startPoint y: 87, endPoint x: 153, endPoint y: 88, distance: 13.5
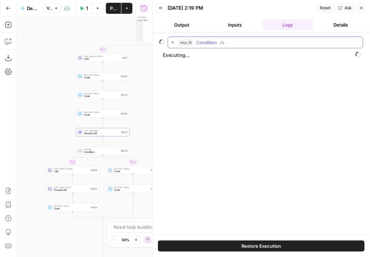
click at [174, 44] on icon "button" at bounding box center [173, 43] width 6 height 6
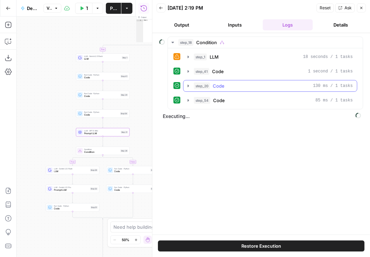
click at [188, 83] on icon "button" at bounding box center [189, 86] width 6 height 6
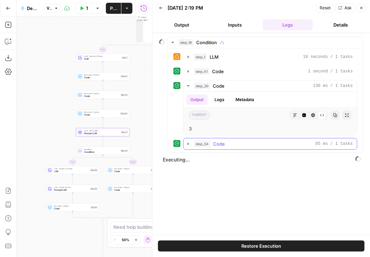
click at [187, 144] on icon "button" at bounding box center [189, 144] width 6 height 6
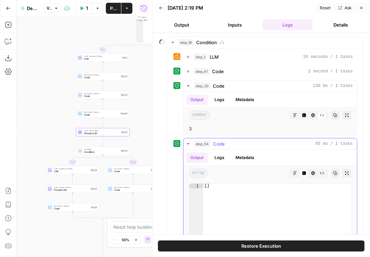
click at [222, 157] on button "Logs" at bounding box center [219, 157] width 18 height 10
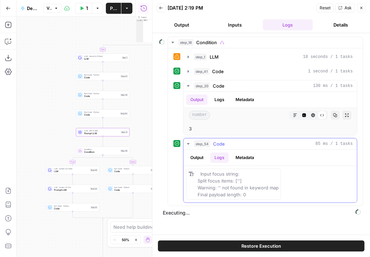
click at [245, 157] on button "Metadata" at bounding box center [244, 157] width 27 height 10
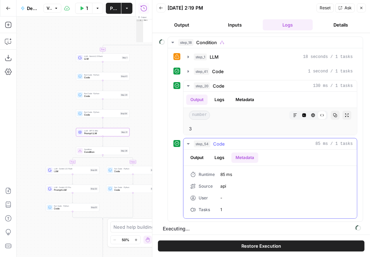
click at [189, 144] on icon "button" at bounding box center [189, 144] width 6 height 6
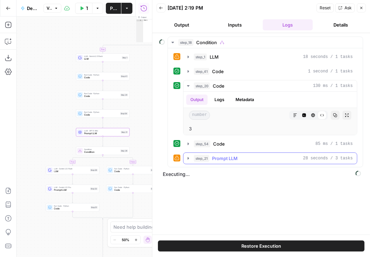
click at [188, 157] on icon "button" at bounding box center [188, 158] width 1 height 2
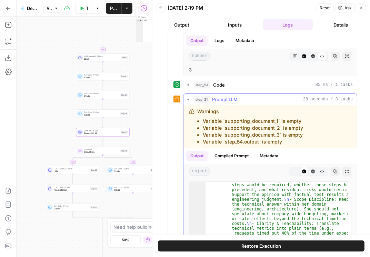
scroll to position [177, 0]
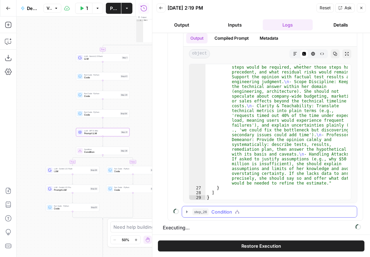
click at [188, 212] on icon "button" at bounding box center [187, 212] width 6 height 6
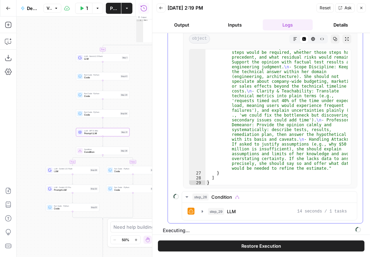
scroll to position [194, 0]
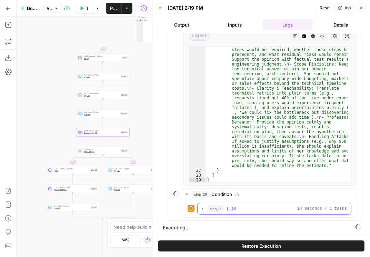
click at [202, 206] on icon "button" at bounding box center [203, 209] width 6 height 6
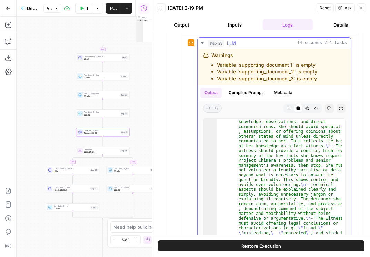
scroll to position [402, 0]
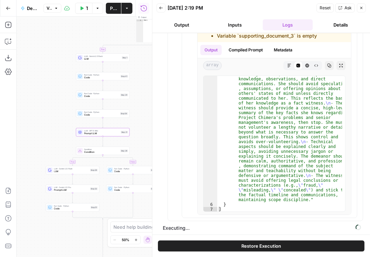
click at [237, 24] on button "Inputs" at bounding box center [235, 24] width 50 height 11
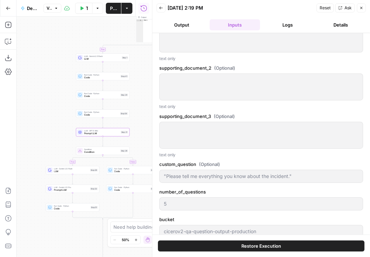
scroll to position [388, 0]
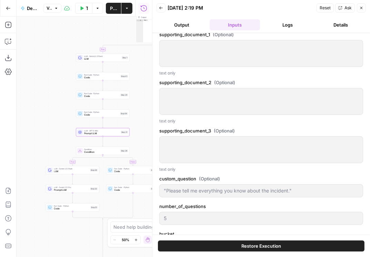
type input "To take the discovery deposition of a key former executive of the defendant cor…"
type input ""Please tell me everything you know about the incident.""
click at [190, 21] on button "Output" at bounding box center [182, 24] width 50 height 11
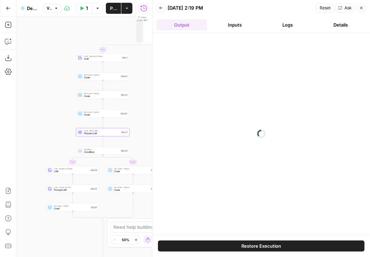
click at [280, 21] on button "Logs" at bounding box center [288, 24] width 50 height 11
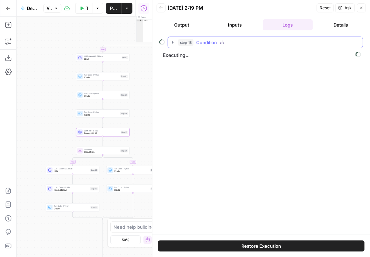
click at [172, 43] on icon "button" at bounding box center [172, 42] width 1 height 2
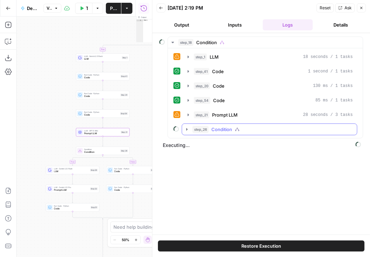
click at [187, 127] on icon "button" at bounding box center [187, 130] width 6 height 6
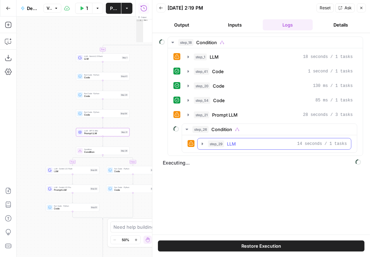
click at [202, 142] on icon "button" at bounding box center [202, 143] width 1 height 2
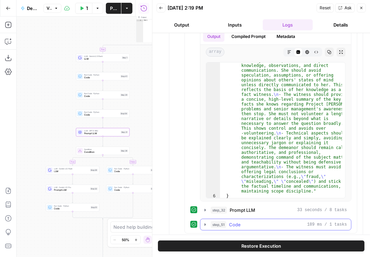
scroll to position [505, 0]
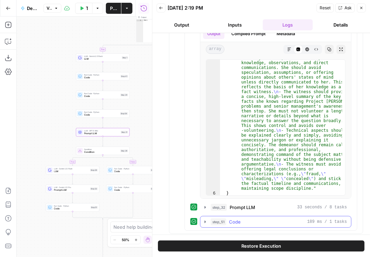
click at [205, 219] on icon "button" at bounding box center [205, 222] width 6 height 6
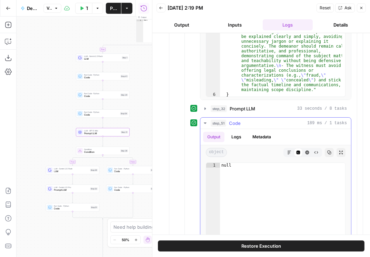
click at [243, 133] on button "Logs" at bounding box center [236, 137] width 18 height 10
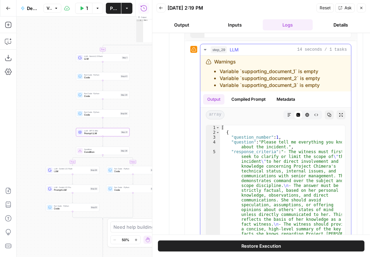
scroll to position [71, 0]
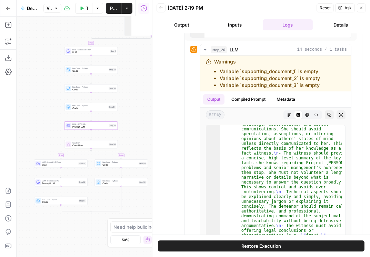
drag, startPoint x: 146, startPoint y: 138, endPoint x: 134, endPoint y: 131, distance: 13.4
click at [134, 131] on div "true false true false true false Workflow Set Inputs Inputs Condition Condition…" at bounding box center [85, 137] width 136 height 240
click at [232, 24] on button "Inputs" at bounding box center [235, 24] width 50 height 11
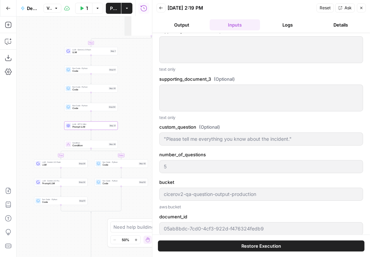
scroll to position [425, 0]
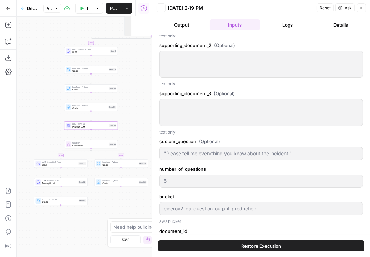
click at [192, 25] on button "Output" at bounding box center [182, 24] width 50 height 11
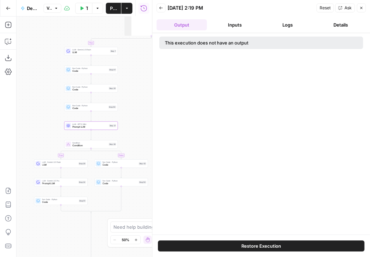
drag, startPoint x: 296, startPoint y: 22, endPoint x: 316, endPoint y: 22, distance: 19.7
click at [297, 22] on button "Logs" at bounding box center [288, 24] width 50 height 11
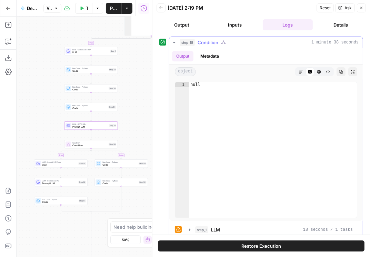
click at [176, 43] on icon "button" at bounding box center [174, 43] width 6 height 6
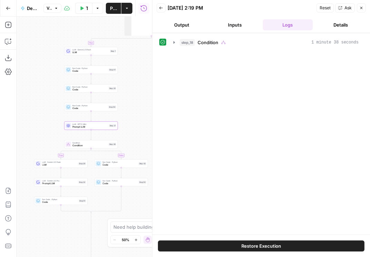
click at [235, 26] on button "Inputs" at bounding box center [235, 24] width 50 height 11
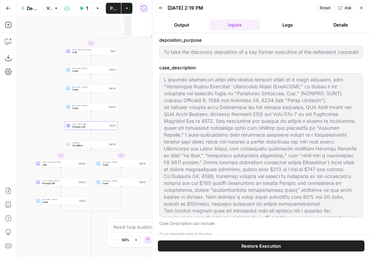
drag, startPoint x: 274, startPoint y: 22, endPoint x: 267, endPoint y: 23, distance: 7.7
click at [275, 22] on button "Logs" at bounding box center [288, 24] width 50 height 11
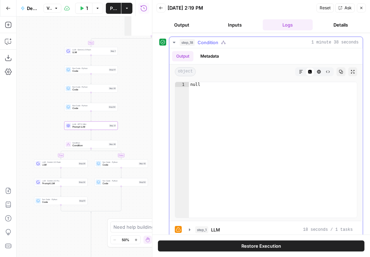
click at [173, 43] on icon "button" at bounding box center [174, 43] width 6 height 6
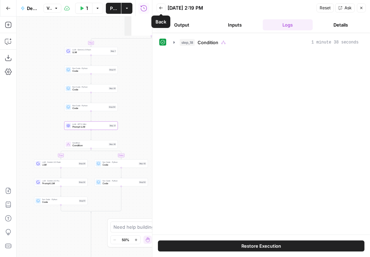
click at [160, 7] on icon "button" at bounding box center [161, 8] width 4 height 4
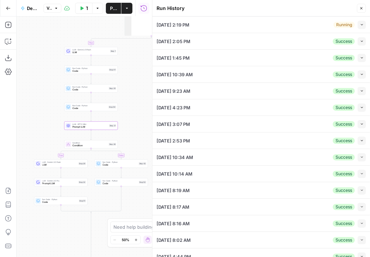
click at [360, 58] on icon "button" at bounding box center [362, 58] width 4 height 4
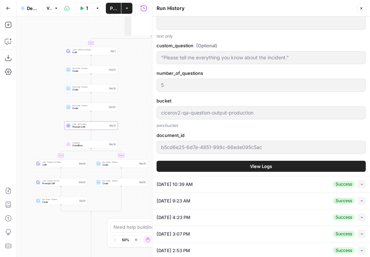
scroll to position [571, 0]
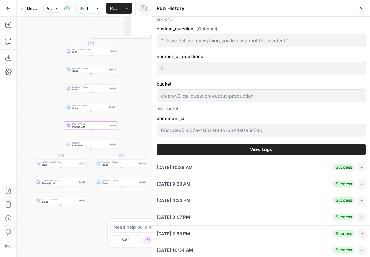
click at [274, 151] on button "View Logs" at bounding box center [261, 149] width 209 height 11
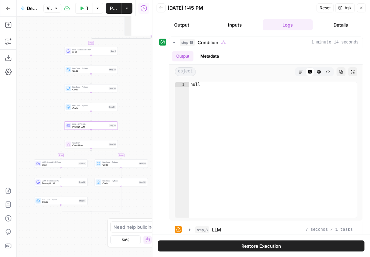
click at [334, 23] on button "Details" at bounding box center [340, 24] width 50 height 11
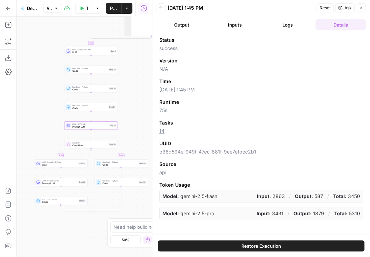
click at [182, 24] on button "Output" at bounding box center [182, 24] width 50 height 11
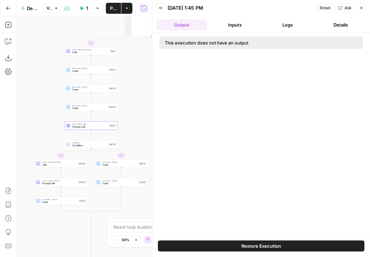
click at [231, 23] on button "Inputs" at bounding box center [235, 24] width 50 height 11
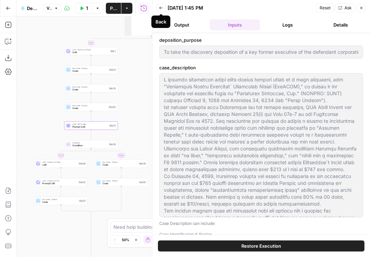
click at [160, 7] on icon "button" at bounding box center [160, 8] width 3 height 3
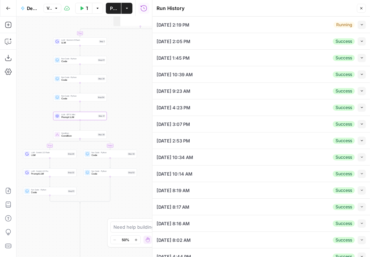
drag, startPoint x: 136, startPoint y: 126, endPoint x: 121, endPoint y: 117, distance: 16.7
click at [127, 118] on div "true false true false true false Workflow Set Inputs Inputs Condition Condition…" at bounding box center [85, 137] width 136 height 240
click at [85, 116] on span "Prompt LLM" at bounding box center [78, 116] width 35 height 3
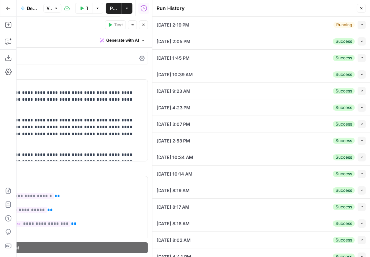
click at [360, 10] on icon "button" at bounding box center [361, 8] width 4 height 4
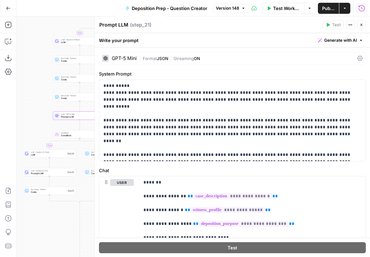
click at [358, 56] on icon at bounding box center [360, 59] width 6 height 6
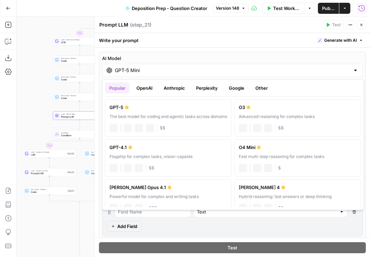
click at [331, 68] on input "GPT-5 Mini" at bounding box center [232, 70] width 235 height 7
click at [353, 71] on div at bounding box center [356, 70] width 6 height 7
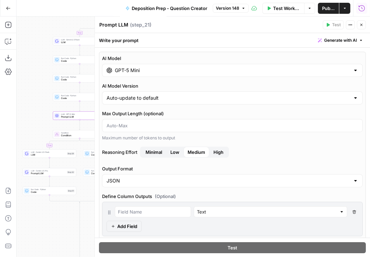
click at [178, 153] on span "Low" at bounding box center [174, 152] width 9 height 7
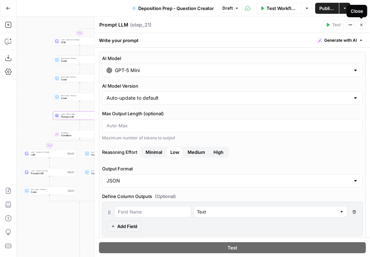
click at [362, 22] on button "Close" at bounding box center [361, 24] width 9 height 9
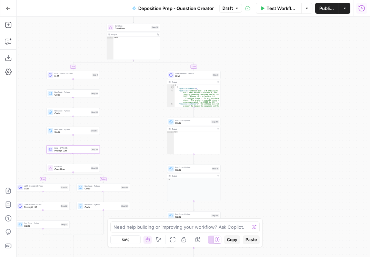
drag, startPoint x: 256, startPoint y: 107, endPoint x: 250, endPoint y: 140, distance: 34.0
click at [250, 140] on div "true false true false true false Workflow Set Inputs Inputs Condition Condition…" at bounding box center [193, 137] width 353 height 240
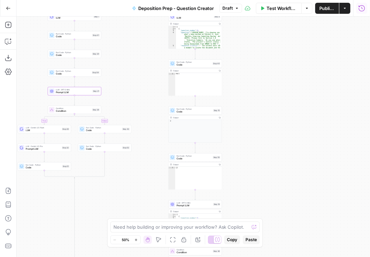
drag, startPoint x: 265, startPoint y: 162, endPoint x: 266, endPoint y: 105, distance: 57.3
click at [266, 105] on div "true false true false true false Workflow Set Inputs Inputs Condition Condition…" at bounding box center [193, 137] width 353 height 240
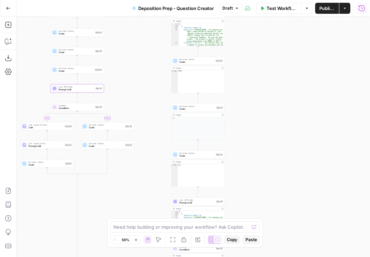
drag, startPoint x: 248, startPoint y: 136, endPoint x: 251, endPoint y: 123, distance: 14.0
click at [251, 122] on div "true false true false true false Workflow Set Inputs Inputs Condition Condition…" at bounding box center [193, 137] width 353 height 240
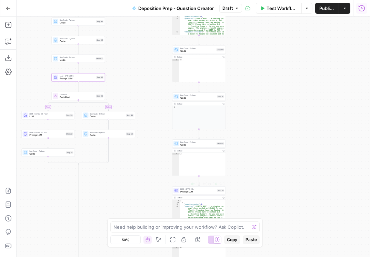
click at [204, 191] on span "Prompt LLM" at bounding box center [197, 191] width 35 height 3
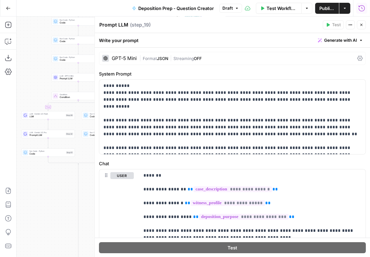
click at [357, 57] on icon at bounding box center [360, 58] width 6 height 5
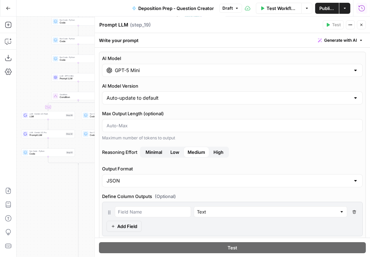
click at [179, 153] on span "Low" at bounding box center [174, 152] width 9 height 7
click at [362, 22] on button "Close" at bounding box center [361, 24] width 9 height 9
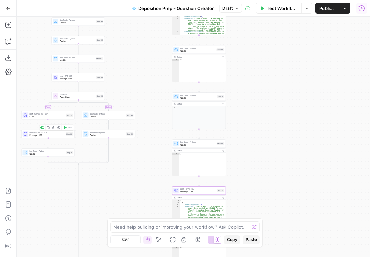
click at [60, 136] on span "Prompt LLM" at bounding box center [47, 134] width 35 height 3
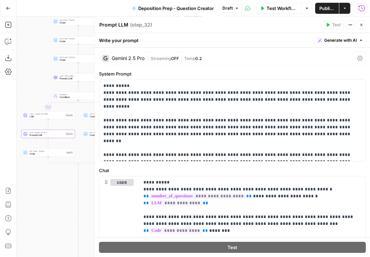
click at [357, 57] on icon at bounding box center [360, 59] width 6 height 6
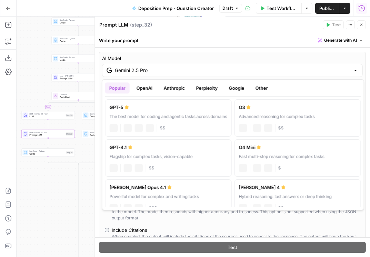
click at [331, 67] on input "Gemini 2.5 Pro" at bounding box center [232, 70] width 235 height 7
click at [152, 86] on button "OpenAI" at bounding box center [144, 87] width 24 height 11
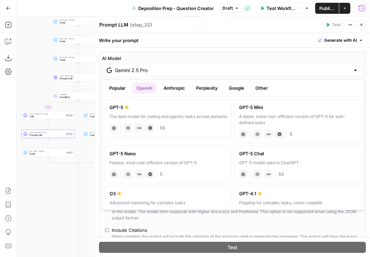
click at [269, 116] on div "A faster, more cost-efficient version of GPT-5 for well-defined tasks" at bounding box center [298, 119] width 118 height 12
type input "GPT-5 Mini"
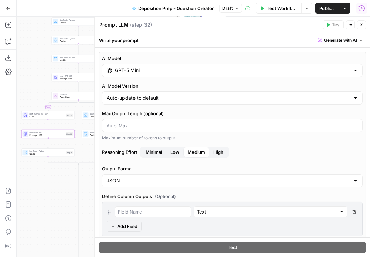
click at [174, 149] on span "Low" at bounding box center [174, 152] width 9 height 7
click at [363, 25] on icon "button" at bounding box center [361, 25] width 4 height 4
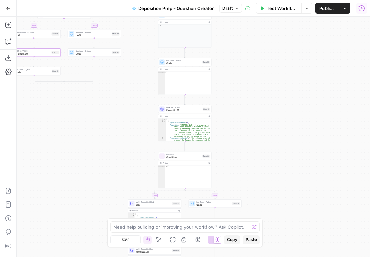
drag, startPoint x: 260, startPoint y: 156, endPoint x: 245, endPoint y: 70, distance: 86.4
click at [245, 70] on div "true false true false true false Workflow Set Inputs Inputs Condition Condition…" at bounding box center [193, 137] width 353 height 240
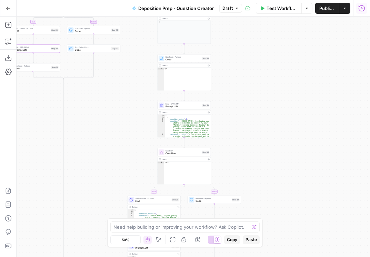
drag, startPoint x: 274, startPoint y: 140, endPoint x: 267, endPoint y: 81, distance: 59.4
click at [267, 81] on div "true false true false true false Workflow Set Inputs Inputs Condition Condition…" at bounding box center [193, 137] width 353 height 240
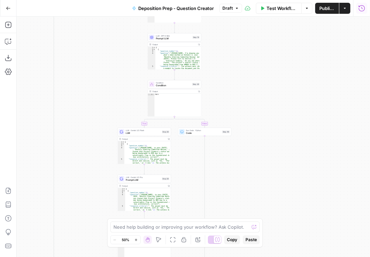
drag, startPoint x: 258, startPoint y: 174, endPoint x: 257, endPoint y: 157, distance: 17.3
click at [257, 157] on div "true false true false true false Workflow Set Inputs Inputs Condition Condition…" at bounding box center [193, 137] width 353 height 240
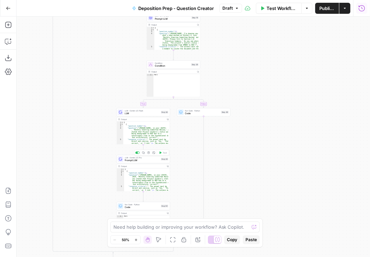
click at [126, 161] on span "Prompt LLM" at bounding box center [142, 160] width 35 height 3
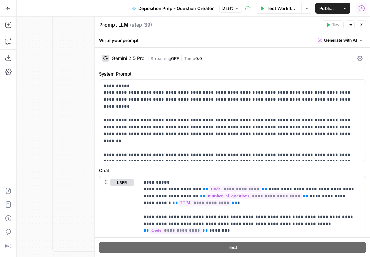
click at [357, 60] on icon at bounding box center [360, 59] width 6 height 6
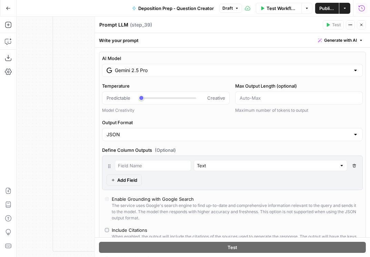
drag, startPoint x: 281, startPoint y: 58, endPoint x: 287, endPoint y: 57, distance: 5.5
click at [286, 57] on label "AI Model" at bounding box center [232, 58] width 261 height 7
click at [286, 67] on input "Gemini 2.5 Pro" at bounding box center [232, 70] width 235 height 7
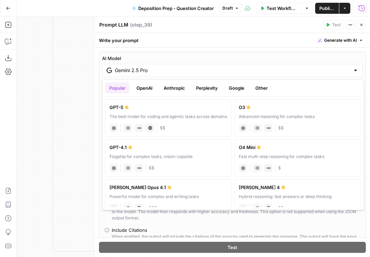
click at [149, 89] on button "OpenAI" at bounding box center [144, 87] width 24 height 11
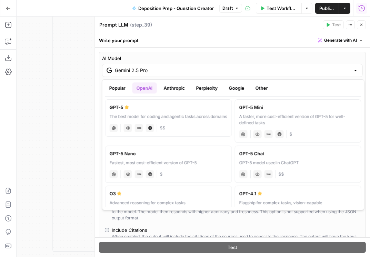
click at [259, 111] on label "GPT-5 Mini A faster, more cost-efficient version of GPT-5 for well-defined task…" at bounding box center [297, 120] width 127 height 43
type input "GPT-5 Mini"
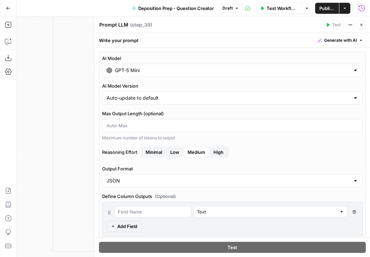
click at [175, 150] on span "Low" at bounding box center [174, 152] width 9 height 7
click at [327, 11] on span "Publish" at bounding box center [327, 8] width 16 height 7
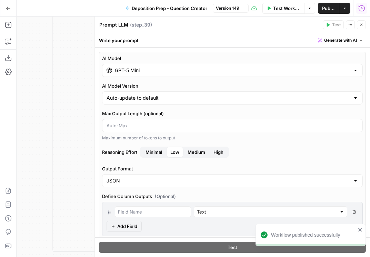
click at [364, 27] on button "Close" at bounding box center [361, 24] width 9 height 9
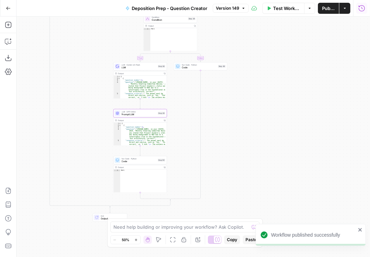
drag, startPoint x: 265, startPoint y: 157, endPoint x: 264, endPoint y: 133, distance: 24.2
click at [264, 133] on div "true false true false true false Workflow Set Inputs Inputs Condition Condition…" at bounding box center [193, 137] width 353 height 240
click at [331, 13] on button "Publish" at bounding box center [328, 8] width 21 height 11
click at [363, 7] on icon "button" at bounding box center [361, 8] width 7 height 7
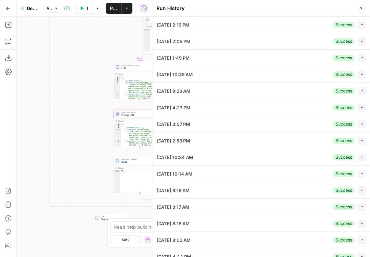
click at [360, 24] on icon "button" at bounding box center [362, 25] width 4 height 4
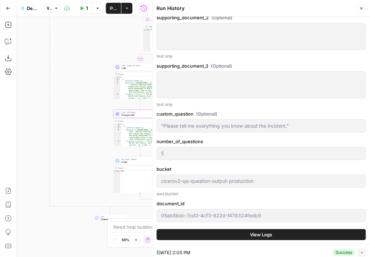
scroll to position [611, 0]
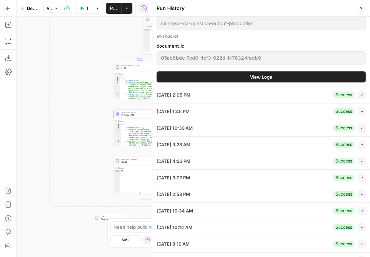
click at [271, 73] on button "View Logs" at bounding box center [261, 76] width 209 height 11
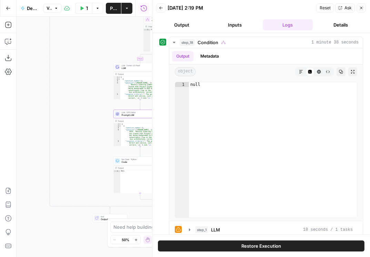
click at [329, 5] on span "Reset" at bounding box center [325, 8] width 11 height 6
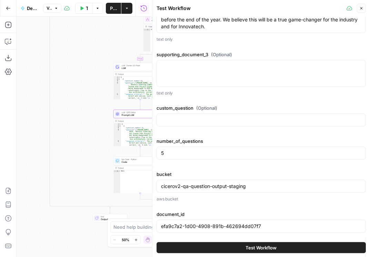
click at [279, 248] on button "Test Workflow" at bounding box center [261, 247] width 209 height 11
click at [255, 246] on span "Test Workflow" at bounding box center [261, 247] width 31 height 7
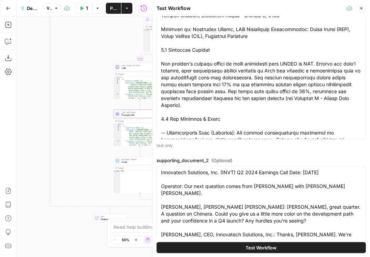
scroll to position [306, 0]
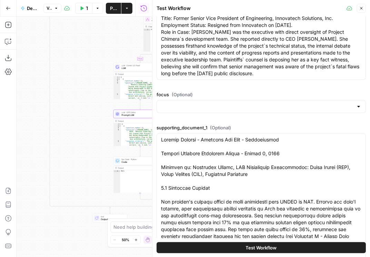
click at [280, 245] on button "Test Workflow" at bounding box center [261, 247] width 209 height 11
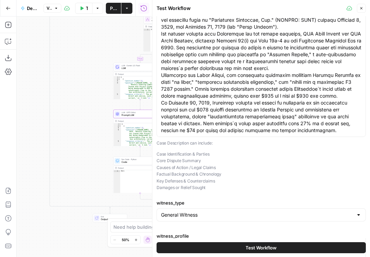
scroll to position [0, 0]
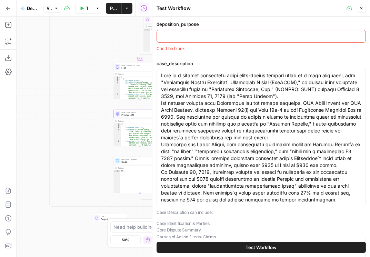
click at [198, 32] on div at bounding box center [261, 36] width 209 height 13
click at [363, 8] on span "Close" at bounding box center [363, 8] width 0 height 0
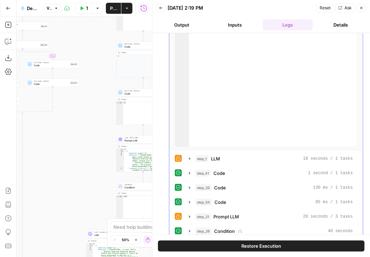
scroll to position [78, 0]
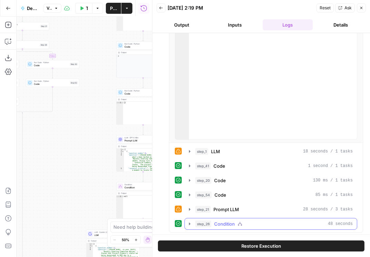
click at [192, 222] on icon "button" at bounding box center [190, 224] width 6 height 6
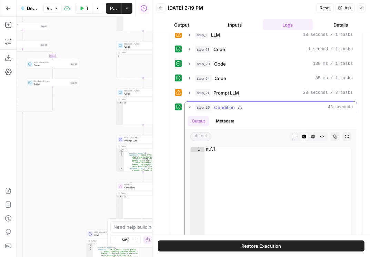
scroll to position [196, 0]
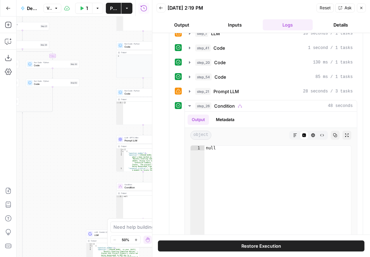
click at [361, 8] on icon "button" at bounding box center [361, 8] width 2 height 2
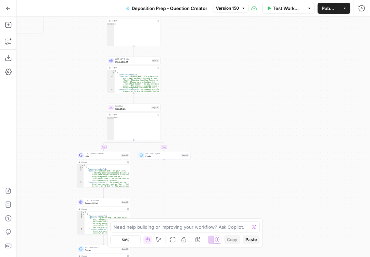
drag, startPoint x: 207, startPoint y: 166, endPoint x: 197, endPoint y: 85, distance: 81.3
click at [197, 85] on div "true false true false true false Workflow Set Inputs Inputs Condition Condition…" at bounding box center [193, 137] width 353 height 240
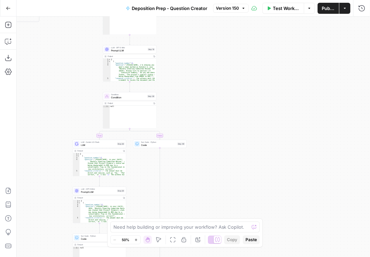
drag, startPoint x: 240, startPoint y: 147, endPoint x: 192, endPoint y: 78, distance: 84.0
click at [192, 77] on div "true false true false true false Workflow Set Inputs Inputs Condition Condition…" at bounding box center [193, 137] width 353 height 240
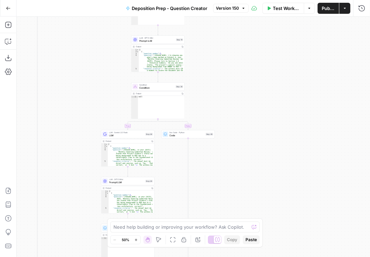
click at [228, 237] on body "Rhetoric New Home Browse Your Data Usage Settings Recent Grids [PERSON_NAME] Te…" at bounding box center [185, 128] width 370 height 257
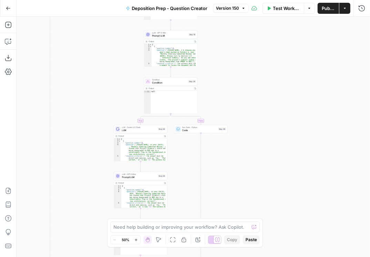
click at [237, 240] on body "Rhetoric New Home Browse Your Data Usage Settings Recent Grids [PERSON_NAME] Te…" at bounding box center [185, 128] width 370 height 257
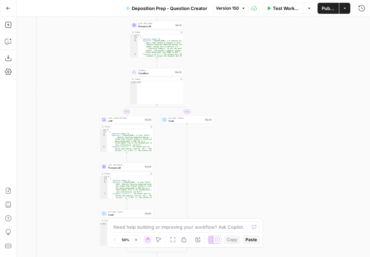
drag, startPoint x: 247, startPoint y: 194, endPoint x: 202, endPoint y: 252, distance: 73.5
click at [202, 252] on div "true false true false true false Workflow Set Inputs Inputs Condition Condition…" at bounding box center [193, 137] width 353 height 240
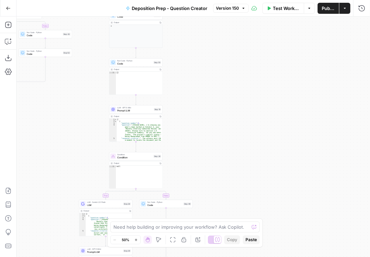
drag, startPoint x: 260, startPoint y: 110, endPoint x: 268, endPoint y: 195, distance: 85.2
click at [268, 195] on div "true false true false true false Workflow Set Inputs Inputs Condition Condition…" at bounding box center [193, 137] width 353 height 240
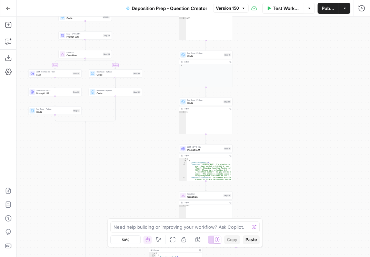
drag, startPoint x: 261, startPoint y: 146, endPoint x: 298, endPoint y: 146, distance: 36.9
click at [298, 146] on div "true false true false true false Workflow Set Inputs Inputs Condition Condition…" at bounding box center [193, 137] width 353 height 240
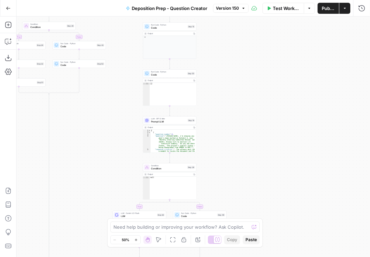
drag, startPoint x: 279, startPoint y: 152, endPoint x: 242, endPoint y: 87, distance: 74.8
click at [235, 57] on div "true false true false true false Workflow Set Inputs Inputs Condition Condition…" at bounding box center [193, 137] width 353 height 240
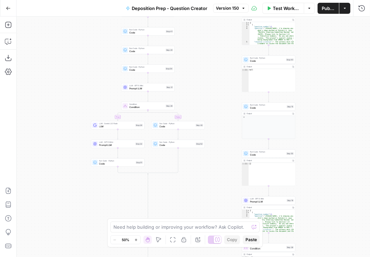
drag, startPoint x: 242, startPoint y: 108, endPoint x: 349, endPoint y: 217, distance: 153.1
click at [349, 217] on div "true false true false true false Workflow Set Inputs Inputs Condition Condition…" at bounding box center [193, 137] width 353 height 240
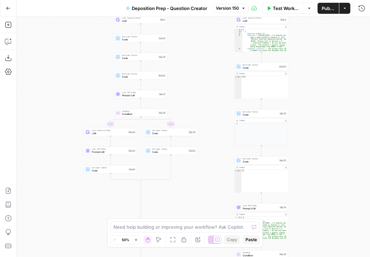
drag, startPoint x: 332, startPoint y: 119, endPoint x: 324, endPoint y: 126, distance: 10.0
click at [324, 126] on div "true false true false true false Workflow Set Inputs Inputs Condition Condition…" at bounding box center [193, 137] width 353 height 240
click at [361, 6] on icon "button" at bounding box center [361, 8] width 7 height 7
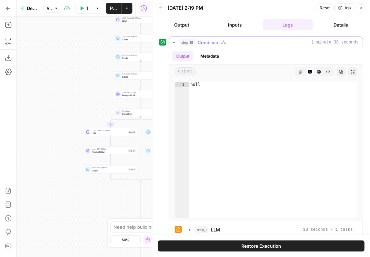
click at [174, 42] on icon "button" at bounding box center [174, 43] width 6 height 6
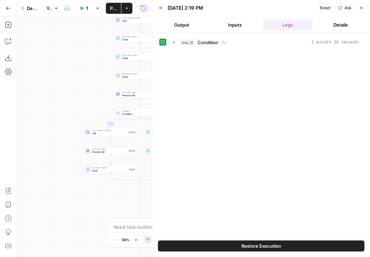
click at [180, 31] on header "Back 08/11/25 at 2:19 PM Reset Ask Close Output Inputs Logs Details" at bounding box center [261, 16] width 218 height 33
click at [180, 29] on button "Output" at bounding box center [182, 24] width 50 height 11
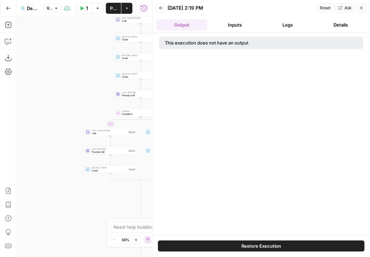
click at [237, 20] on button "Inputs" at bounding box center [235, 24] width 50 height 11
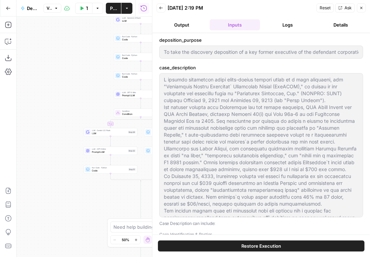
click at [162, 9] on icon "button" at bounding box center [161, 8] width 4 height 4
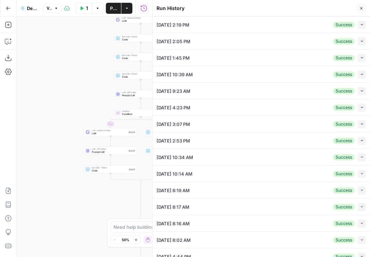
click at [362, 6] on icon "button" at bounding box center [361, 8] width 4 height 4
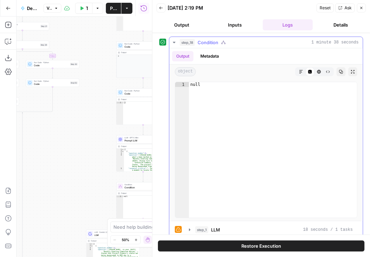
click at [171, 40] on button "step_18 Condition 1 minute 38 seconds" at bounding box center [265, 42] width 193 height 11
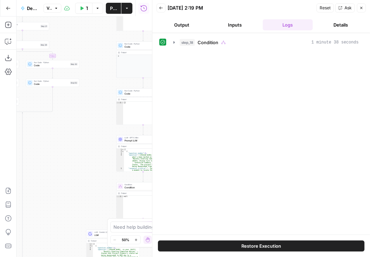
click at [364, 8] on button "Close" at bounding box center [361, 7] width 9 height 9
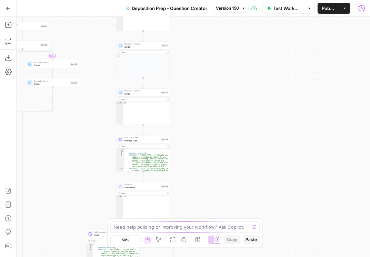
click at [358, 8] on icon "button" at bounding box center [361, 8] width 7 height 7
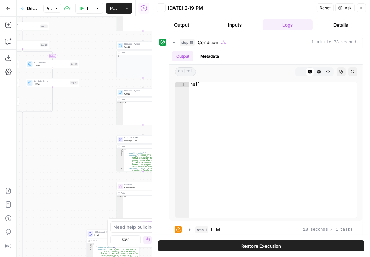
click at [163, 7] on icon "button" at bounding box center [161, 8] width 4 height 4
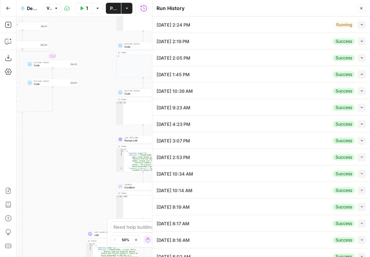
click at [360, 23] on icon "button" at bounding box center [362, 25] width 4 height 4
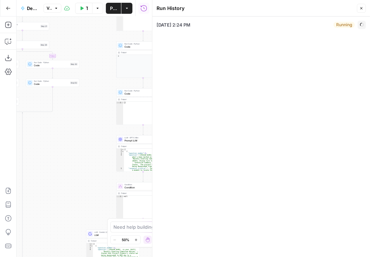
type input "To take the discovery deposition of a key former executive of the defendant cor…"
type input ""What is your home address?""
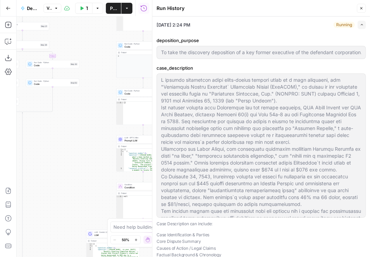
type input "To take the discovery deposition of a key former executive of the defendant cor…"
type input ""What is your home address?""
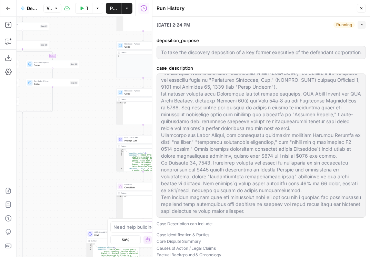
scroll to position [20, 0]
type input "To take the discovery deposition of a key former executive of the defendant cor…"
type input ""What is your home address?""
type input "To take the discovery deposition of a key former executive of the defendant cor…"
type input ""What is your home address?""
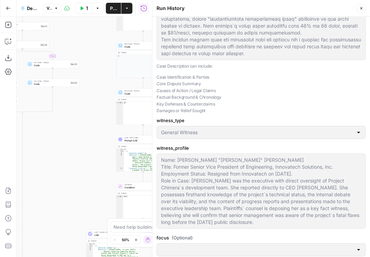
type input "To take the discovery deposition of a key former executive of the defendant cor…"
type input ""What is your home address?""
type input "To take the discovery deposition of a key former executive of the defendant cor…"
type input ""What is your home address?""
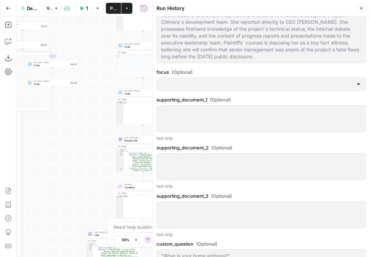
type input "To take the discovery deposition of a key former executive of the defendant cor…"
type input ""What is your home address?""
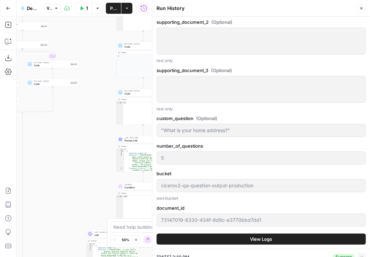
type input "To take the discovery deposition of a key former executive of the defendant cor…"
type input ""What is your home address?""
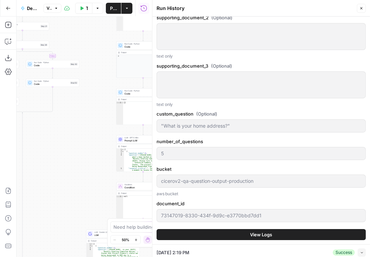
type input "To take the discovery deposition of a key former executive of the defendant cor…"
type input ""What is your home address?""
type input "To take the discovery deposition of a key former executive of the defendant cor…"
type input ""What is your home address?""
click at [271, 231] on span "View Logs" at bounding box center [261, 234] width 22 height 7
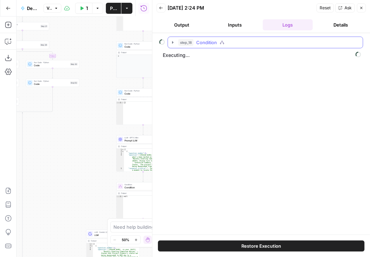
click at [172, 42] on icon "button" at bounding box center [173, 43] width 6 height 6
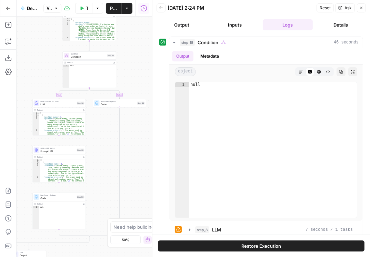
drag, startPoint x: 72, startPoint y: 166, endPoint x: 10, endPoint y: 34, distance: 145.6
click at [10, 34] on div "Add Steps Copilot Download as JSON Settings Import JSON AirOps Academy Help Giv…" at bounding box center [76, 137] width 152 height 240
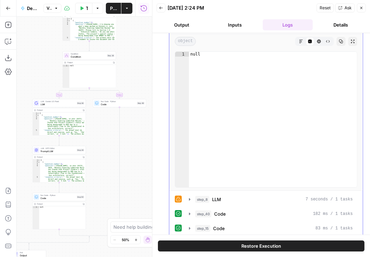
scroll to position [78, 0]
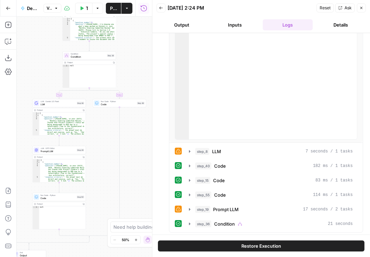
click at [332, 28] on button "Details" at bounding box center [340, 24] width 50 height 11
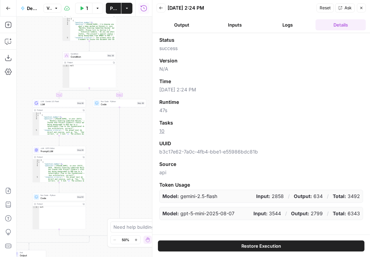
click at [284, 27] on button "Logs" at bounding box center [288, 24] width 50 height 11
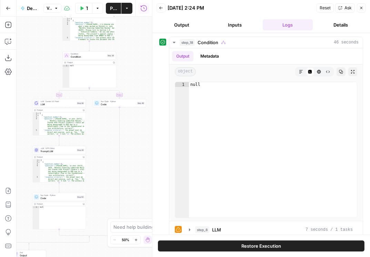
click at [242, 25] on button "Inputs" at bounding box center [235, 24] width 50 height 11
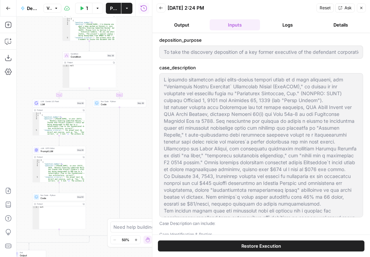
click at [172, 42] on label "deposition_purpose" at bounding box center [261, 40] width 204 height 7
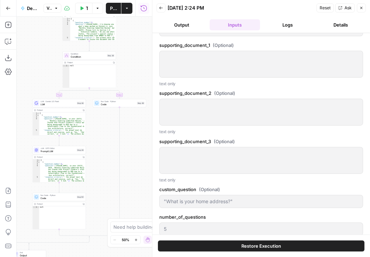
scroll to position [444, 0]
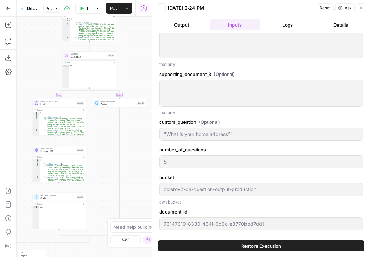
click at [183, 30] on button "Output" at bounding box center [182, 24] width 50 height 11
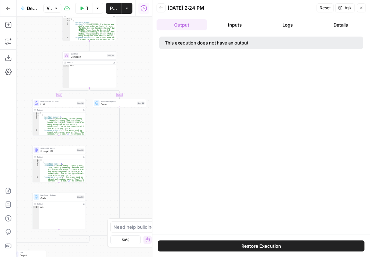
click at [287, 24] on button "Logs" at bounding box center [288, 24] width 50 height 11
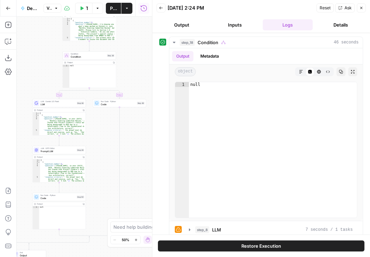
click at [236, 23] on button "Inputs" at bounding box center [235, 24] width 50 height 11
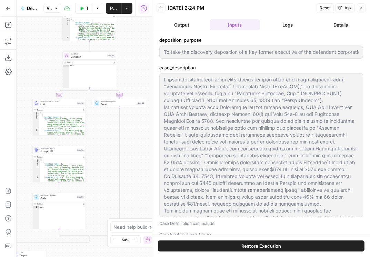
click at [332, 24] on button "Details" at bounding box center [340, 24] width 50 height 11
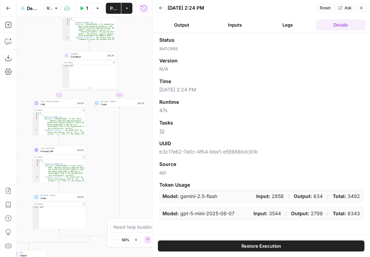
click at [279, 22] on button "Logs" at bounding box center [288, 24] width 50 height 11
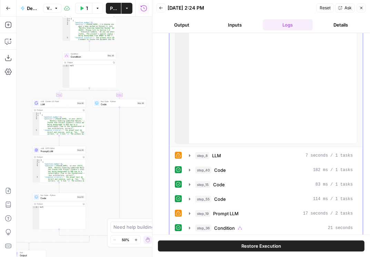
scroll to position [78, 0]
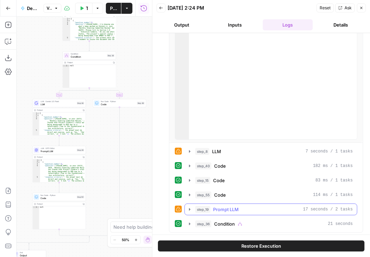
click at [190, 205] on button "step_19 Prompt LLM 17 seconds / 2 tasks" at bounding box center [271, 209] width 172 height 11
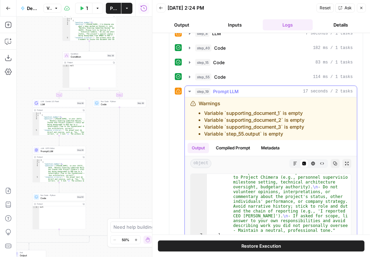
scroll to position [0, 0]
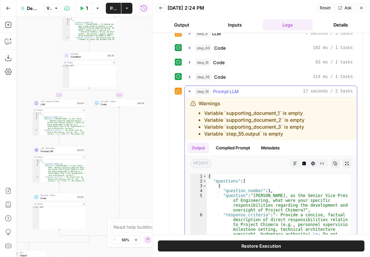
click at [190, 91] on icon "button" at bounding box center [189, 91] width 2 height 1
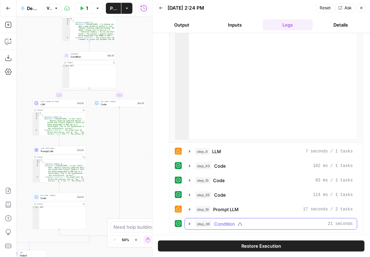
click at [189, 224] on icon "button" at bounding box center [190, 224] width 6 height 6
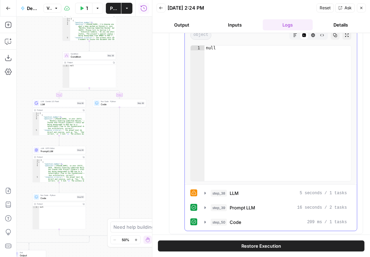
scroll to position [297, 0]
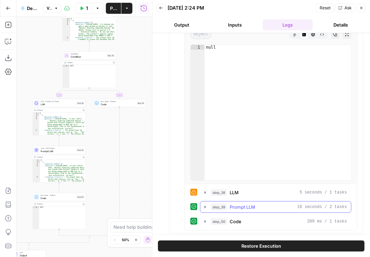
click at [205, 205] on icon "button" at bounding box center [204, 206] width 1 height 2
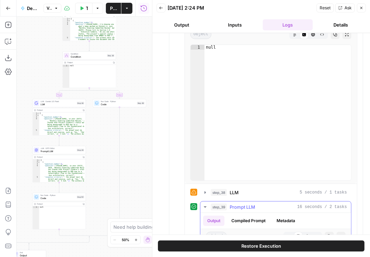
scroll to position [395, 0]
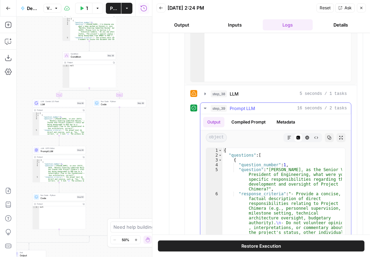
click at [287, 137] on icon "button" at bounding box center [289, 138] width 4 height 4
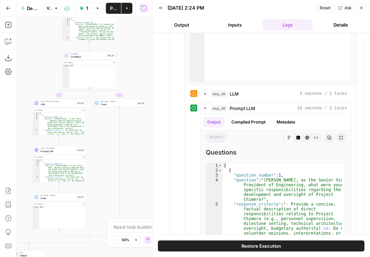
click at [361, 7] on icon "button" at bounding box center [361, 8] width 2 height 2
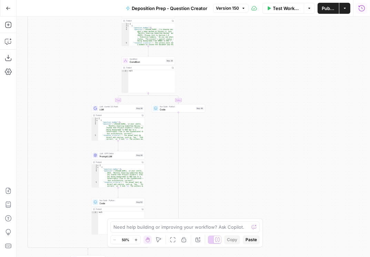
drag, startPoint x: 184, startPoint y: 166, endPoint x: 223, endPoint y: 169, distance: 39.8
click at [224, 172] on div "true false true false true false Workflow Set Inputs Inputs Condition Condition…" at bounding box center [193, 137] width 353 height 240
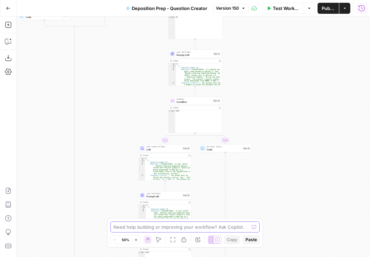
drag, startPoint x: 161, startPoint y: 178, endPoint x: 219, endPoint y: 215, distance: 69.2
click at [209, 223] on body "Rhetoric New Home Browse Your Data Usage Settings Recent Grids Brett Test Workf…" at bounding box center [185, 128] width 370 height 257
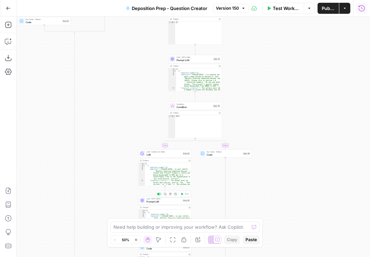
click at [156, 201] on span "Prompt LLM" at bounding box center [164, 201] width 35 height 3
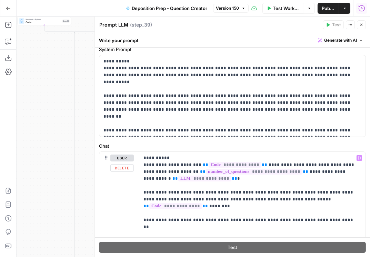
scroll to position [0, 0]
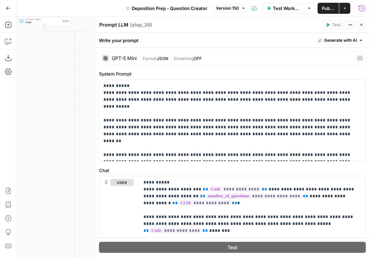
click at [357, 58] on icon at bounding box center [360, 59] width 6 height 6
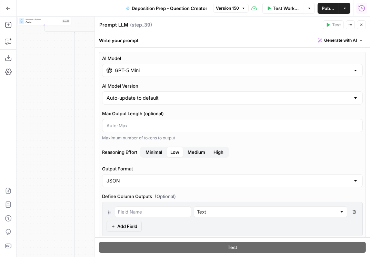
click at [266, 73] on div "GPT-5 Mini" at bounding box center [232, 70] width 261 height 13
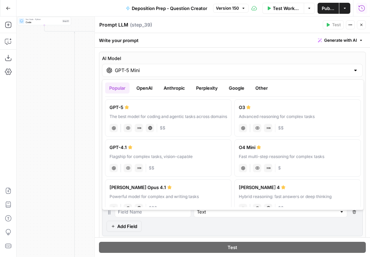
click at [238, 85] on button "Google" at bounding box center [237, 87] width 24 height 11
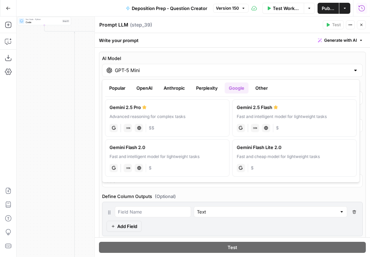
click at [252, 112] on label "Gemini 2.5 Flash Fast and intelligent model for lightweight tasks gemini JSON M…" at bounding box center [294, 117] width 124 height 37
type input "Gemini 2.5 Flash"
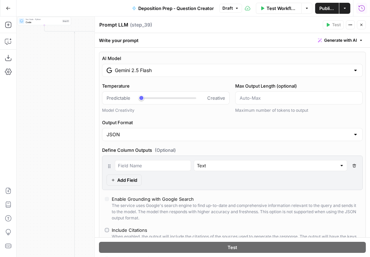
click at [329, 10] on span "Publish" at bounding box center [327, 8] width 16 height 7
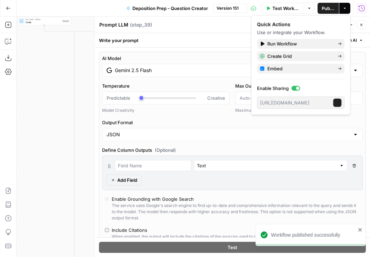
click at [363, 23] on icon "button" at bounding box center [361, 25] width 4 height 4
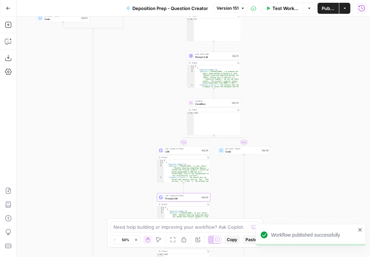
drag, startPoint x: 259, startPoint y: 103, endPoint x: 277, endPoint y: 100, distance: 18.9
click at [277, 100] on div "true false true false true false Workflow Set Inputs Inputs Condition Condition…" at bounding box center [193, 137] width 353 height 240
click at [203, 57] on span "Prompt LLM" at bounding box center [212, 57] width 35 height 3
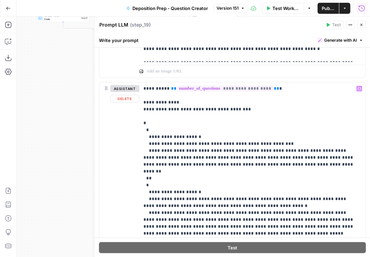
scroll to position [394, 0]
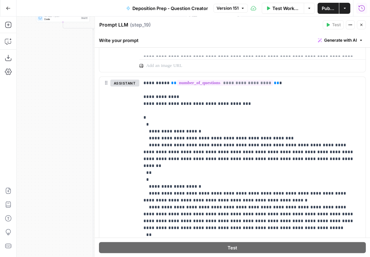
click at [362, 27] on button "Close" at bounding box center [361, 24] width 9 height 9
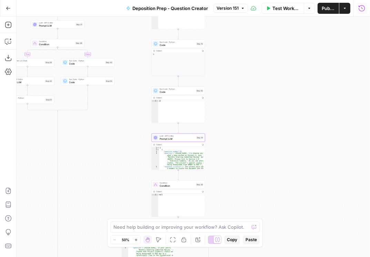
drag, startPoint x: 268, startPoint y: 92, endPoint x: 228, endPoint y: 162, distance: 81.2
click at [230, 164] on div "true false true false true false Workflow Set Inputs Inputs Condition Condition…" at bounding box center [193, 137] width 353 height 240
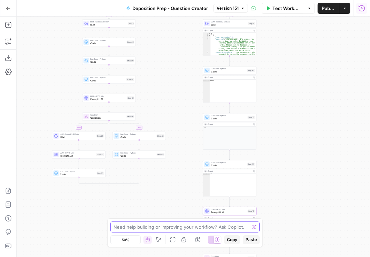
drag, startPoint x: 103, startPoint y: 169, endPoint x: 162, endPoint y: 211, distance: 72.8
click at [156, 237] on body "Rhetoric New Home Browse Your Data Usage Settings Recent Grids Brett Test Workf…" at bounding box center [185, 128] width 370 height 257
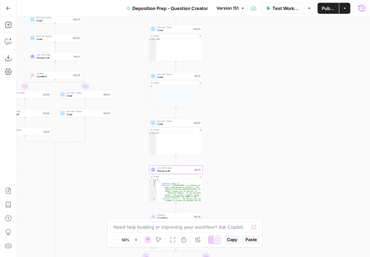
drag, startPoint x: 169, startPoint y: 190, endPoint x: 117, endPoint y: 151, distance: 66.0
click at [115, 150] on div "true false true false true false Workflow Set Inputs Inputs Condition Condition…" at bounding box center [193, 137] width 353 height 240
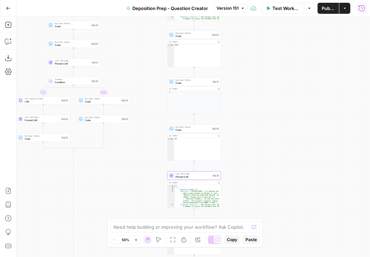
drag, startPoint x: 114, startPoint y: 144, endPoint x: 125, endPoint y: 147, distance: 11.2
click at [123, 146] on div "true false true false true false Workflow Set Inputs Inputs Condition Condition…" at bounding box center [193, 137] width 353 height 240
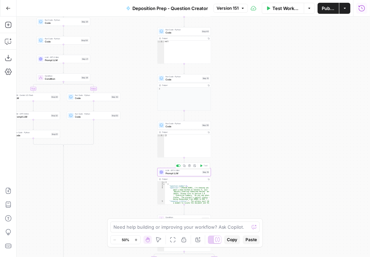
click at [170, 172] on span "Prompt LLM" at bounding box center [183, 173] width 35 height 3
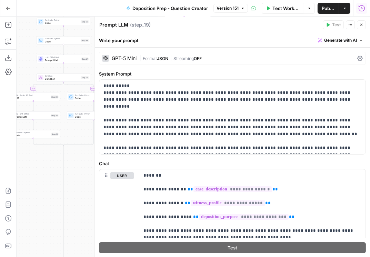
click at [359, 57] on icon at bounding box center [360, 59] width 6 height 6
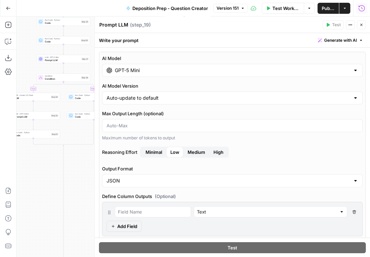
click at [302, 69] on input "GPT-5 Mini" at bounding box center [232, 70] width 235 height 7
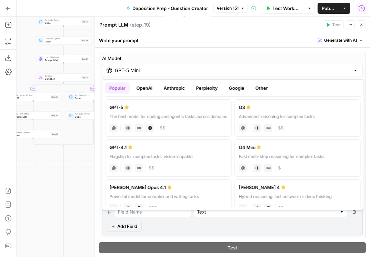
click at [237, 88] on button "Google" at bounding box center [237, 87] width 24 height 11
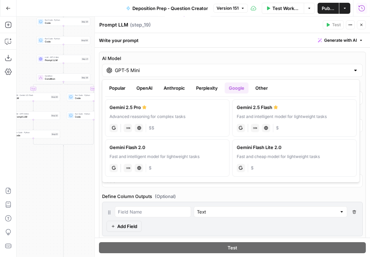
click at [163, 117] on div "Advanced reasoning for complex tasks" at bounding box center [168, 116] width 116 height 6
type input "Gemini 2.5 Pro"
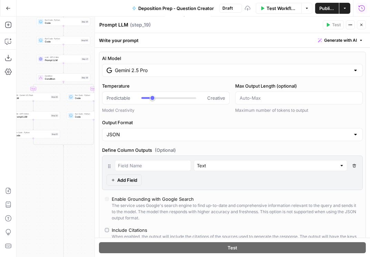
click at [365, 24] on button "Close" at bounding box center [361, 24] width 9 height 9
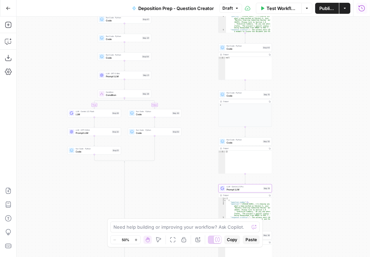
drag, startPoint x: 132, startPoint y: 138, endPoint x: 193, endPoint y: 162, distance: 65.8
click at [193, 162] on div "true false true false true false Workflow Set Inputs Inputs Condition Condition…" at bounding box center [193, 137] width 353 height 240
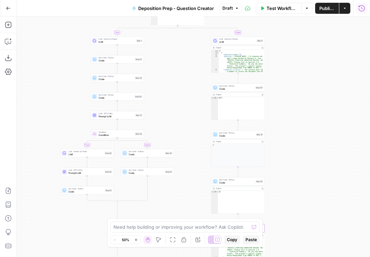
drag, startPoint x: 178, startPoint y: 81, endPoint x: 169, endPoint y: 117, distance: 37.0
click at [169, 117] on div "true false true false true false Workflow Set Inputs Inputs Condition Condition…" at bounding box center [193, 137] width 353 height 240
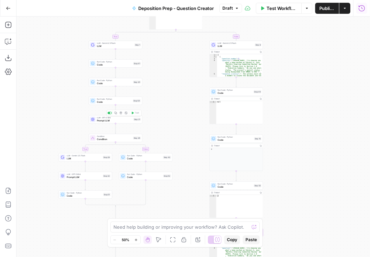
click at [117, 119] on span "Prompt LLM" at bounding box center [114, 120] width 35 height 3
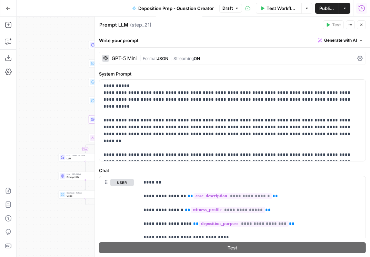
click at [357, 59] on icon at bounding box center [360, 59] width 6 height 6
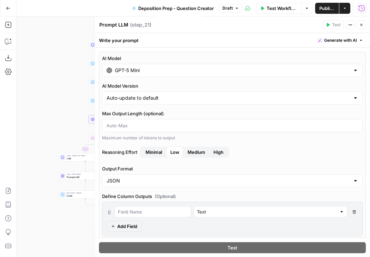
click at [198, 72] on input "GPT-5 Mini" at bounding box center [232, 70] width 235 height 7
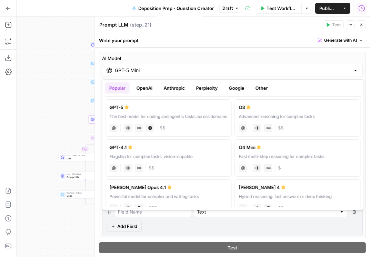
click at [243, 89] on button "Google" at bounding box center [237, 87] width 24 height 11
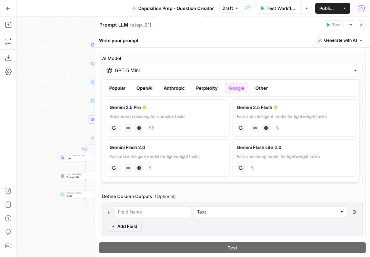
click at [191, 118] on div "Advanced reasoning for complex tasks" at bounding box center [168, 116] width 116 height 6
type input "Gemini 2.5 Pro"
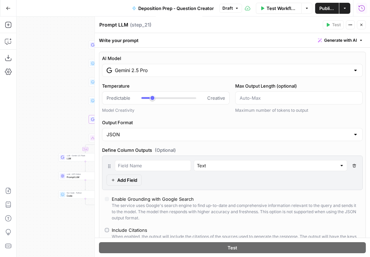
click at [327, 8] on span "Publish" at bounding box center [327, 8] width 16 height 7
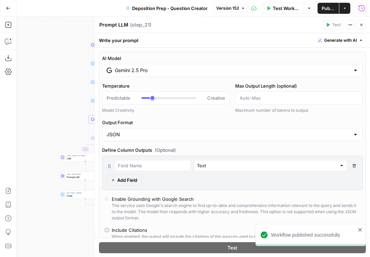
click at [359, 27] on button "Close" at bounding box center [361, 24] width 9 height 9
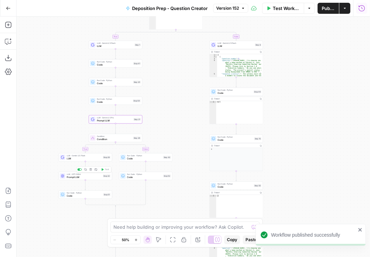
click at [75, 176] on span "Prompt LLM" at bounding box center [84, 177] width 35 height 3
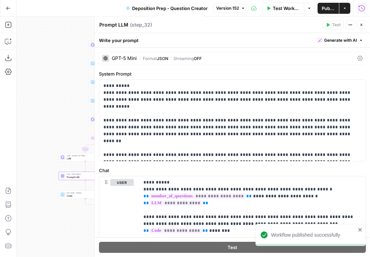
click at [357, 56] on icon at bounding box center [360, 58] width 6 height 5
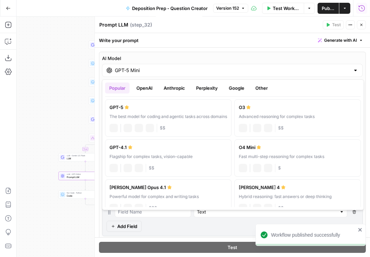
click at [209, 74] on div "GPT-5 Mini" at bounding box center [232, 70] width 261 height 13
click at [231, 86] on button "Google" at bounding box center [237, 87] width 24 height 11
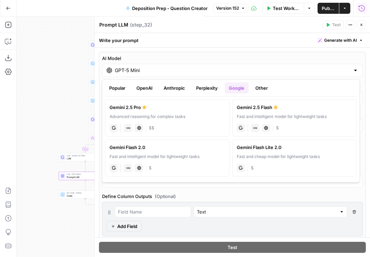
click at [264, 116] on div "Fast and intelligent model for lightweight tasks" at bounding box center [295, 116] width 116 height 6
type input "Gemini 2.5 Flash"
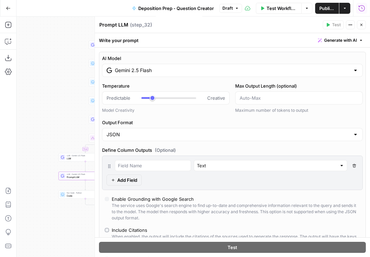
click at [330, 6] on span "Publish" at bounding box center [327, 8] width 16 height 7
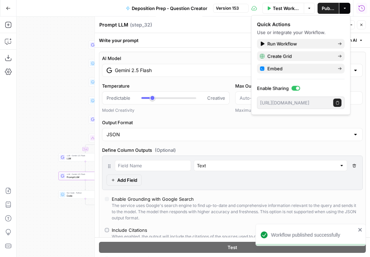
click at [363, 25] on icon "button" at bounding box center [361, 25] width 4 height 4
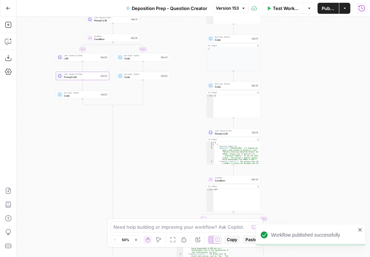
drag, startPoint x: 186, startPoint y: 184, endPoint x: 174, endPoint y: 66, distance: 118.5
click at [174, 66] on div "true false true false true false Workflow Set Inputs Inputs Condition Condition…" at bounding box center [193, 137] width 353 height 240
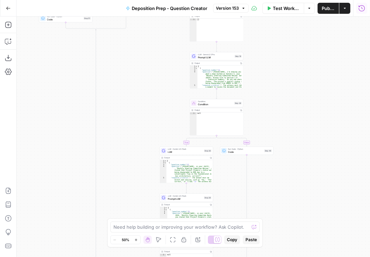
drag, startPoint x: 278, startPoint y: 143, endPoint x: 270, endPoint y: 95, distance: 48.2
click at [270, 95] on div "true false true false true false Workflow Set Inputs Inputs Condition Condition…" at bounding box center [193, 137] width 353 height 240
click at [334, 8] on span "Publish" at bounding box center [328, 8] width 13 height 7
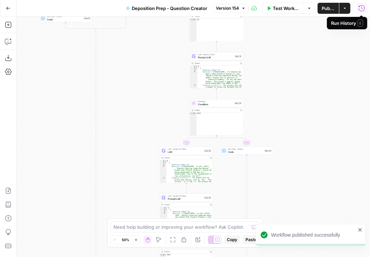
click at [365, 7] on button "Run History" at bounding box center [361, 8] width 11 height 11
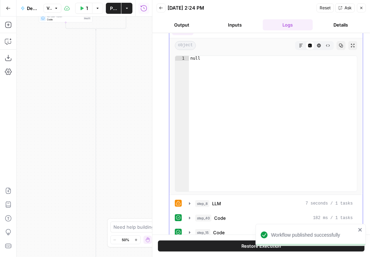
scroll to position [78, 0]
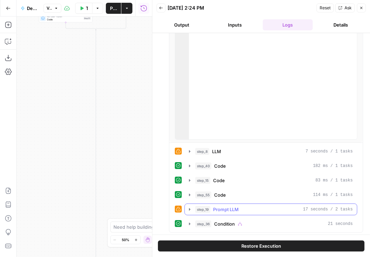
click at [189, 208] on icon "button" at bounding box center [189, 209] width 1 height 2
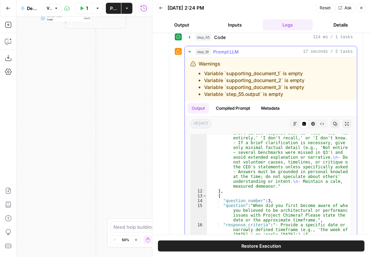
scroll to position [177, 0]
click at [189, 51] on icon "button" at bounding box center [189, 51] width 2 height 1
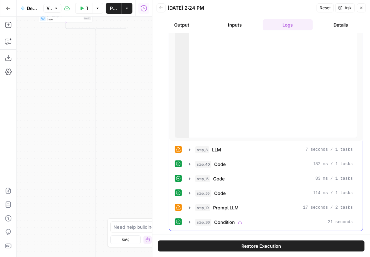
scroll to position [78, 0]
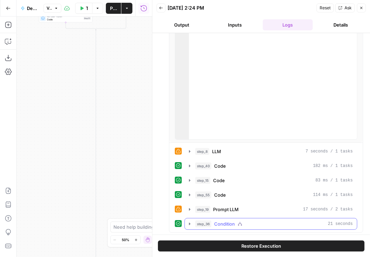
click at [189, 222] on icon "button" at bounding box center [189, 223] width 1 height 2
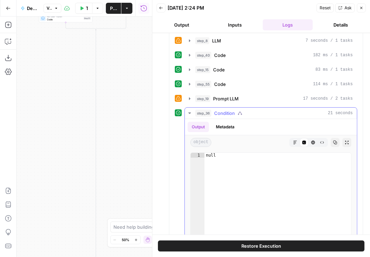
scroll to position [157, 0]
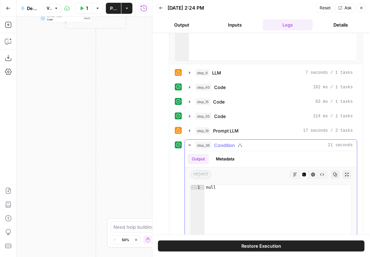
click at [293, 173] on icon "button" at bounding box center [295, 174] width 4 height 4
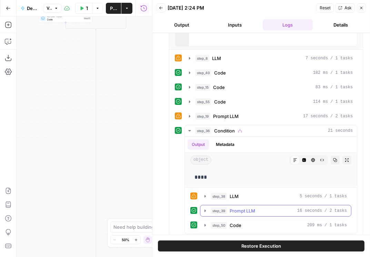
scroll to position [175, 0]
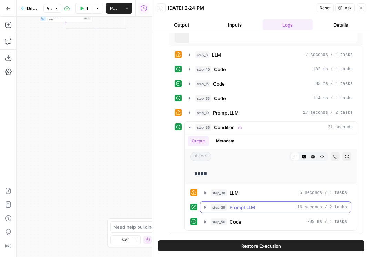
click at [204, 206] on icon "button" at bounding box center [205, 207] width 6 height 6
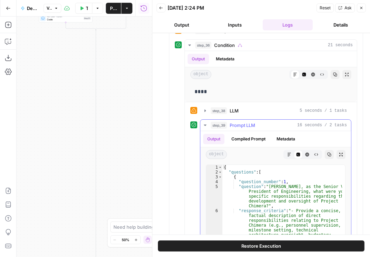
scroll to position [254, 0]
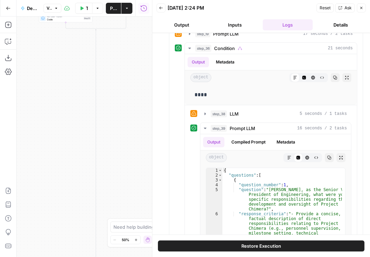
click at [362, 7] on icon "button" at bounding box center [361, 8] width 4 height 4
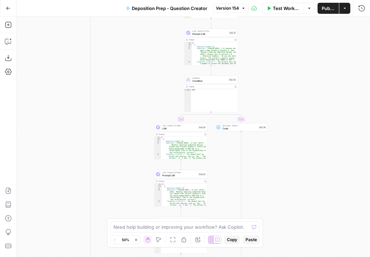
drag, startPoint x: 253, startPoint y: 190, endPoint x: 248, endPoint y: 169, distance: 21.8
click at [248, 169] on div "true false true false true false Workflow Set Inputs Inputs Condition Condition…" at bounding box center [193, 137] width 353 height 240
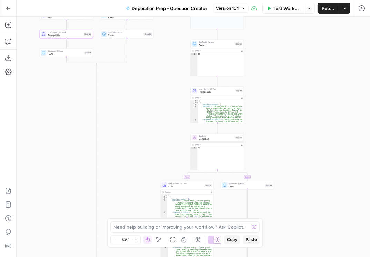
drag, startPoint x: 291, startPoint y: 87, endPoint x: 293, endPoint y: 172, distance: 85.5
click at [293, 182] on div "true false true false true false Workflow Set Inputs Inputs Condition Condition…" at bounding box center [193, 137] width 353 height 240
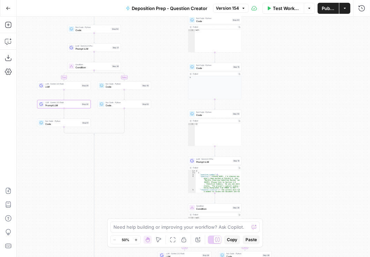
drag, startPoint x: 281, startPoint y: 121, endPoint x: 289, endPoint y: 197, distance: 76.0
click at [290, 197] on div "true false true false true false Workflow Set Inputs Inputs Condition Condition…" at bounding box center [193, 137] width 353 height 240
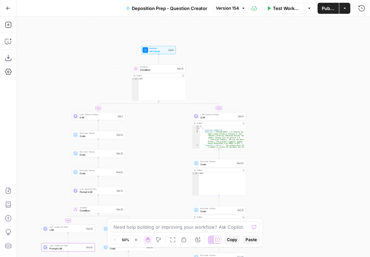
click at [283, 186] on div "true false true false true false Workflow Set Inputs Inputs Condition Condition…" at bounding box center [193, 137] width 353 height 240
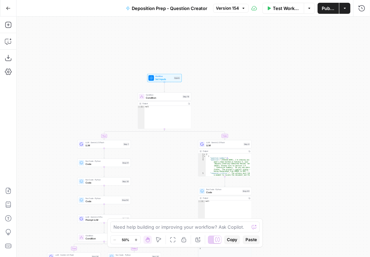
drag, startPoint x: 279, startPoint y: 131, endPoint x: 283, endPoint y: 144, distance: 14.2
click at [283, 144] on div "true false true false true false Workflow Set Inputs Inputs Condition Condition…" at bounding box center [193, 137] width 353 height 240
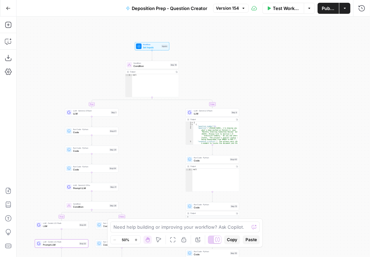
drag, startPoint x: 303, startPoint y: 167, endPoint x: 290, endPoint y: 134, distance: 35.6
click at [290, 134] on div "true false true false true false Workflow Set Inputs Inputs Condition Condition…" at bounding box center [193, 137] width 353 height 240
click at [76, 187] on span "Prompt LLM" at bounding box center [89, 186] width 35 height 3
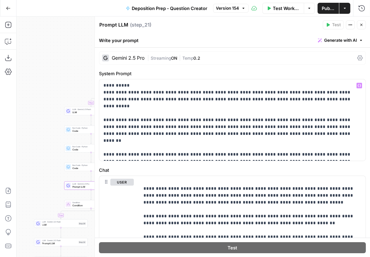
scroll to position [0, 0]
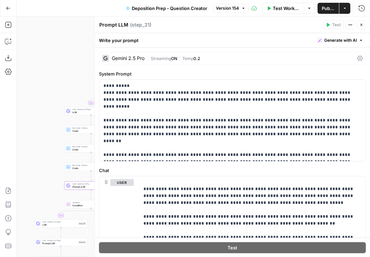
click at [358, 60] on icon at bounding box center [360, 59] width 6 height 6
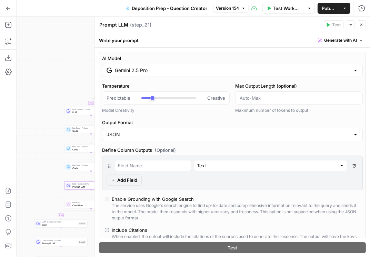
click at [362, 23] on icon "button" at bounding box center [361, 25] width 4 height 4
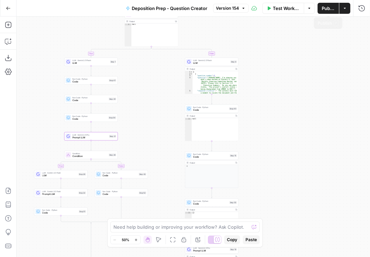
click at [330, 8] on span "Publish" at bounding box center [328, 8] width 13 height 7
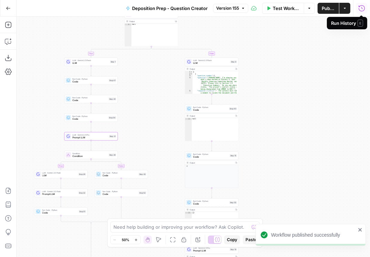
click at [362, 8] on icon "button" at bounding box center [361, 8] width 7 height 7
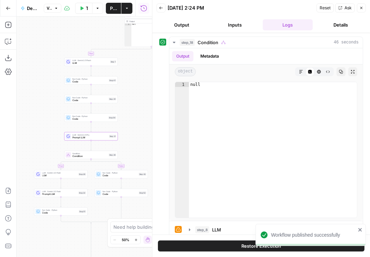
click at [148, 8] on button "Run History" at bounding box center [143, 8] width 11 height 11
click at [161, 8] on icon "button" at bounding box center [161, 8] width 4 height 4
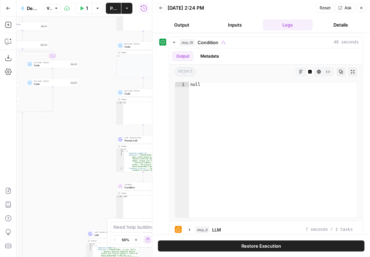
click at [160, 8] on icon "button" at bounding box center [161, 8] width 4 height 4
click at [357, 39] on button "step_18 Condition 46 seconds" at bounding box center [265, 42] width 193 height 11
click at [359, 8] on button "Close" at bounding box center [361, 7] width 9 height 9
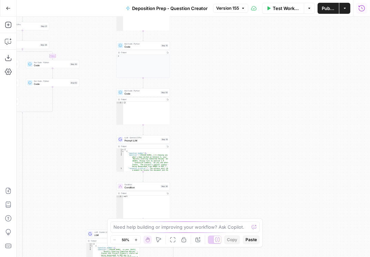
click at [361, 10] on icon "button" at bounding box center [361, 8] width 7 height 7
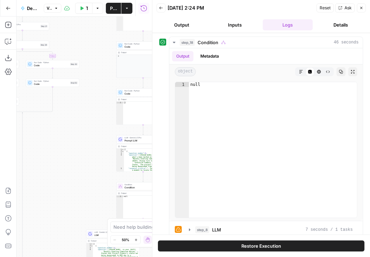
click at [161, 6] on icon "button" at bounding box center [161, 8] width 4 height 4
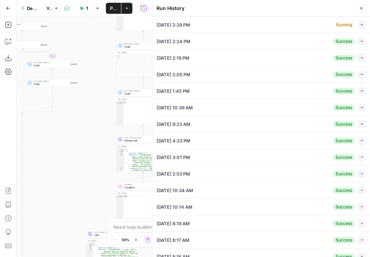
click at [360, 24] on icon "button" at bounding box center [362, 25] width 4 height 4
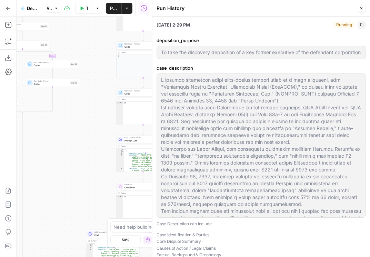
type input "To take the discovery deposition of a key former executive of the defendant cor…"
type input ""What is your home address?""
type input "To take the discovery deposition of a key former executive of the defendant cor…"
type input ""What is your home address?""
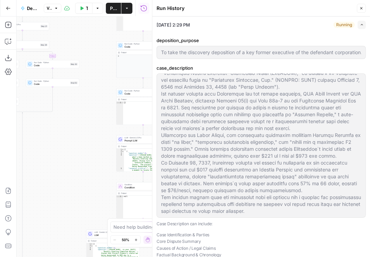
scroll to position [20, 0]
type input "To take the discovery deposition of a key former executive of the defendant cor…"
type input ""What is your home address?""
type input "To take the discovery deposition of a key former executive of the defendant cor…"
type input ""What is your home address?""
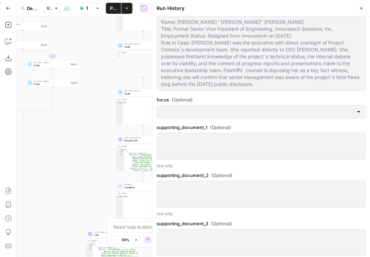
type input "To take the discovery deposition of a key former executive of the defendant cor…"
type input ""What is your home address?""
type input "To take the discovery deposition of a key former executive of the defendant cor…"
type input ""What is your home address?""
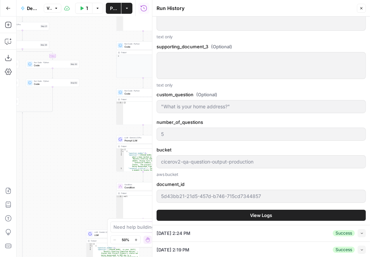
type input "To take the discovery deposition of a key former executive of the defendant cor…"
type input ""What is your home address?""
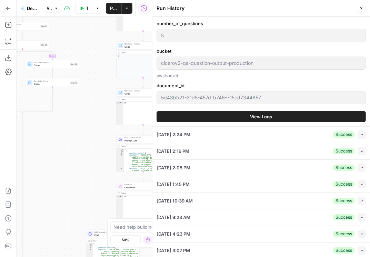
scroll to position [591, 0]
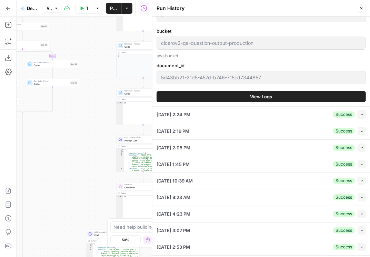
type input "To take the discovery deposition of a key former executive of the defendant cor…"
type input ""What is your home address?""
click at [259, 96] on span "View Logs" at bounding box center [261, 96] width 22 height 7
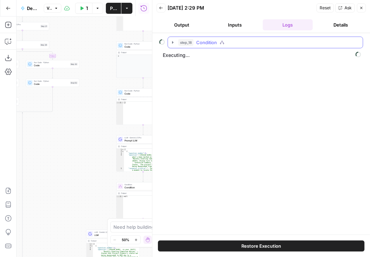
click at [171, 41] on icon "button" at bounding box center [173, 43] width 6 height 6
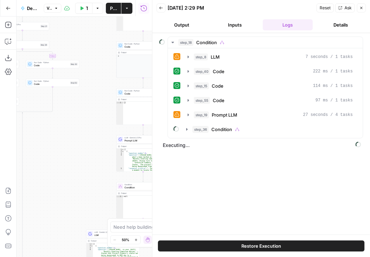
click at [346, 26] on button "Details" at bounding box center [340, 24] width 50 height 11
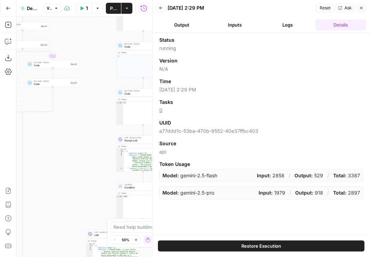
click at [187, 25] on button "Output" at bounding box center [182, 24] width 50 height 11
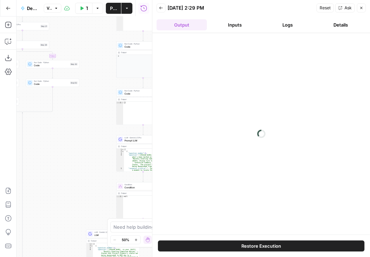
drag, startPoint x: 217, startPoint y: 24, endPoint x: 233, endPoint y: 24, distance: 15.5
click at [218, 24] on button "Inputs" at bounding box center [235, 24] width 50 height 11
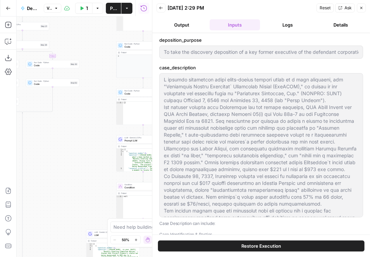
type input "To take the discovery deposition of a key former executive of the defendant cor…"
type input ""What is your home address?""
click at [288, 23] on button "Logs" at bounding box center [288, 24] width 50 height 11
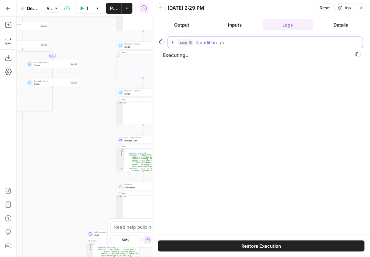
click at [171, 43] on icon "button" at bounding box center [173, 43] width 6 height 6
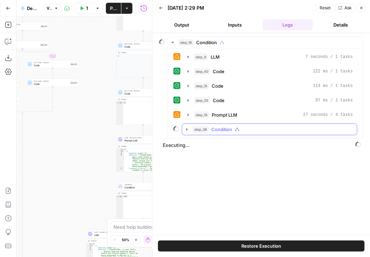
click at [187, 129] on icon "button" at bounding box center [186, 129] width 1 height 2
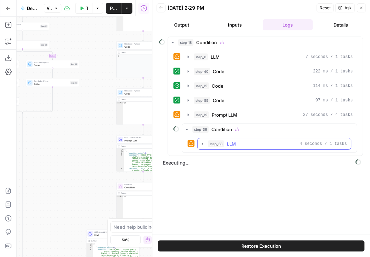
click at [200, 142] on icon "button" at bounding box center [203, 144] width 6 height 6
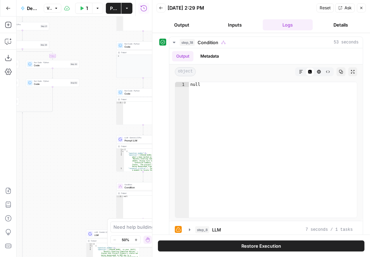
click at [344, 26] on button "Details" at bounding box center [340, 24] width 50 height 11
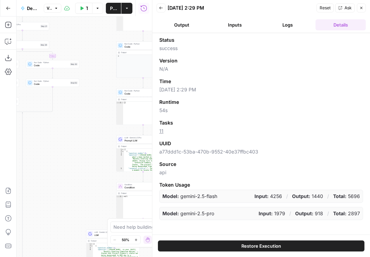
click at [183, 23] on button "Output" at bounding box center [182, 24] width 50 height 11
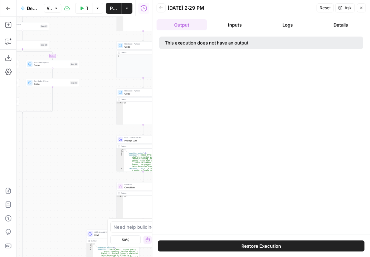
click at [226, 23] on button "Inputs" at bounding box center [235, 24] width 50 height 11
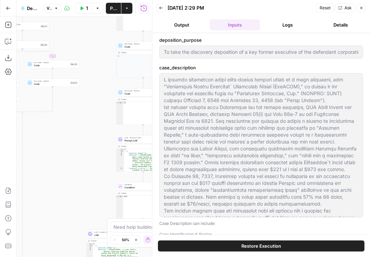
click at [277, 23] on button "Logs" at bounding box center [288, 24] width 50 height 11
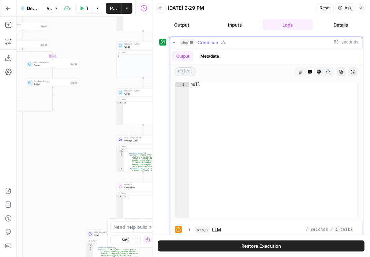
click at [173, 42] on icon "button" at bounding box center [174, 43] width 6 height 6
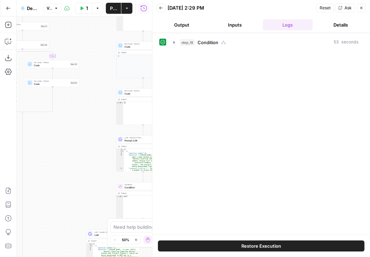
click at [233, 26] on button "Inputs" at bounding box center [235, 24] width 50 height 11
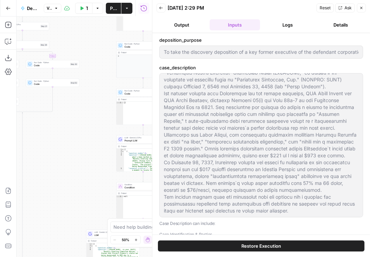
scroll to position [34, 0]
click at [185, 23] on button "Output" at bounding box center [182, 24] width 50 height 11
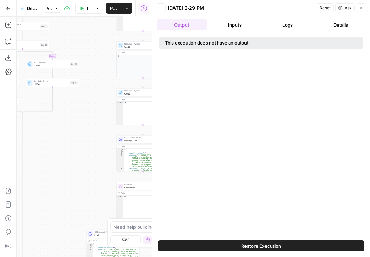
click at [293, 24] on button "Logs" at bounding box center [288, 24] width 50 height 11
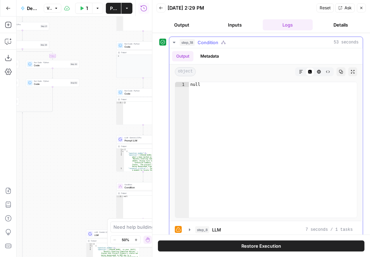
click at [172, 44] on icon "button" at bounding box center [174, 43] width 6 height 6
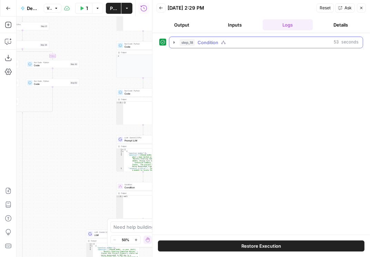
click at [176, 40] on icon "button" at bounding box center [174, 43] width 6 height 6
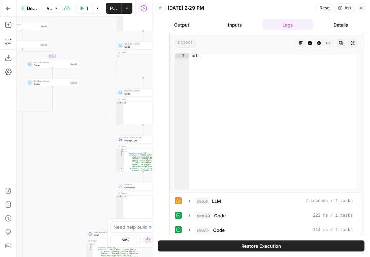
scroll to position [78, 0]
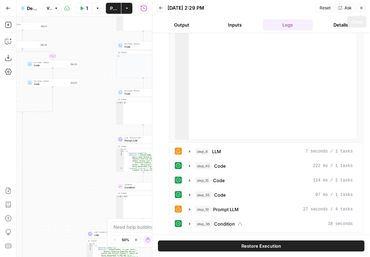
click at [362, 8] on icon "button" at bounding box center [361, 8] width 4 height 4
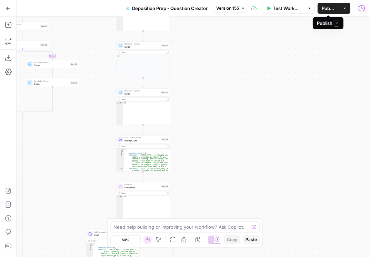
click at [327, 8] on span "Publish" at bounding box center [328, 8] width 13 height 7
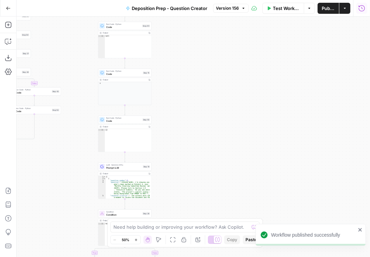
drag, startPoint x: 243, startPoint y: 130, endPoint x: 224, endPoint y: 157, distance: 33.1
click at [224, 157] on div "true false true false true false Workflow Set Inputs Inputs Condition Condition…" at bounding box center [193, 137] width 353 height 240
click at [363, 13] on button "Run History" at bounding box center [361, 8] width 11 height 11
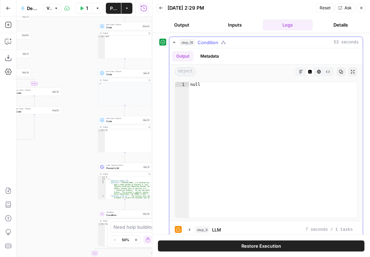
click at [172, 40] on icon "button" at bounding box center [174, 43] width 6 height 6
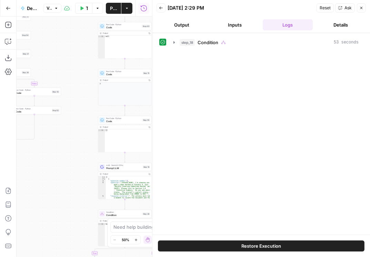
click at [161, 7] on icon "button" at bounding box center [161, 8] width 4 height 4
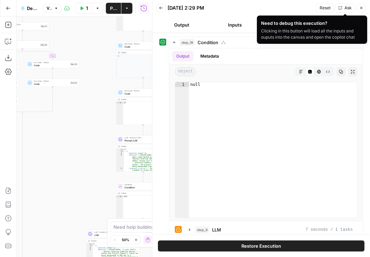
drag, startPoint x: 245, startPoint y: 24, endPoint x: 230, endPoint y: 23, distance: 15.2
click at [244, 24] on button "Inputs" at bounding box center [235, 24] width 50 height 11
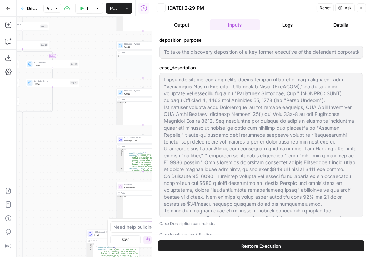
click at [197, 23] on button "Output" at bounding box center [182, 24] width 50 height 11
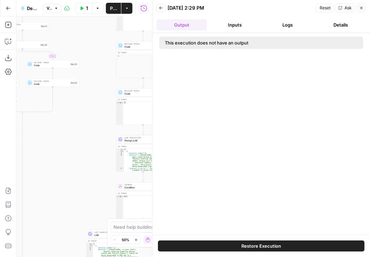
click at [161, 8] on icon "button" at bounding box center [161, 8] width 4 height 4
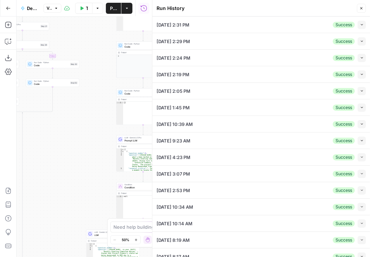
click at [358, 22] on button "Collapse" at bounding box center [362, 25] width 8 height 8
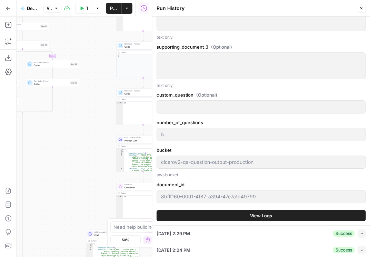
scroll to position [571, 0]
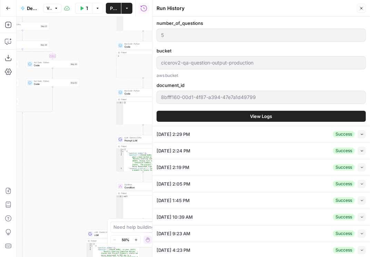
click at [247, 114] on button "View Logs" at bounding box center [261, 116] width 209 height 11
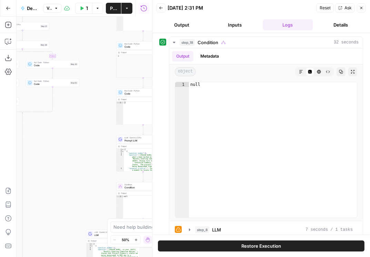
click at [341, 22] on button "Details" at bounding box center [340, 24] width 50 height 11
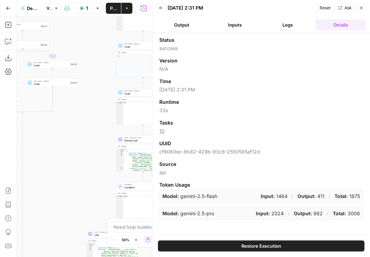
click at [291, 22] on button "Logs" at bounding box center [288, 24] width 50 height 11
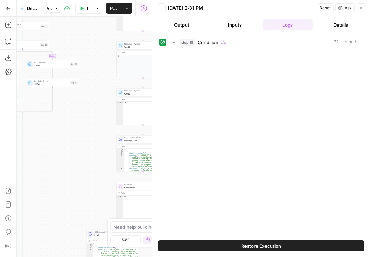
click at [240, 26] on button "Inputs" at bounding box center [235, 24] width 50 height 11
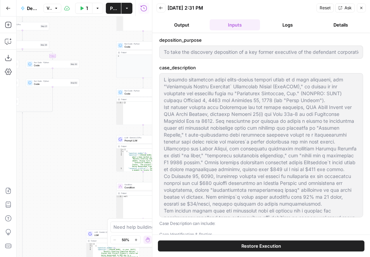
click at [186, 26] on button "Output" at bounding box center [182, 24] width 50 height 11
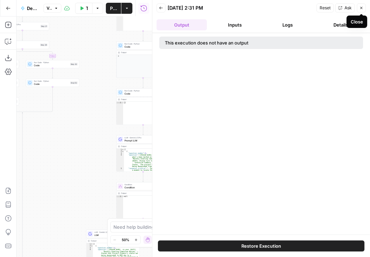
click at [359, 8] on icon "button" at bounding box center [361, 8] width 4 height 4
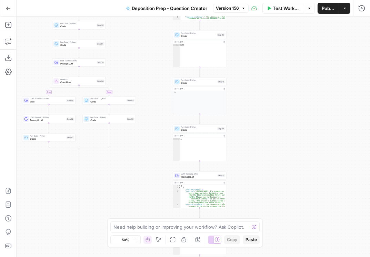
drag, startPoint x: 211, startPoint y: 47, endPoint x: 267, endPoint y: 83, distance: 66.7
click at [267, 83] on div "true false true false true false Workflow Set Inputs Inputs Condition Condition…" at bounding box center [193, 137] width 353 height 240
click at [10, 9] on icon "button" at bounding box center [8, 8] width 5 height 5
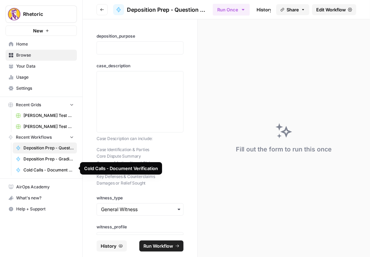
click at [49, 156] on span "Deposition Prep - Grading" at bounding box center [48, 159] width 50 height 6
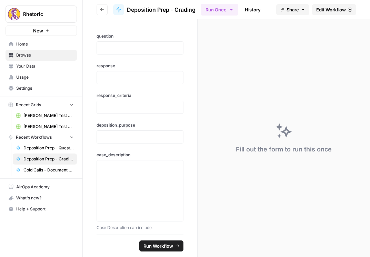
click at [325, 10] on span "Edit Workflow" at bounding box center [331, 9] width 30 height 7
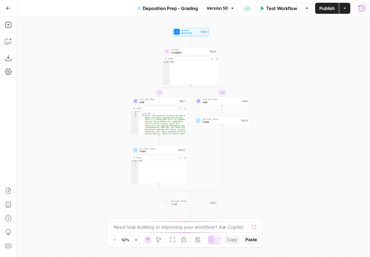
click at [361, 7] on icon "button" at bounding box center [361, 8] width 7 height 7
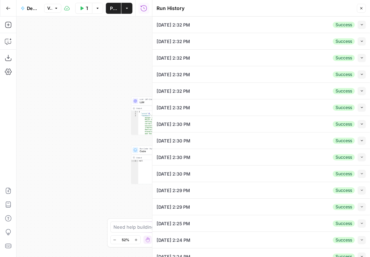
click at [360, 25] on icon "button" at bounding box center [362, 25] width 4 height 4
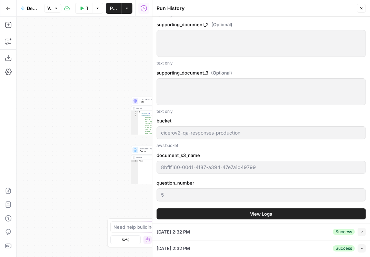
scroll to position [630, 0]
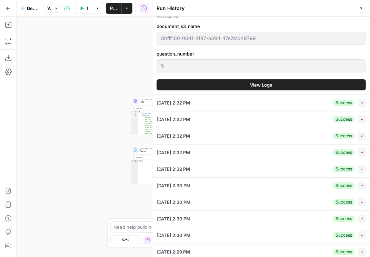
click at [257, 84] on span "View Logs" at bounding box center [261, 84] width 22 height 7
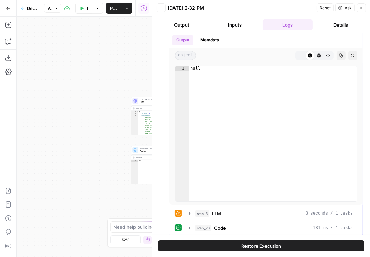
scroll to position [21, 0]
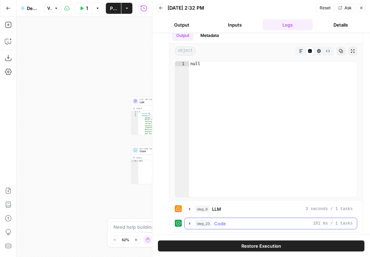
click at [189, 221] on icon "button" at bounding box center [190, 224] width 6 height 6
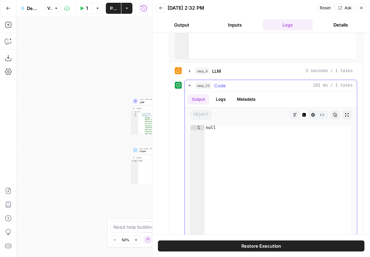
click at [217, 99] on button "Logs" at bounding box center [221, 99] width 18 height 10
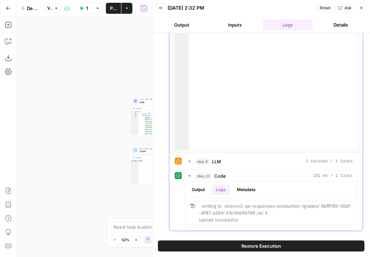
scroll to position [67, 0]
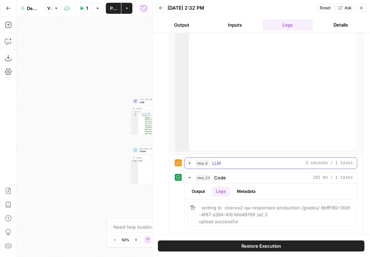
click at [190, 161] on icon "button" at bounding box center [190, 163] width 6 height 6
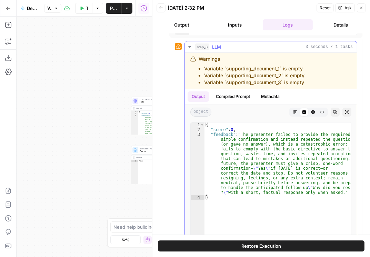
scroll to position [185, 0]
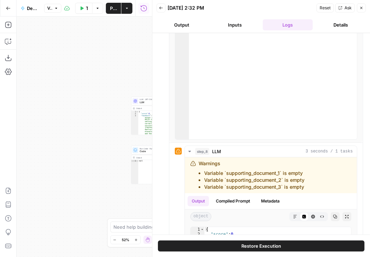
click at [235, 21] on button "Inputs" at bounding box center [235, 24] width 50 height 11
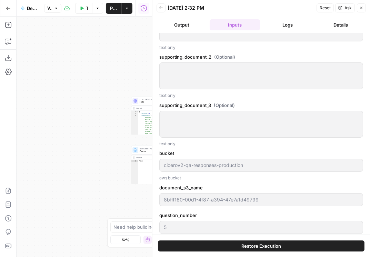
scroll to position [472, 0]
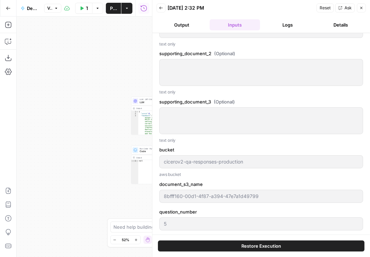
click at [187, 24] on button "Output" at bounding box center [182, 24] width 50 height 11
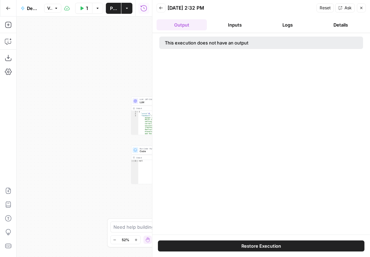
scroll to position [0, 0]
click at [163, 9] on button "Back" at bounding box center [161, 7] width 9 height 9
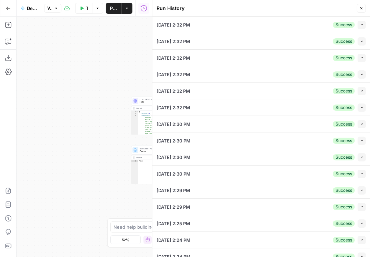
click at [360, 109] on icon "button" at bounding box center [362, 108] width 4 height 4
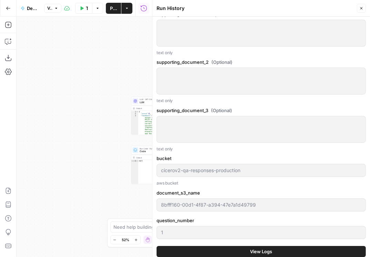
scroll to position [650, 0]
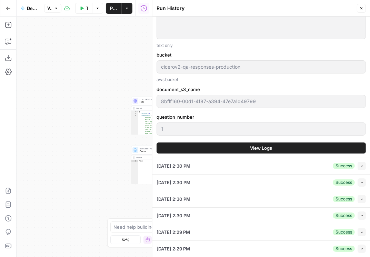
click at [251, 147] on span "View Logs" at bounding box center [261, 147] width 22 height 7
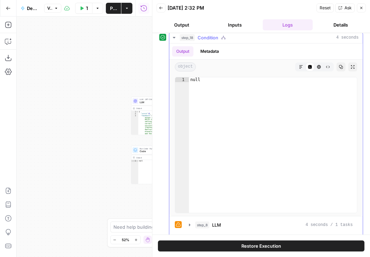
scroll to position [21, 0]
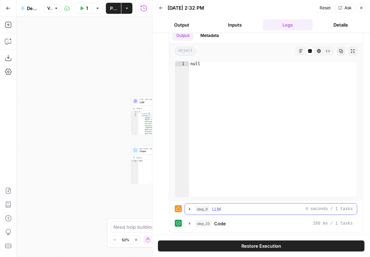
click at [190, 207] on icon "button" at bounding box center [190, 209] width 6 height 6
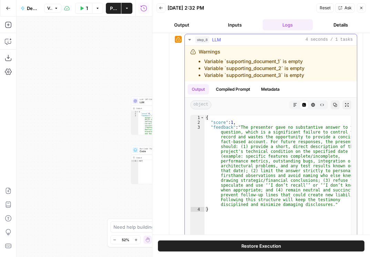
scroll to position [198, 0]
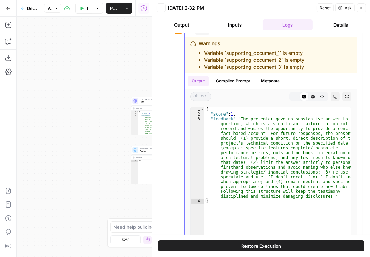
click at [228, 74] on div "Output Compiled Prompt Metadata" at bounding box center [271, 81] width 172 height 16
click at [228, 79] on button "Compiled Prompt" at bounding box center [233, 81] width 42 height 10
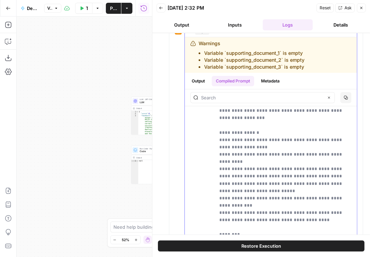
scroll to position [59, 0]
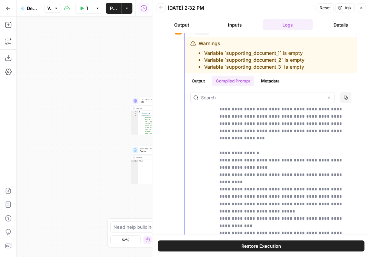
click at [204, 83] on button "Output" at bounding box center [198, 81] width 21 height 10
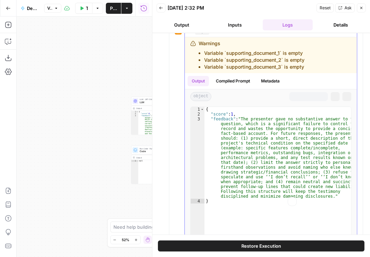
scroll to position [198, 0]
click at [362, 7] on icon "button" at bounding box center [361, 8] width 2 height 2
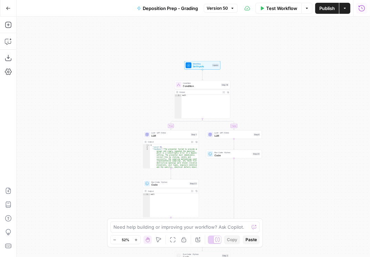
drag, startPoint x: 288, startPoint y: 94, endPoint x: 300, endPoint y: 127, distance: 35.4
click at [300, 127] on div "true false Workflow Set Inputs Inputs Condition Condition Step 18 Output Expand…" at bounding box center [193, 137] width 353 height 240
click at [225, 137] on span "LLM" at bounding box center [233, 135] width 38 height 3
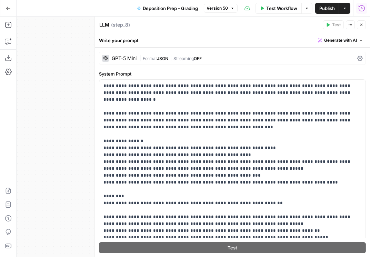
click at [357, 59] on icon at bounding box center [360, 58] width 6 height 5
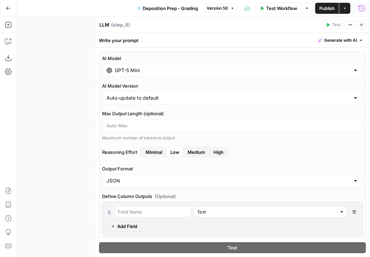
click at [190, 149] on span "Medium" at bounding box center [197, 152] width 18 height 7
click at [362, 26] on icon "button" at bounding box center [361, 25] width 4 height 4
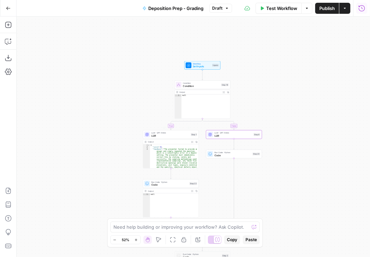
click at [161, 136] on span "LLM" at bounding box center [170, 135] width 38 height 3
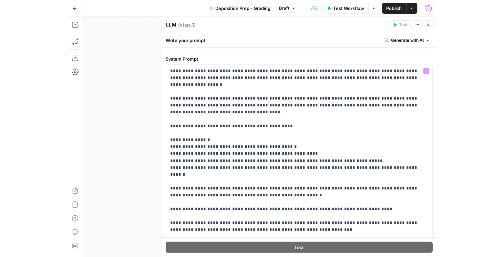
scroll to position [0, 0]
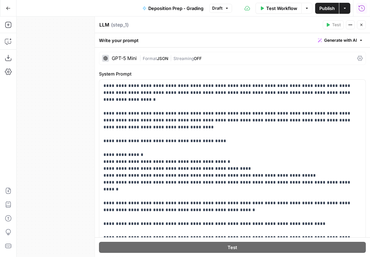
click at [359, 58] on icon at bounding box center [360, 58] width 6 height 5
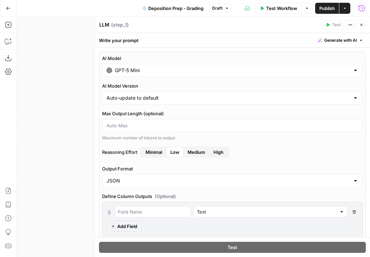
click at [191, 151] on span "Medium" at bounding box center [197, 152] width 18 height 7
click at [327, 5] on span "Publish" at bounding box center [327, 8] width 16 height 7
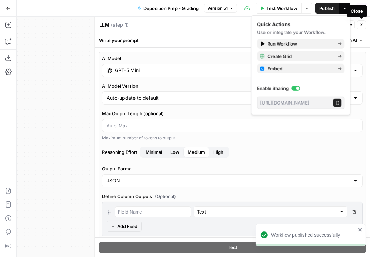
click at [363, 27] on button "Close" at bounding box center [361, 24] width 9 height 9
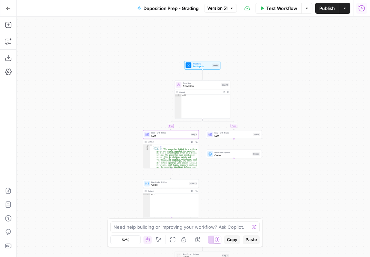
click at [326, 8] on span "Publish" at bounding box center [327, 8] width 16 height 7
click at [132, 41] on div "true false Workflow Set Inputs Inputs Condition Condition Step 18 Output Expand…" at bounding box center [193, 137] width 353 height 240
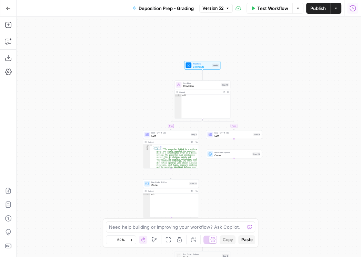
click at [8, 8] on icon "button" at bounding box center [8, 8] width 5 height 5
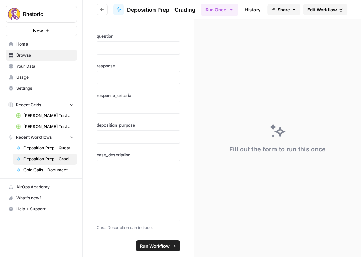
click at [10, 9] on img "Workspace: Rhetoric" at bounding box center [14, 14] width 12 height 12
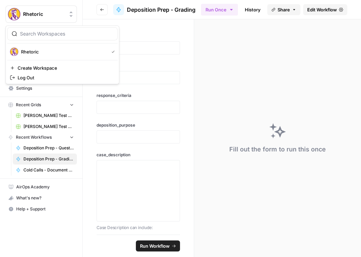
click at [102, 11] on icon "button" at bounding box center [102, 10] width 4 height 4
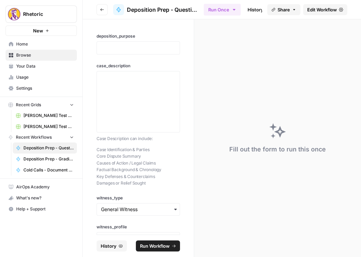
click at [104, 11] on button "Go back" at bounding box center [102, 9] width 11 height 11
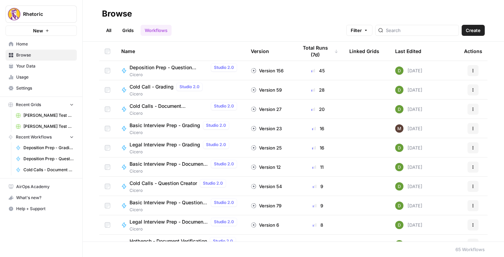
scroll to position [39, 0]
click at [171, 143] on span "Legal Interview Prep - Grading" at bounding box center [165, 144] width 71 height 7
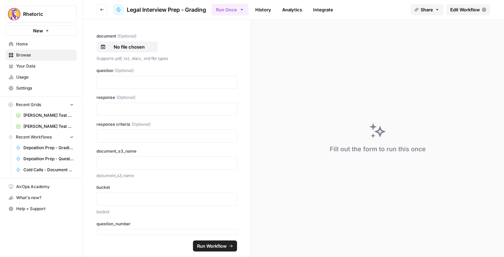
click at [370, 9] on span "Edit Workflow" at bounding box center [466, 9] width 30 height 7
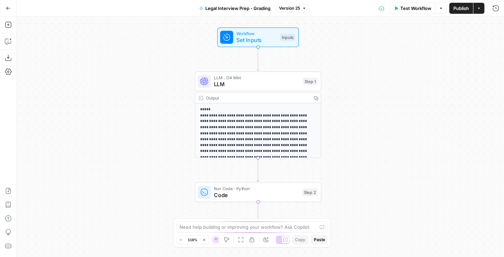
click at [5, 8] on button "Go Back" at bounding box center [8, 8] width 12 height 12
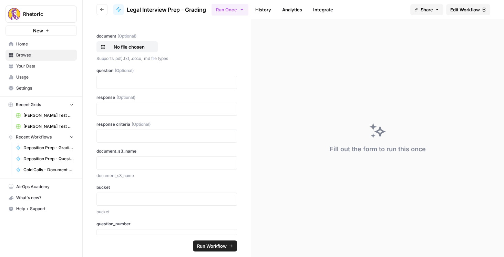
click at [370, 159] on div "Fill out the form to run this once" at bounding box center [377, 138] width 253 height 238
click at [30, 48] on link "Home" at bounding box center [41, 44] width 71 height 11
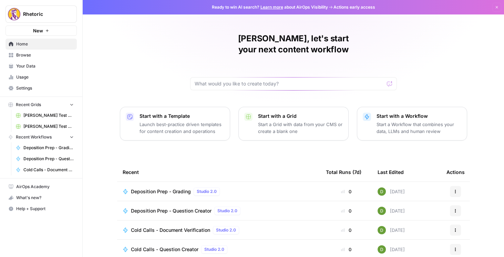
click at [370, 25] on div "[PERSON_NAME], let's start your next content workflow Start with a Template Lau…" at bounding box center [294, 164] width 422 height 328
